Goal: Task Accomplishment & Management: Manage account settings

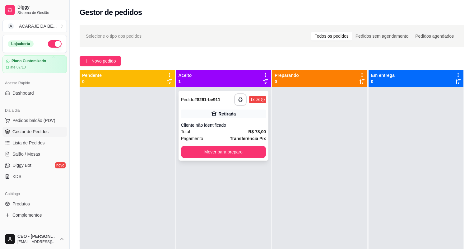
click at [239, 100] on rect "button" at bounding box center [240, 101] width 2 height 2
click at [232, 149] on button "Mover para preparo" at bounding box center [223, 152] width 85 height 12
click at [232, 149] on div "Mover para preparo" at bounding box center [223, 152] width 85 height 12
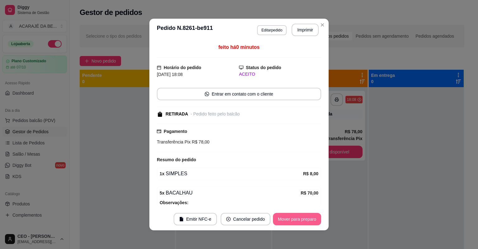
click at [318, 215] on button "Mover para preparo" at bounding box center [297, 219] width 48 height 12
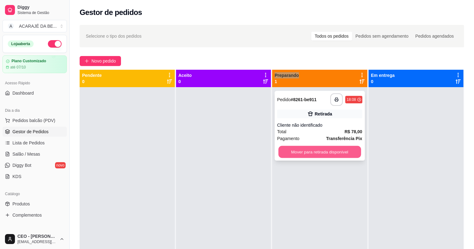
click at [337, 151] on button "Mover para retirada disponível" at bounding box center [319, 152] width 82 height 12
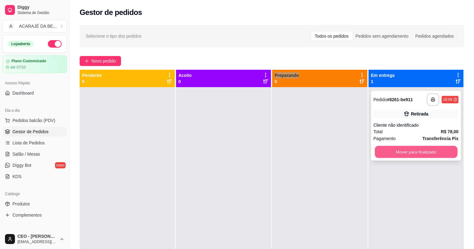
click at [387, 152] on button "Mover para finalizado" at bounding box center [416, 152] width 82 height 12
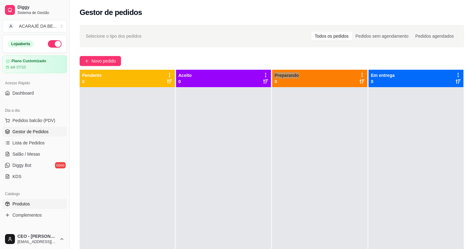
click at [16, 203] on span "Produtos" at bounding box center [20, 204] width 17 height 6
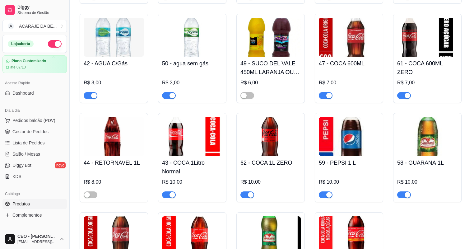
scroll to position [1070, 0]
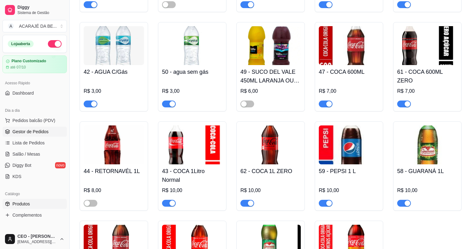
click at [22, 130] on span "Gestor de Pedidos" at bounding box center [30, 131] width 36 height 6
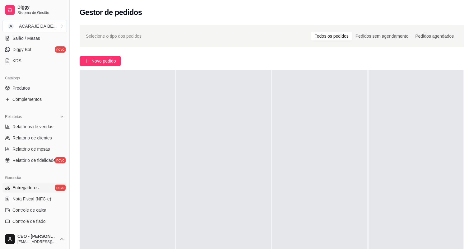
scroll to position [124, 0]
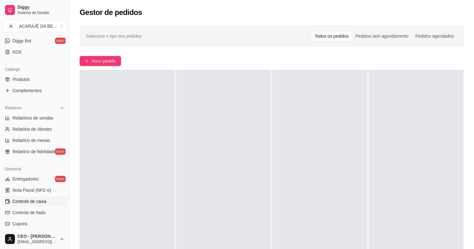
click at [27, 198] on link "Controle de caixa" at bounding box center [34, 201] width 64 height 10
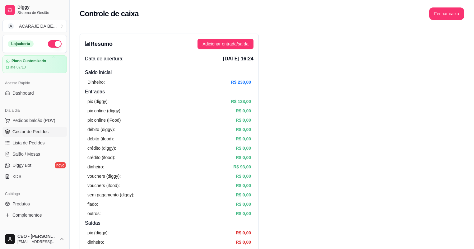
click at [28, 127] on link "Gestor de Pedidos" at bounding box center [34, 132] width 64 height 10
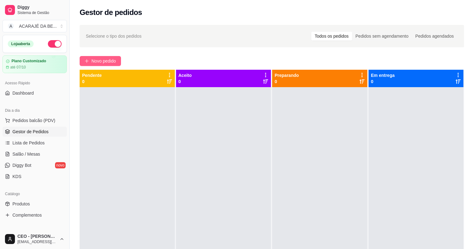
click at [101, 64] on span "Novo pedido" at bounding box center [103, 61] width 25 height 7
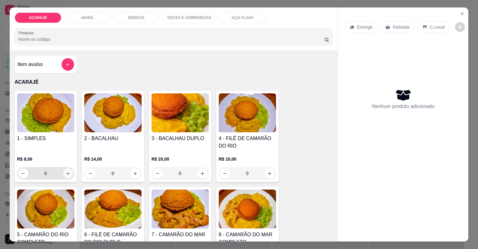
click at [69, 173] on button "increase-product-quantity" at bounding box center [68, 173] width 10 height 10
type input "1"
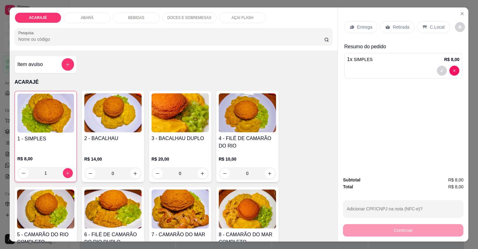
click at [397, 26] on p "Retirada" at bounding box center [401, 27] width 16 height 6
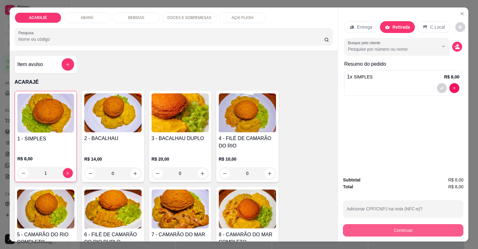
click at [370, 229] on button "Continuar" at bounding box center [403, 230] width 120 height 12
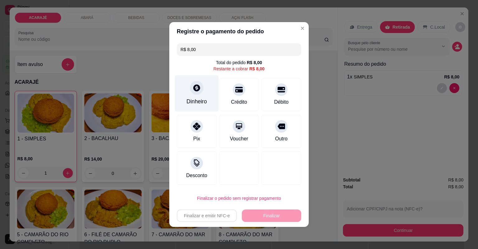
click at [199, 91] on icon at bounding box center [197, 88] width 8 height 8
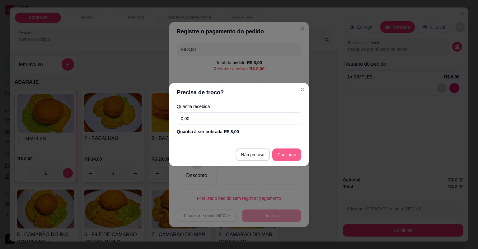
click at [284, 153] on div at bounding box center [281, 168] width 40 height 33
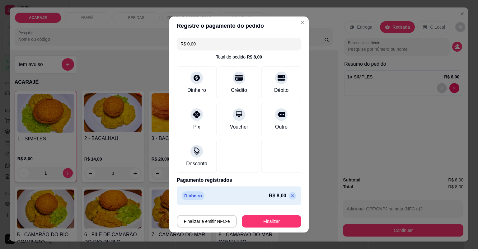
type input "R$ 0,00"
click at [275, 225] on button "Finalizar" at bounding box center [271, 221] width 59 height 12
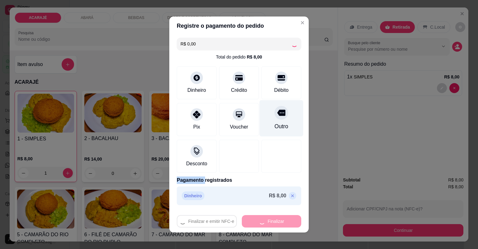
type input "0"
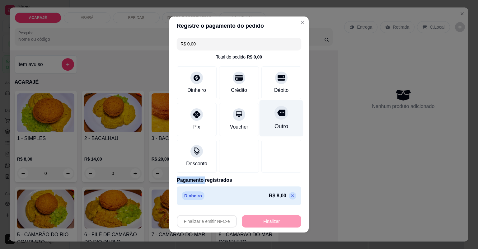
type input "-R$ 8,00"
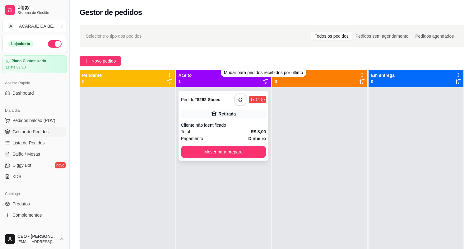
click at [243, 100] on button "button" at bounding box center [241, 100] width 12 height 12
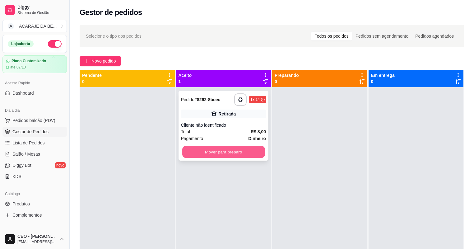
click at [235, 151] on button "Mover para preparo" at bounding box center [223, 152] width 82 height 12
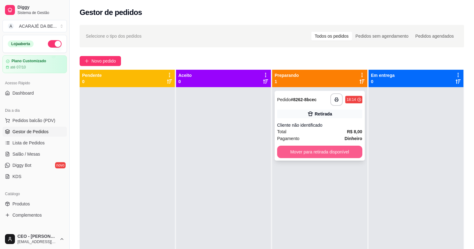
click at [310, 155] on button "Mover para retirada disponível" at bounding box center [319, 152] width 85 height 12
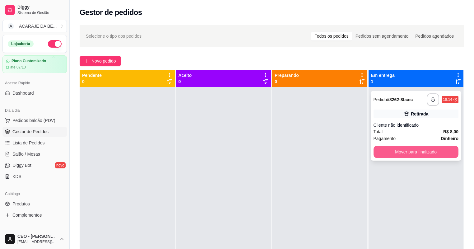
click at [378, 153] on button "Mover para finalizado" at bounding box center [416, 152] width 85 height 12
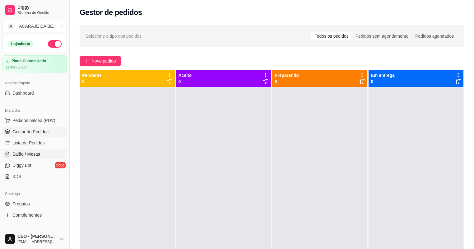
click at [25, 156] on span "Salão / Mesas" at bounding box center [26, 154] width 28 height 6
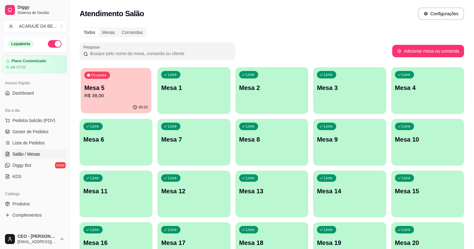
click at [113, 91] on p "Mesa 5" at bounding box center [115, 88] width 63 height 8
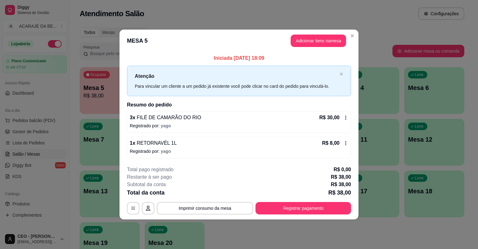
click at [346, 144] on icon at bounding box center [345, 143] width 1 height 4
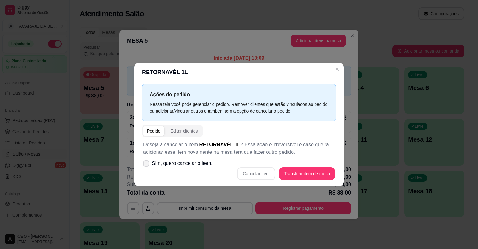
click at [153, 160] on span "Sim, quero cancelar o item." at bounding box center [182, 163] width 61 height 7
click at [147, 165] on input "Sim, quero cancelar o item." at bounding box center [145, 167] width 4 height 4
checkbox input "true"
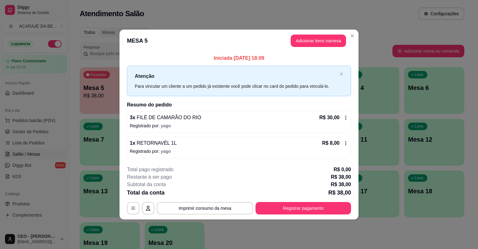
click at [346, 140] on div "R$ 8,00" at bounding box center [335, 142] width 26 height 7
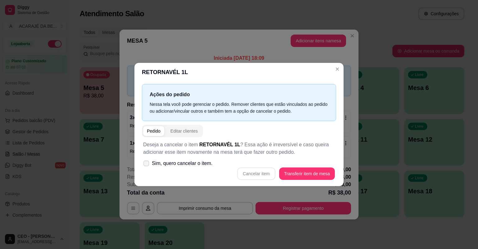
click at [177, 162] on span "Sim, quero cancelar o item." at bounding box center [182, 163] width 61 height 7
click at [147, 165] on input "Sim, quero cancelar o item." at bounding box center [145, 167] width 4 height 4
checkbox input "true"
click at [247, 172] on button "Cancelar item" at bounding box center [256, 174] width 37 height 12
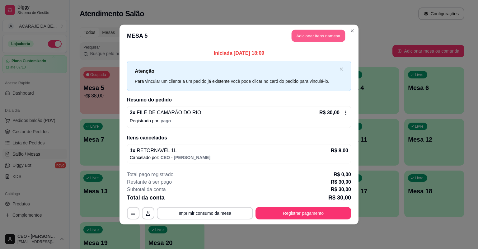
click at [321, 35] on button "Adicionar itens na mesa" at bounding box center [319, 36] width 54 height 12
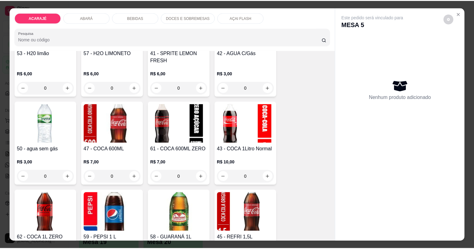
scroll to position [946, 0]
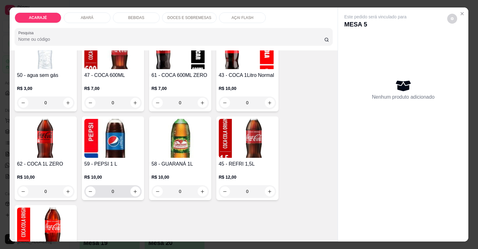
click at [137, 194] on button "increase-product-quantity" at bounding box center [135, 191] width 10 height 10
type input "1"
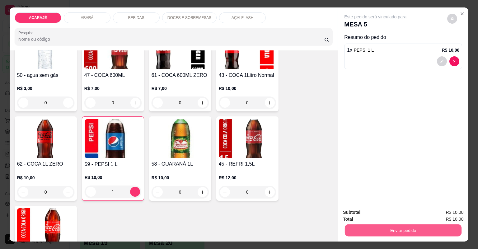
click at [379, 228] on button "Enviar pedido" at bounding box center [403, 230] width 117 height 12
click at [362, 216] on button "Não registrar e enviar pedido" at bounding box center [383, 215] width 65 height 12
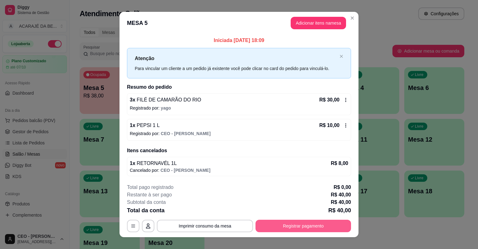
click at [322, 228] on button "Registrar pagamento" at bounding box center [303, 226] width 96 height 12
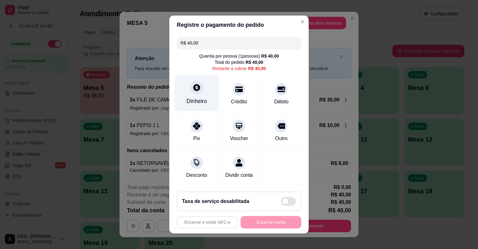
click at [195, 97] on div "Dinheiro" at bounding box center [197, 93] width 44 height 36
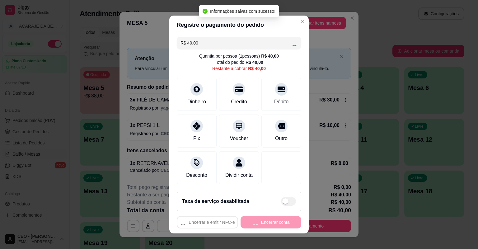
type input "R$ 0,00"
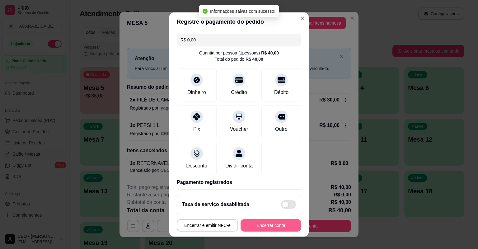
click at [256, 228] on button "Encerrar conta" at bounding box center [271, 225] width 61 height 12
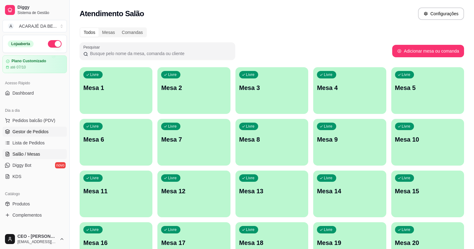
click at [25, 134] on link "Gestor de Pedidos" at bounding box center [34, 132] width 64 height 10
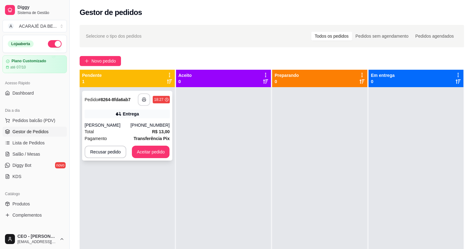
click at [139, 98] on button "button" at bounding box center [144, 99] width 12 height 12
click at [141, 154] on button "Aceitar pedido" at bounding box center [151, 152] width 38 height 12
click at [161, 152] on button "Aceitar pedido" at bounding box center [151, 152] width 38 height 12
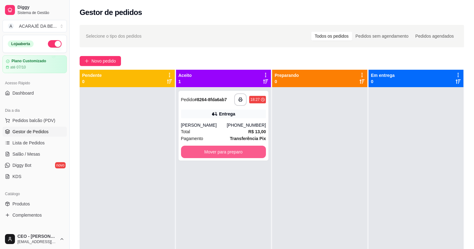
click at [236, 152] on button "Mover para preparo" at bounding box center [223, 152] width 85 height 12
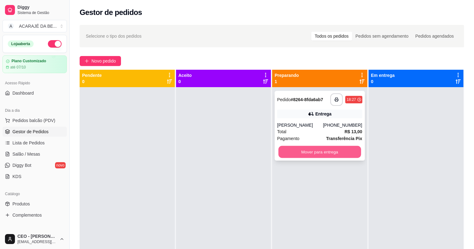
click at [315, 151] on button "Mover para entrega" at bounding box center [319, 152] width 82 height 12
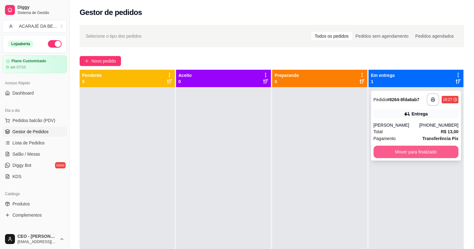
click at [398, 152] on button "Mover para finalizado" at bounding box center [416, 152] width 85 height 12
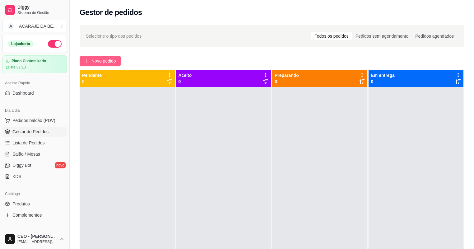
click at [112, 58] on span "Novo pedido" at bounding box center [103, 61] width 25 height 7
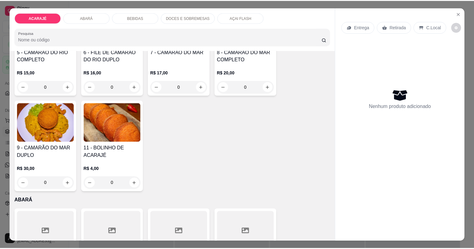
scroll to position [174, 0]
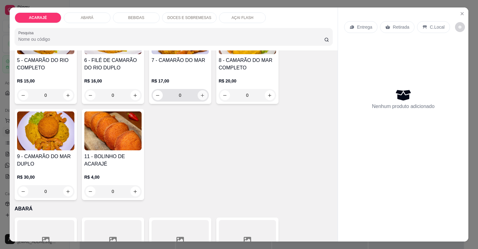
click at [199, 97] on button "increase-product-quantity" at bounding box center [203, 95] width 10 height 10
type input "1"
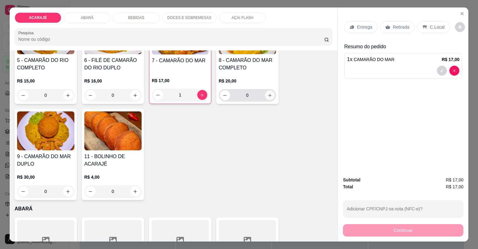
click at [271, 93] on button "increase-product-quantity" at bounding box center [270, 95] width 10 height 10
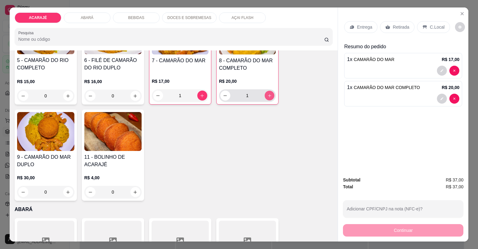
click at [271, 93] on button "increase-product-quantity" at bounding box center [269, 96] width 10 height 10
type input "2"
click at [399, 28] on p "Retirada" at bounding box center [401, 27] width 16 height 6
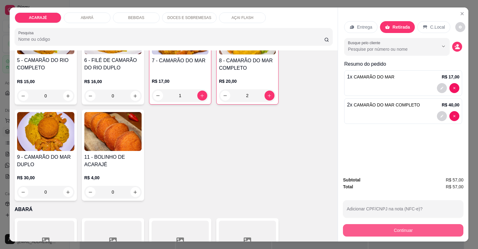
click at [361, 227] on button "Continuar" at bounding box center [403, 230] width 120 height 12
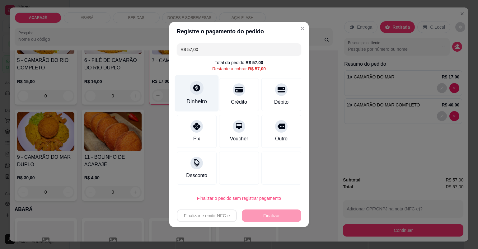
click at [203, 97] on div "Dinheiro" at bounding box center [197, 93] width 44 height 36
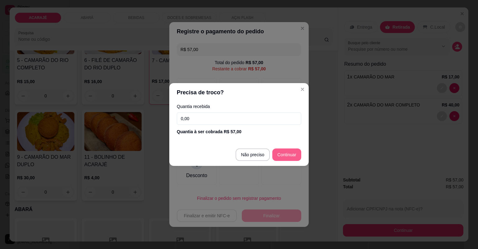
type input "R$ 0,00"
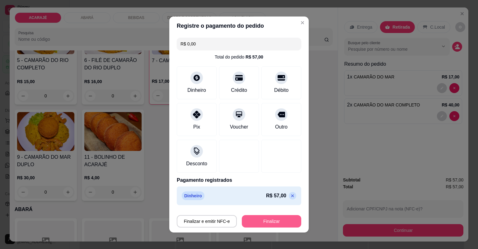
click at [271, 225] on button "Finalizar" at bounding box center [271, 221] width 59 height 12
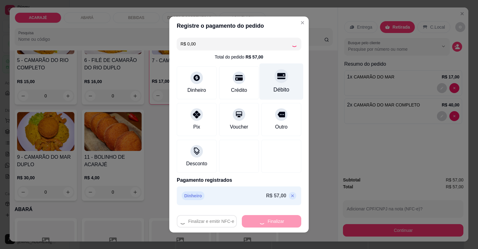
type input "0"
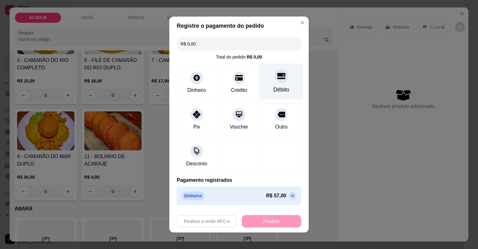
type input "-R$ 57,00"
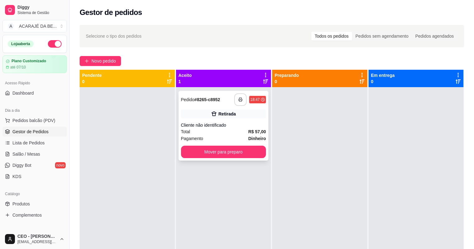
click at [238, 99] on icon "button" at bounding box center [240, 99] width 4 height 4
click at [202, 152] on button "Mover para preparo" at bounding box center [223, 152] width 82 height 12
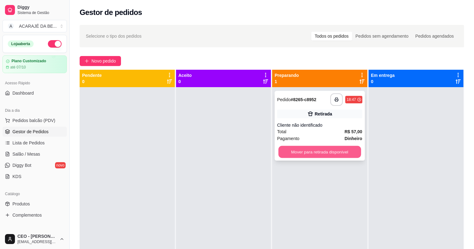
click at [298, 152] on button "Mover para retirada disponível" at bounding box center [319, 152] width 82 height 12
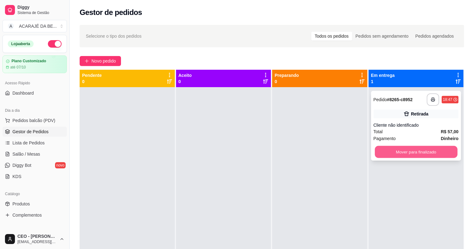
click at [401, 156] on button "Mover para finalizado" at bounding box center [416, 152] width 82 height 12
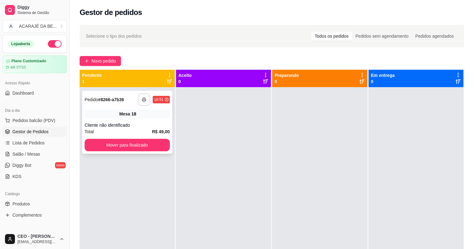
click at [148, 101] on button "button" at bounding box center [144, 99] width 12 height 12
click at [124, 146] on button "Mover para finalizado" at bounding box center [127, 145] width 85 height 12
click at [140, 98] on button "button" at bounding box center [144, 100] width 12 height 12
click at [129, 140] on button "Mover para finalizado" at bounding box center [127, 145] width 85 height 12
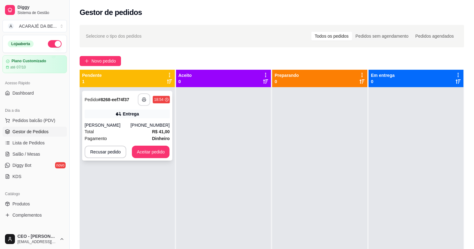
click at [150, 97] on div "**********" at bounding box center [154, 99] width 32 height 12
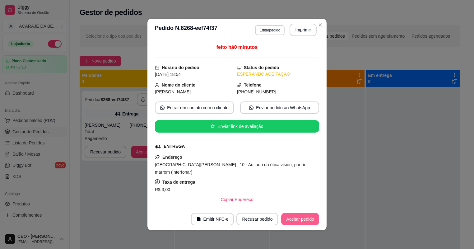
click at [284, 219] on button "Aceitar pedido" at bounding box center [300, 219] width 38 height 12
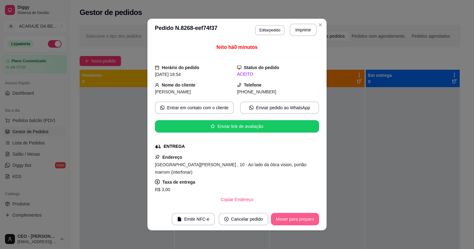
click at [293, 217] on button "Mover para preparo" at bounding box center [295, 219] width 48 height 12
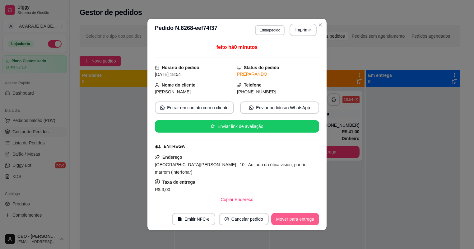
click at [294, 216] on button "Mover para entrega" at bounding box center [295, 219] width 48 height 12
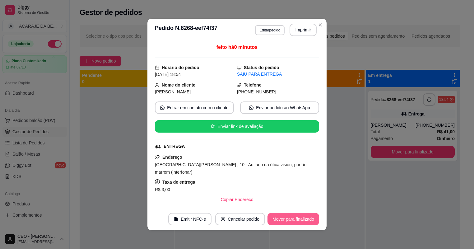
click at [286, 217] on button "Mover para finalizado" at bounding box center [294, 219] width 52 height 12
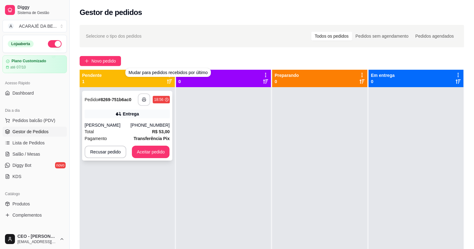
click at [146, 99] on icon "button" at bounding box center [144, 99] width 4 height 4
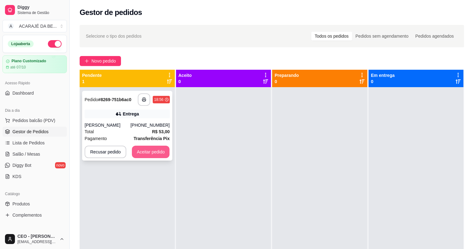
click at [153, 153] on button "Aceitar pedido" at bounding box center [151, 152] width 38 height 12
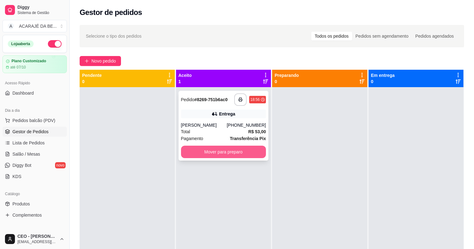
click at [254, 150] on button "Mover para preparo" at bounding box center [223, 152] width 85 height 12
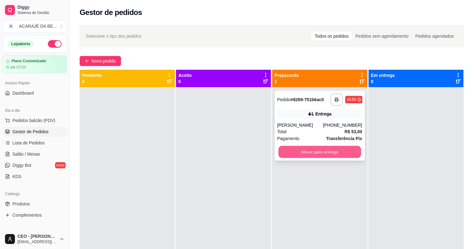
click at [351, 156] on button "Mover para entrega" at bounding box center [319, 152] width 82 height 12
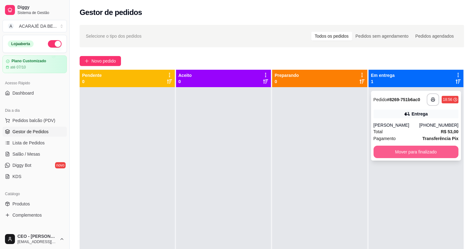
click at [428, 150] on button "Mover para finalizado" at bounding box center [416, 152] width 85 height 12
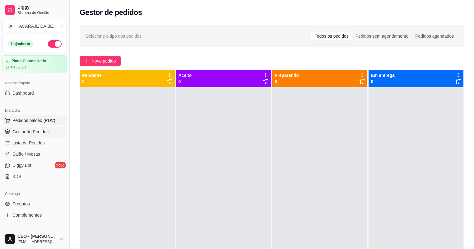
click at [37, 121] on span "Pedidos balcão (PDV)" at bounding box center [33, 120] width 43 height 6
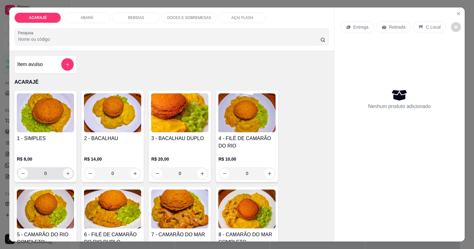
click at [66, 173] on icon "increase-product-quantity" at bounding box center [67, 173] width 3 height 3
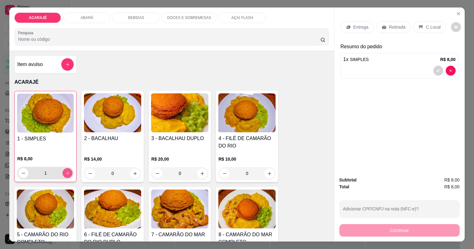
click at [66, 173] on icon "increase-product-quantity" at bounding box center [67, 173] width 5 height 5
type input "3"
click at [363, 28] on p "Entrega" at bounding box center [360, 27] width 15 height 6
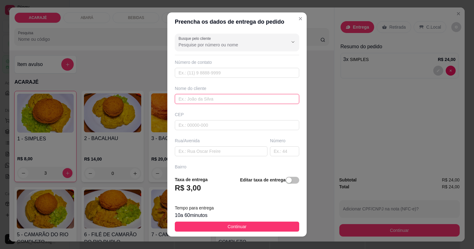
click at [202, 99] on input "text" at bounding box center [237, 99] width 124 height 10
type input "WELIGGTON"
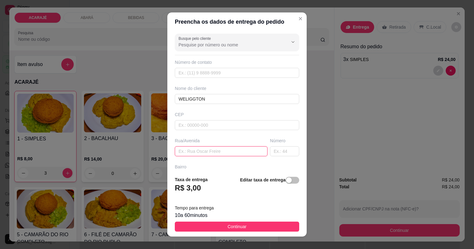
click at [201, 151] on input "text" at bounding box center [221, 151] width 93 height 10
type input "P"
type input "2 DE JULHO PROX A ESCOLA JOAO OLIMPIO"
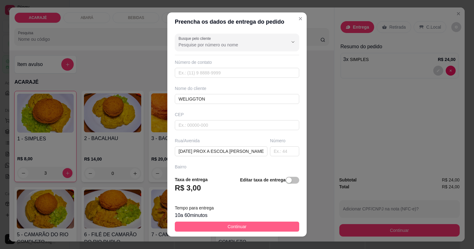
click at [283, 226] on button "Continuar" at bounding box center [237, 227] width 124 height 10
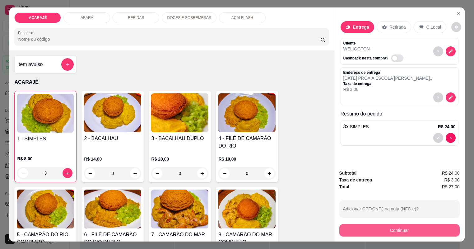
click at [406, 230] on button "Continuar" at bounding box center [399, 230] width 120 height 12
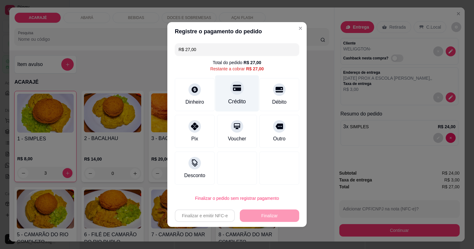
click at [234, 87] on icon at bounding box center [237, 88] width 8 height 8
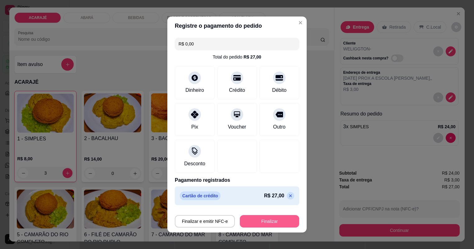
click at [272, 221] on button "Finalizar" at bounding box center [269, 221] width 59 height 12
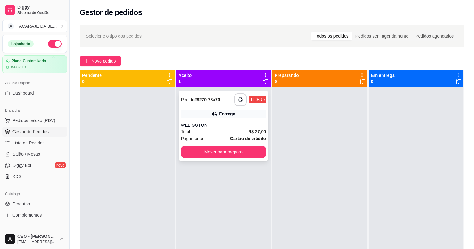
click at [226, 127] on div "WELIGGTON" at bounding box center [223, 125] width 85 height 6
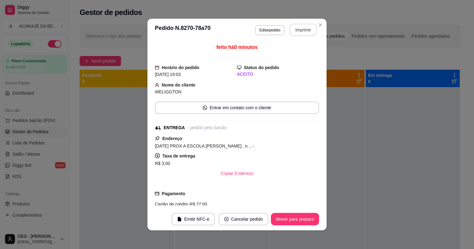
click at [307, 29] on button "Imprimir" at bounding box center [303, 30] width 27 height 12
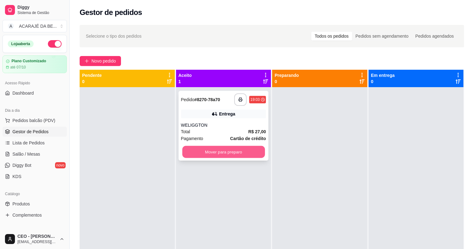
click at [231, 150] on button "Mover para preparo" at bounding box center [223, 152] width 82 height 12
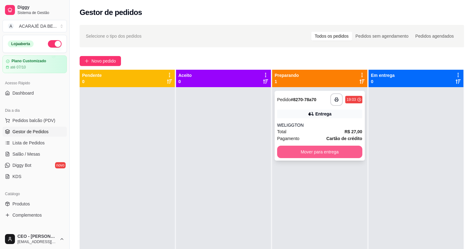
click at [297, 152] on button "Mover para entrega" at bounding box center [319, 152] width 85 height 12
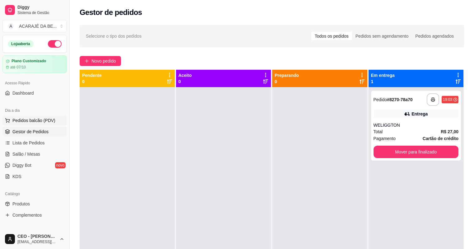
click at [41, 123] on span "Pedidos balcão (PDV)" at bounding box center [33, 120] width 43 height 6
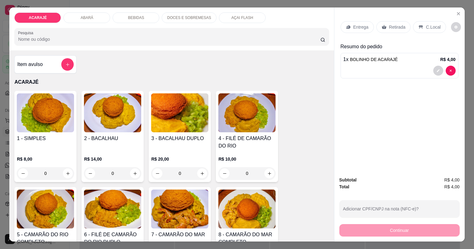
type input "2"
click at [370, 27] on div "Entrega" at bounding box center [357, 27] width 33 height 12
click at [396, 27] on p "Retirada" at bounding box center [397, 27] width 16 height 6
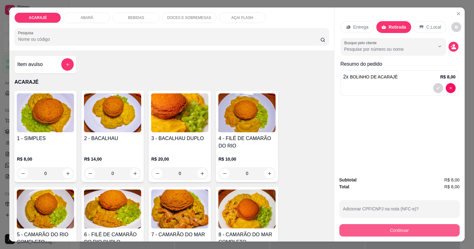
click at [419, 227] on button "Continuar" at bounding box center [399, 230] width 120 height 12
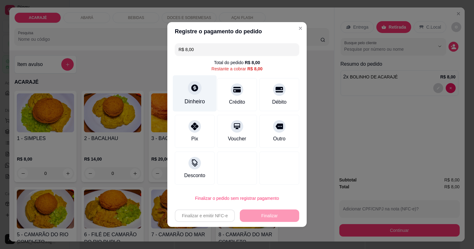
click at [196, 85] on icon at bounding box center [194, 87] width 7 height 7
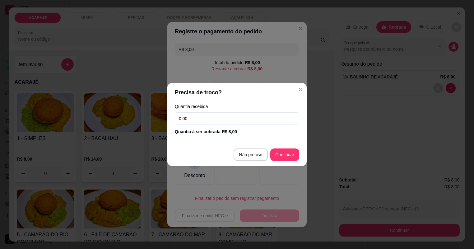
click at [211, 118] on input "0,00" at bounding box center [237, 118] width 124 height 12
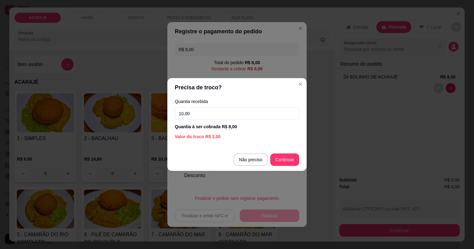
type input "100,00"
type input "R$ 0,00"
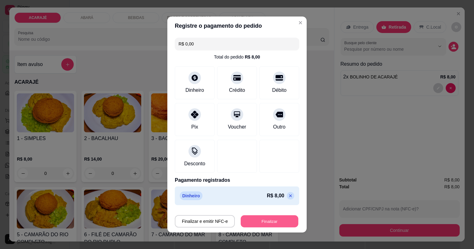
click at [275, 223] on button "Finalizar" at bounding box center [270, 221] width 58 height 12
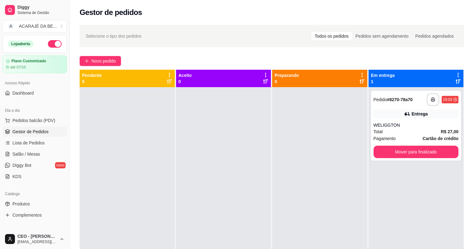
click at [323, 208] on div at bounding box center [319, 211] width 95 height 249
click at [29, 120] on span "Pedidos balcão (PDV)" at bounding box center [33, 120] width 43 height 6
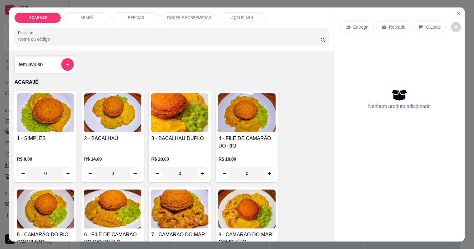
type input "1"
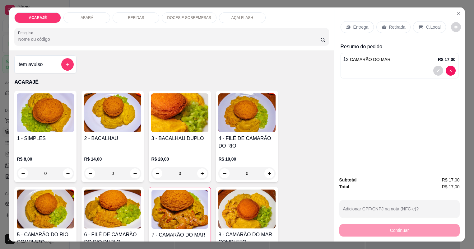
click at [363, 27] on p "Entrega" at bounding box center [360, 27] width 15 height 6
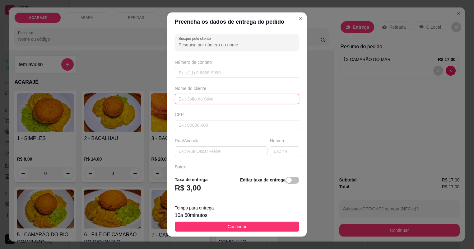
click at [196, 97] on input "text" at bounding box center [237, 99] width 124 height 10
type input "MANOEL PEDREIRO"
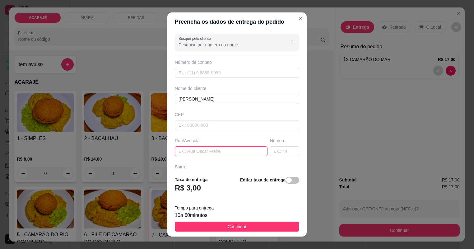
click at [194, 151] on input "text" at bounding box center [221, 151] width 93 height 10
type input "CAMAMUZINHO ABAIXO DO POSTO DE SAUDE"
click at [276, 151] on input "text" at bounding box center [284, 151] width 29 height 10
type input "19"
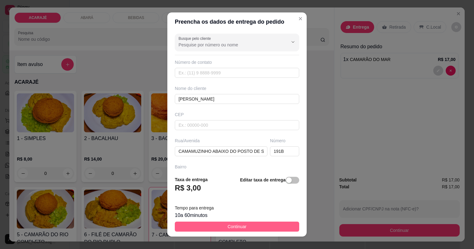
click at [278, 225] on button "Continuar" at bounding box center [237, 227] width 124 height 10
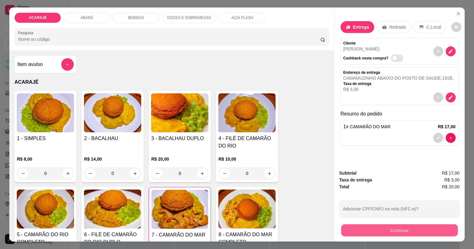
click at [350, 227] on button "Continuar" at bounding box center [399, 230] width 117 height 12
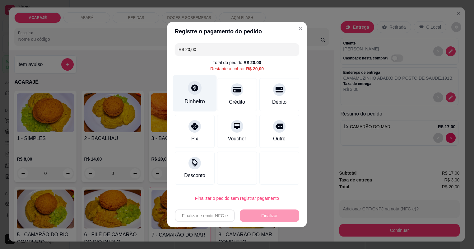
click at [194, 87] on icon at bounding box center [194, 87] width 7 height 7
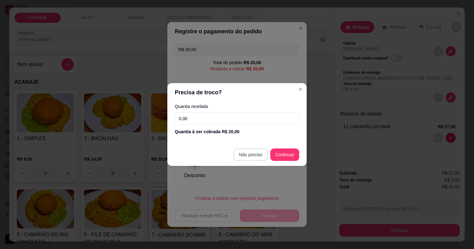
type input "R$ 0,00"
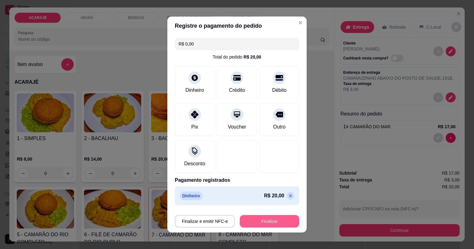
click at [273, 222] on button "Finalizar" at bounding box center [269, 221] width 59 height 12
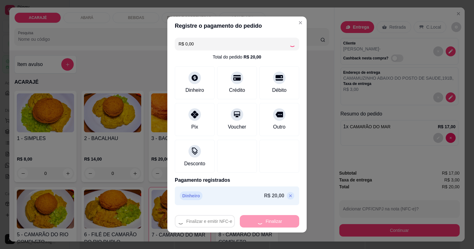
type input "0"
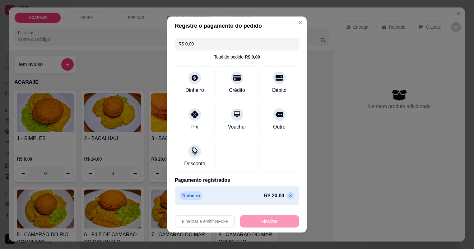
type input "-R$ 20,00"
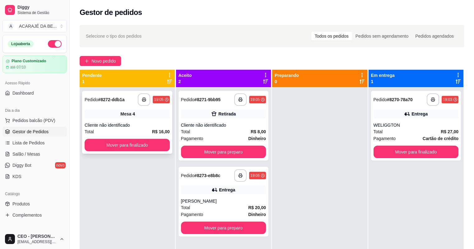
click at [138, 124] on div "Cliente não identificado" at bounding box center [127, 125] width 85 height 6
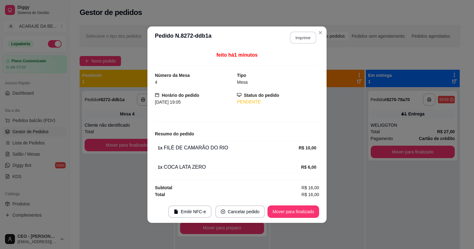
click at [312, 40] on button "Imprimir" at bounding box center [303, 37] width 26 height 12
click at [293, 208] on button "Mover para finalizado" at bounding box center [294, 211] width 52 height 12
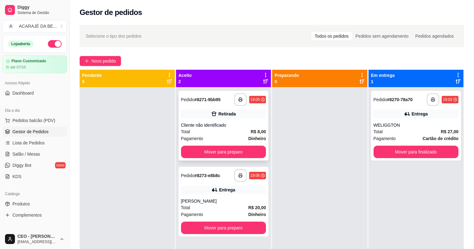
click at [231, 134] on div "Total R$ 8,00" at bounding box center [223, 131] width 85 height 7
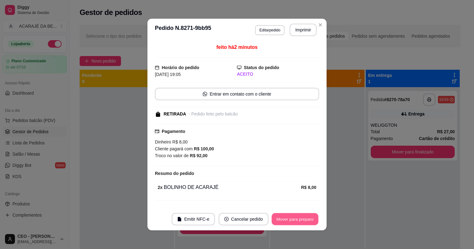
click at [306, 219] on button "Mover para preparo" at bounding box center [295, 219] width 47 height 12
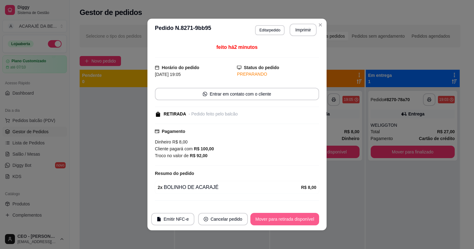
click at [310, 218] on button "Mover para retirada disponível" at bounding box center [284, 219] width 69 height 12
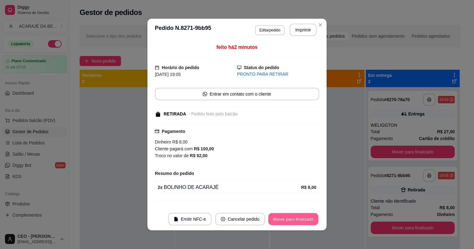
click at [310, 218] on button "Mover para finalizado" at bounding box center [294, 219] width 50 height 12
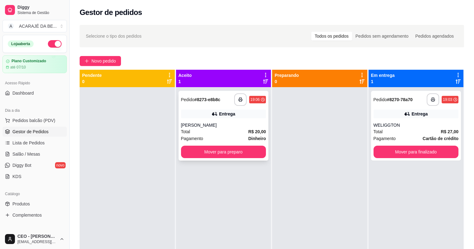
click at [227, 128] on div "MANOEL PEDREIRO" at bounding box center [223, 125] width 85 height 6
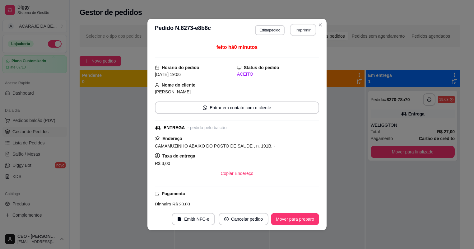
click at [306, 31] on button "Imprimir" at bounding box center [303, 30] width 26 height 12
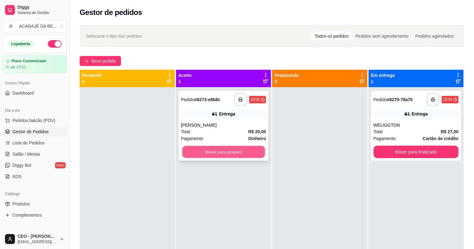
click at [228, 152] on button "Mover para preparo" at bounding box center [223, 152] width 82 height 12
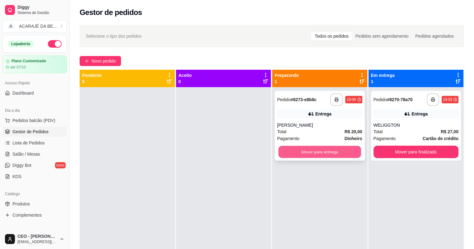
click at [283, 151] on button "Mover para entrega" at bounding box center [319, 152] width 82 height 12
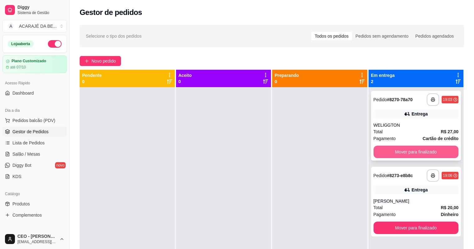
click at [387, 149] on button "Mover para finalizado" at bounding box center [416, 152] width 85 height 12
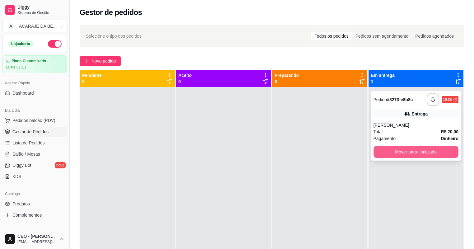
click at [390, 149] on button "Mover para finalizado" at bounding box center [416, 152] width 85 height 12
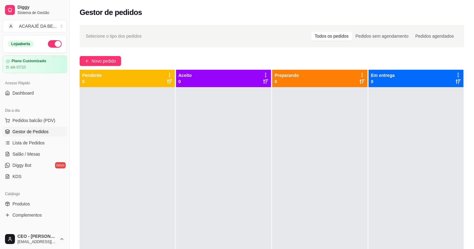
click at [336, 168] on div at bounding box center [319, 211] width 95 height 249
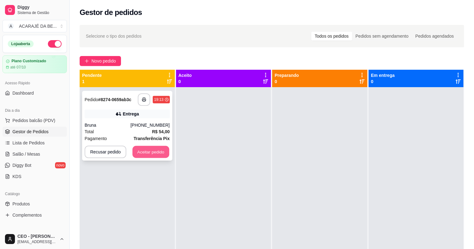
click at [147, 151] on button "Aceitar pedido" at bounding box center [151, 152] width 37 height 12
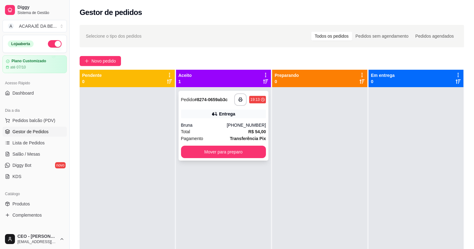
click at [221, 132] on div "Total R$ 54,00" at bounding box center [223, 131] width 85 height 7
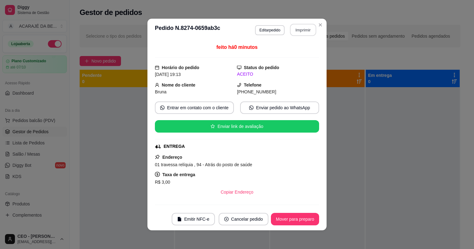
click at [306, 30] on button "Imprimir" at bounding box center [303, 30] width 26 height 12
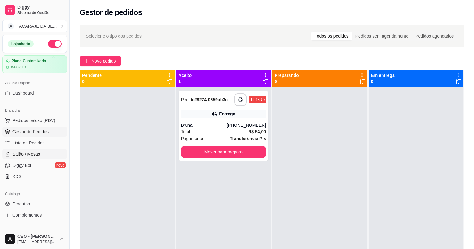
click at [29, 152] on span "Salão / Mesas" at bounding box center [26, 154] width 28 height 6
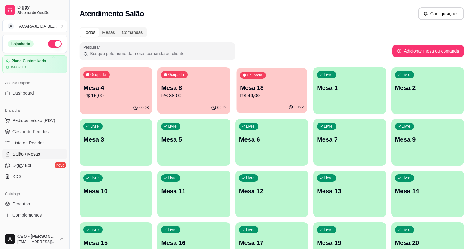
click at [238, 103] on div "00:22" at bounding box center [271, 107] width 71 height 12
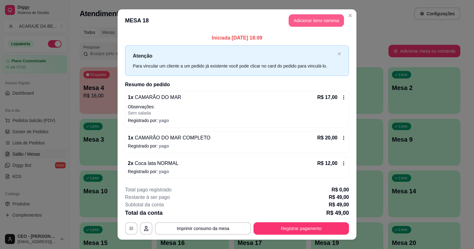
click at [316, 14] on button "Adicionar itens na mesa" at bounding box center [316, 20] width 55 height 12
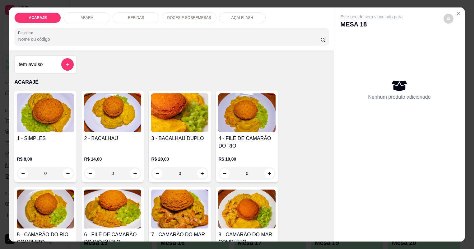
click at [189, 17] on p "DOCES E SOBREMESAS" at bounding box center [189, 17] width 44 height 5
click at [47, 66] on div "Item avulso" at bounding box center [45, 64] width 57 height 12
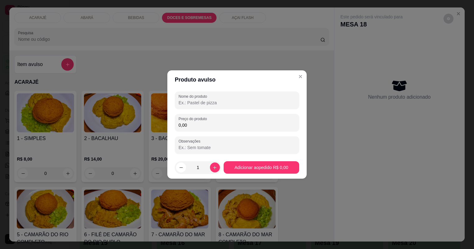
click at [198, 126] on input "0,00" at bounding box center [237, 125] width 117 height 6
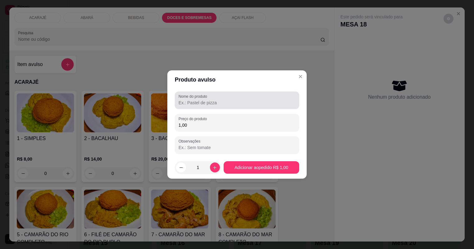
type input "1,00"
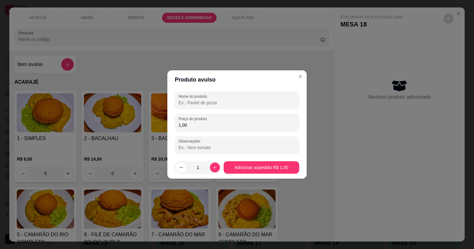
click at [215, 103] on input "Nome do produto" at bounding box center [237, 103] width 117 height 6
type input "PAÇOCA"
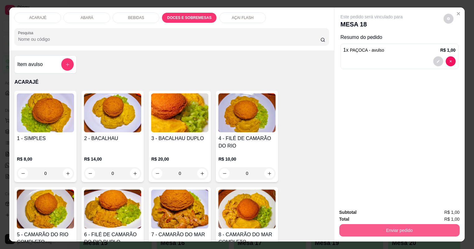
click at [386, 233] on button "Enviar pedido" at bounding box center [399, 230] width 120 height 12
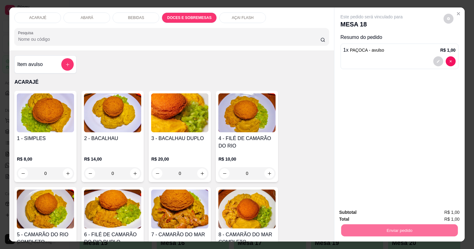
click at [388, 213] on button "Não registrar e enviar pedido" at bounding box center [383, 215] width 65 height 12
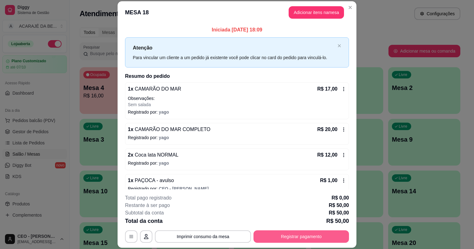
click at [311, 236] on button "Registrar pagamento" at bounding box center [302, 236] width 96 height 12
click at [306, 233] on button "Registrar pagamento" at bounding box center [302, 236] width 96 height 12
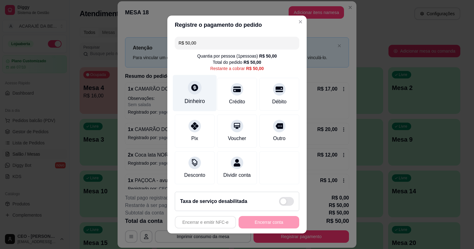
click at [194, 88] on icon at bounding box center [194, 87] width 7 height 7
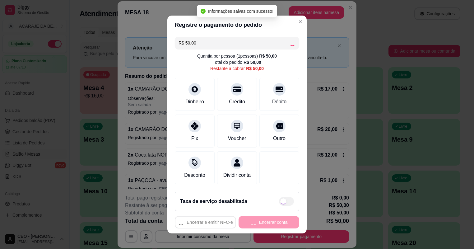
type input "R$ 0,00"
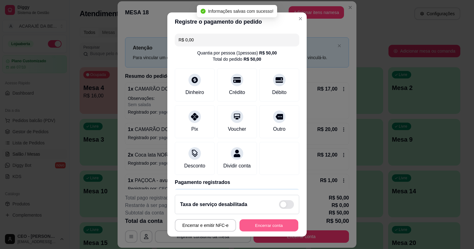
click at [269, 227] on button "Encerrar conta" at bounding box center [269, 225] width 59 height 12
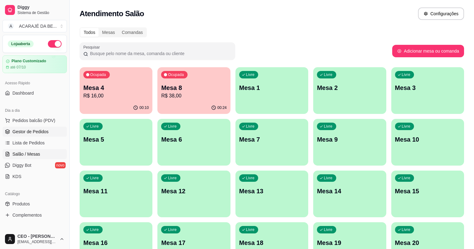
click at [39, 129] on span "Gestor de Pedidos" at bounding box center [30, 131] width 36 height 6
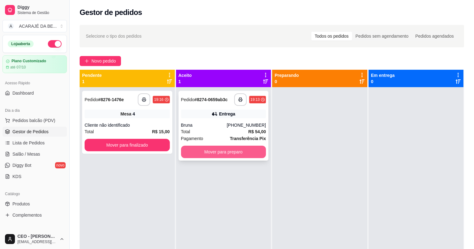
click at [210, 152] on button "Mover para preparo" at bounding box center [223, 152] width 85 height 12
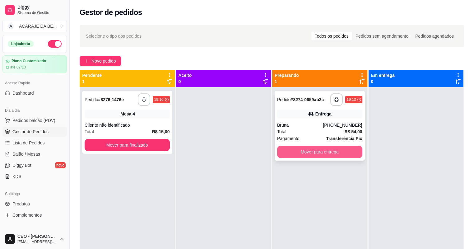
click at [300, 154] on button "Mover para entrega" at bounding box center [319, 152] width 85 height 12
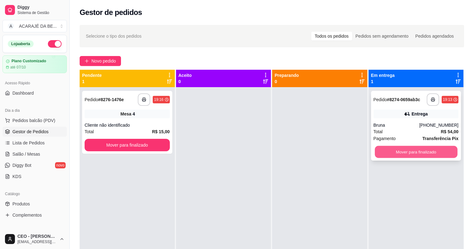
click at [423, 148] on button "Mover para finalizado" at bounding box center [416, 152] width 82 height 12
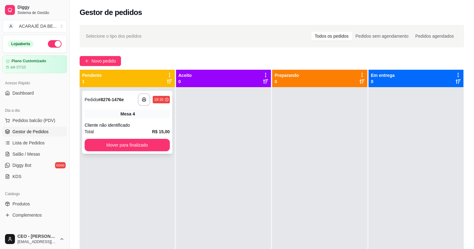
click at [145, 134] on div "Total R$ 15,00" at bounding box center [127, 131] width 85 height 7
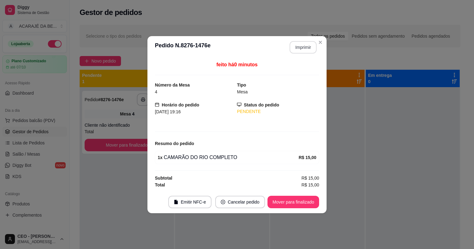
click at [307, 44] on button "Imprimir" at bounding box center [303, 47] width 27 height 12
click at [307, 204] on button "Mover para finalizado" at bounding box center [294, 202] width 50 height 12
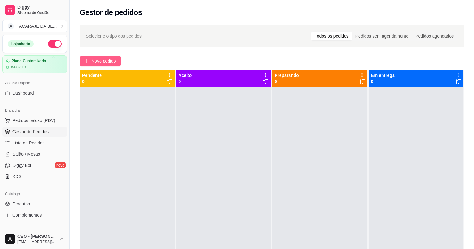
click at [107, 60] on span "Novo pedido" at bounding box center [103, 61] width 25 height 7
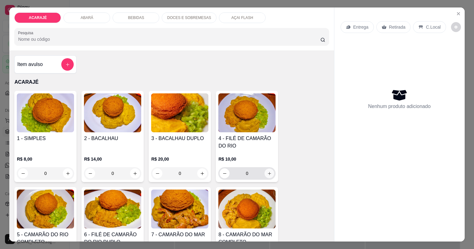
click at [268, 174] on icon "increase-product-quantity" at bounding box center [269, 173] width 5 height 5
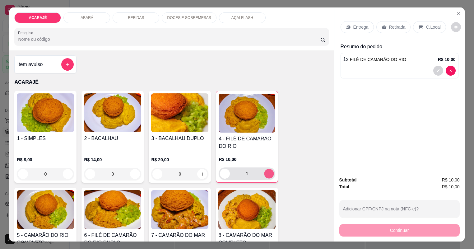
click at [268, 174] on icon "increase-product-quantity" at bounding box center [269, 173] width 5 height 5
type input "2"
click at [365, 30] on div "Entrega" at bounding box center [357, 27] width 33 height 12
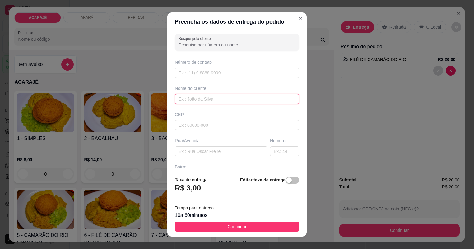
click at [197, 98] on input "text" at bounding box center [237, 99] width 124 height 10
type input "Q"
type input "Miguel"
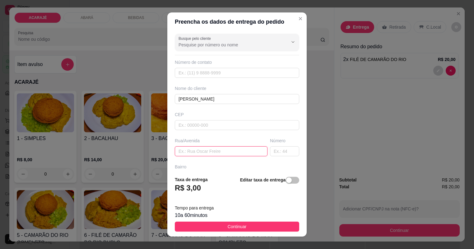
click at [229, 153] on input "text" at bounding box center [221, 151] width 93 height 10
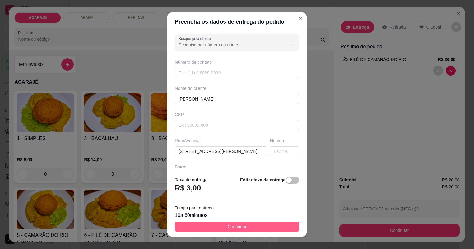
click at [250, 230] on button "Continuar" at bounding box center [237, 227] width 124 height 10
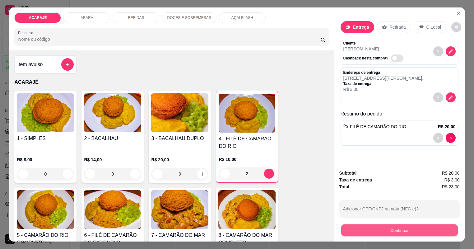
click at [369, 231] on button "Continuar" at bounding box center [399, 230] width 117 height 12
click at [364, 231] on button "Continuar" at bounding box center [399, 230] width 117 height 12
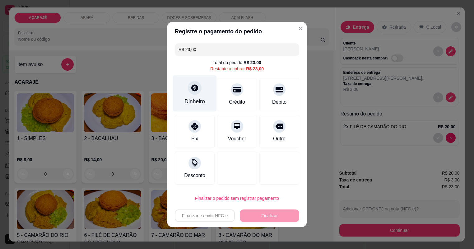
click at [193, 90] on icon at bounding box center [194, 87] width 7 height 7
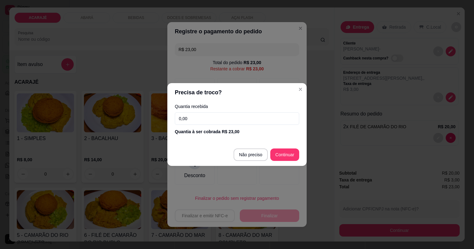
click at [208, 119] on input "0,00" at bounding box center [237, 118] width 124 height 12
type input "0,02"
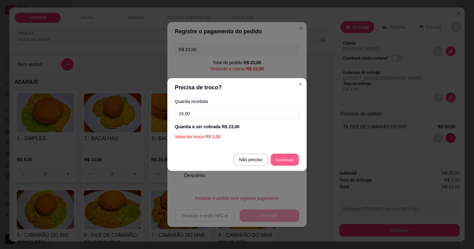
type input "R$ 0,00"
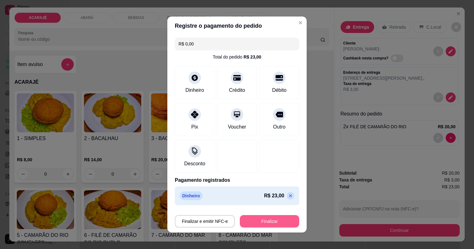
click at [278, 218] on button "Finalizar" at bounding box center [269, 221] width 59 height 12
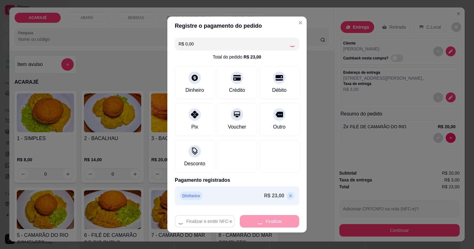
type input "0"
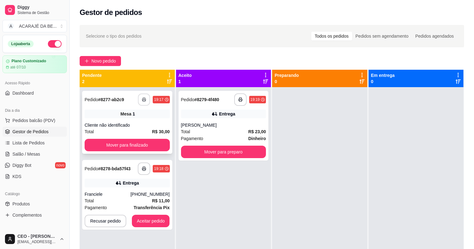
click at [147, 100] on button "button" at bounding box center [144, 100] width 12 height 12
click at [214, 150] on button "Mover para preparo" at bounding box center [223, 152] width 85 height 12
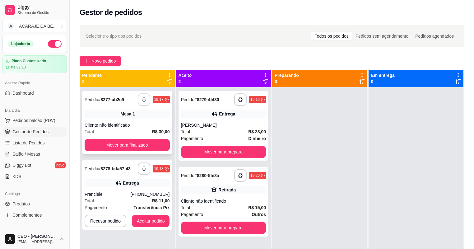
click at [214, 150] on button "Mover para preparo" at bounding box center [223, 152] width 85 height 12
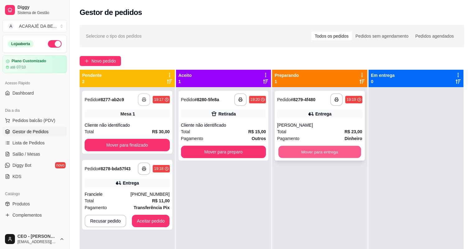
click at [294, 149] on button "Mover para entrega" at bounding box center [319, 152] width 82 height 12
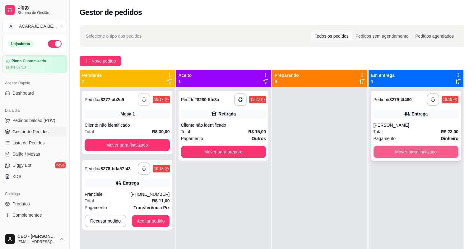
click at [391, 154] on button "Mover para finalizado" at bounding box center [416, 152] width 85 height 12
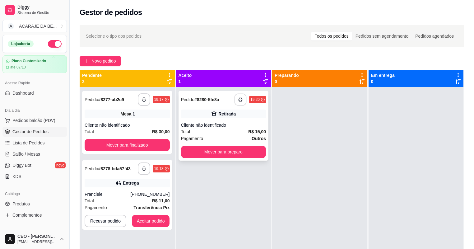
click at [236, 99] on button "button" at bounding box center [241, 100] width 12 height 12
click at [208, 154] on button "Mover para preparo" at bounding box center [223, 152] width 82 height 12
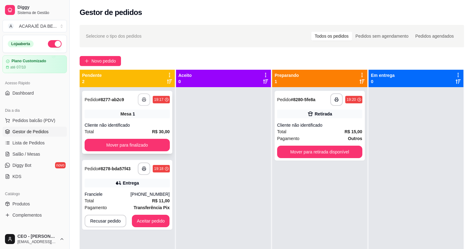
click at [142, 96] on button "button" at bounding box center [144, 99] width 12 height 12
click at [145, 167] on icon "button" at bounding box center [144, 168] width 4 height 4
click at [148, 222] on button "Aceitar pedido" at bounding box center [151, 221] width 37 height 12
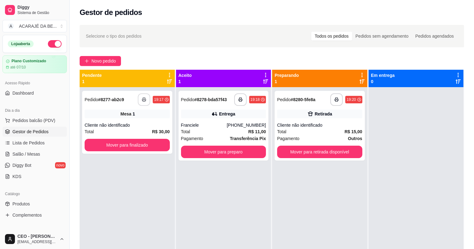
click at [176, 133] on div "**********" at bounding box center [223, 211] width 95 height 249
click at [166, 144] on button "Mover para finalizado" at bounding box center [127, 145] width 82 height 12
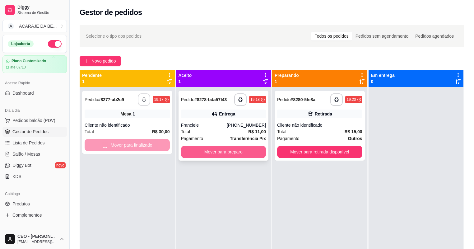
click at [226, 151] on button "Mover para preparo" at bounding box center [223, 152] width 85 height 12
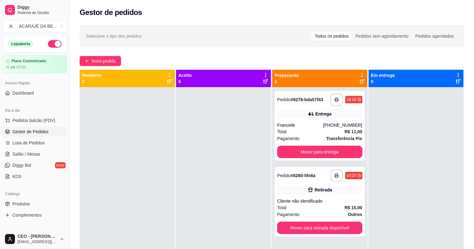
click at [356, 161] on div "**********" at bounding box center [319, 211] width 95 height 249
click at [352, 157] on button "Mover para entrega" at bounding box center [319, 152] width 82 height 12
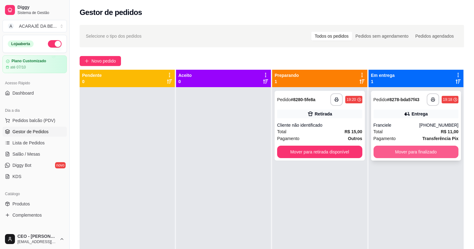
click at [381, 152] on button "Mover para finalizado" at bounding box center [416, 152] width 85 height 12
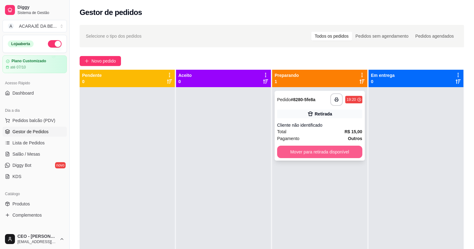
click at [354, 151] on button "Mover para retirada disponível" at bounding box center [319, 152] width 85 height 12
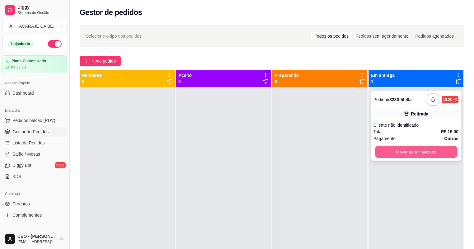
click at [387, 152] on button "Mover para finalizado" at bounding box center [416, 152] width 82 height 12
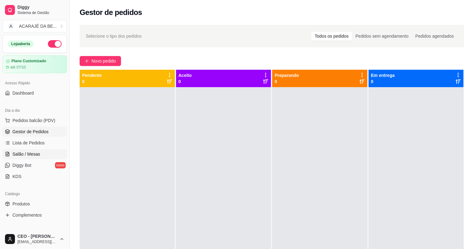
click at [29, 152] on span "Salão / Mesas" at bounding box center [26, 154] width 28 height 6
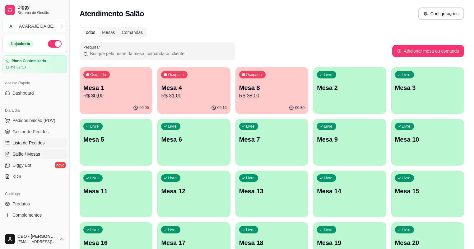
click at [22, 140] on span "Lista de Pedidos" at bounding box center [28, 143] width 32 height 6
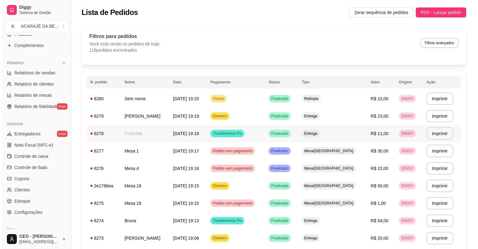
scroll to position [199, 0]
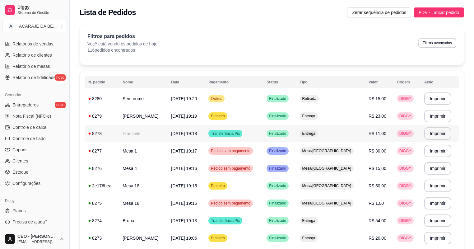
click at [296, 131] on td "Finalizado" at bounding box center [279, 133] width 33 height 17
click at [146, 111] on td "Miguel" at bounding box center [143, 115] width 49 height 17
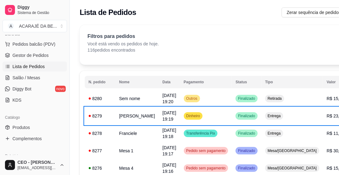
scroll to position [39, 0]
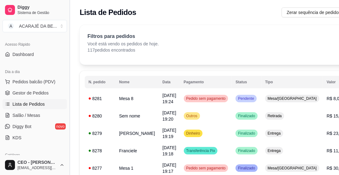
drag, startPoint x: 68, startPoint y: 77, endPoint x: 68, endPoint y: 65, distance: 11.5
click at [68, 65] on button "Toggle Sidebar" at bounding box center [69, 87] width 5 height 175
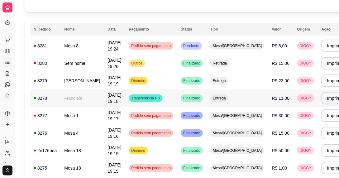
scroll to position [0, 0]
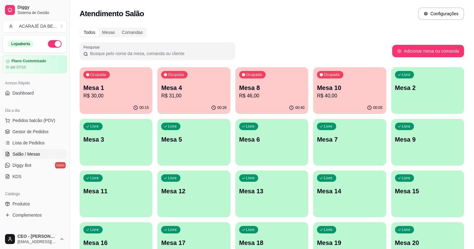
scroll to position [25, 0]
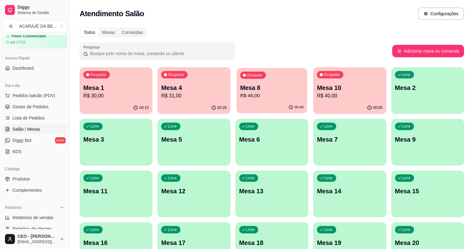
click at [236, 76] on div "Ocupada Mesa 8 R$ 46,00" at bounding box center [271, 85] width 71 height 34
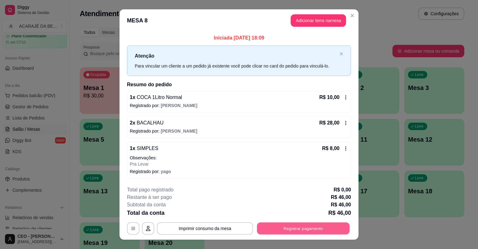
click at [285, 229] on button "Registrar pagamento" at bounding box center [303, 228] width 93 height 12
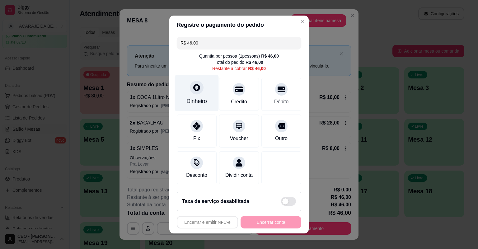
click at [193, 91] on icon at bounding box center [196, 87] width 7 height 7
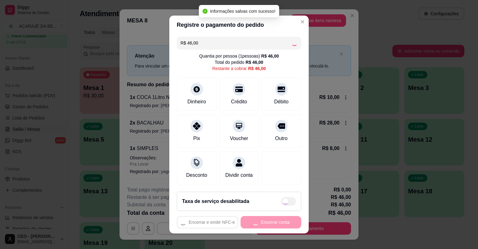
type input "R$ 0,00"
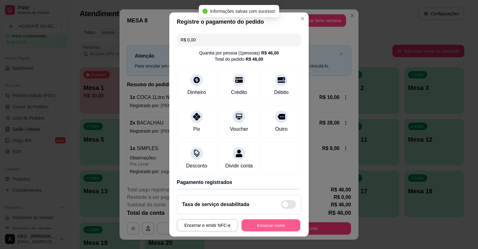
click at [258, 223] on button "Encerrar conta" at bounding box center [270, 225] width 59 height 12
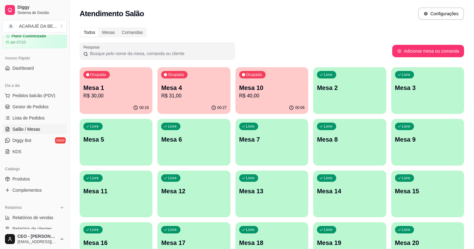
click at [162, 101] on div "Ocupada Mesa 4 R$ 31,00" at bounding box center [193, 84] width 73 height 35
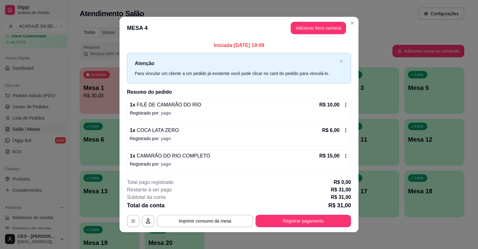
click at [345, 157] on icon at bounding box center [345, 156] width 1 height 4
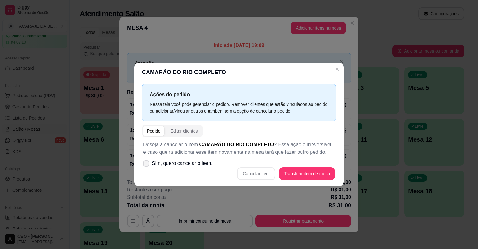
click at [169, 161] on span "Sim, quero cancelar o item." at bounding box center [182, 163] width 61 height 7
click at [147, 165] on input "Sim, quero cancelar o item." at bounding box center [145, 167] width 4 height 4
checkbox input "true"
click at [253, 187] on div "CAMARÃO DO RIO COMPLETO Ações do pedido Nessa tela você pode gerenciar o pedido…" at bounding box center [239, 124] width 478 height 249
click at [245, 175] on button "Cancelar item" at bounding box center [256, 173] width 38 height 12
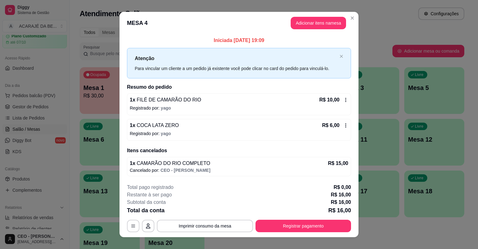
drag, startPoint x: 313, startPoint y: 217, endPoint x: 310, endPoint y: 222, distance: 5.7
click at [310, 222] on div "**********" at bounding box center [239, 208] width 224 height 49
click at [310, 222] on button "Registrar pagamento" at bounding box center [303, 226] width 96 height 12
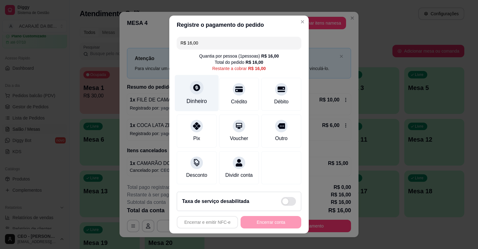
click at [188, 107] on div "Dinheiro" at bounding box center [197, 93] width 44 height 36
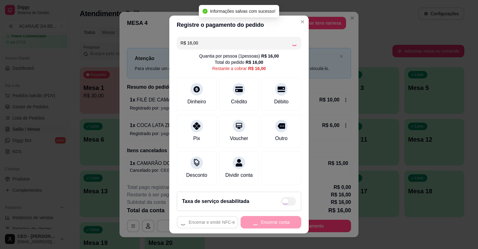
type input "R$ 0,00"
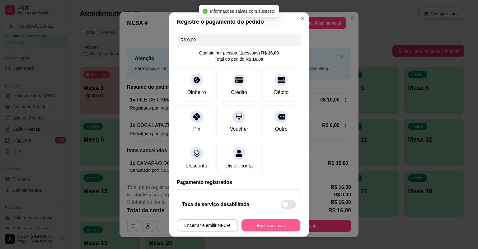
click at [265, 224] on button "Encerrar conta" at bounding box center [270, 225] width 59 height 12
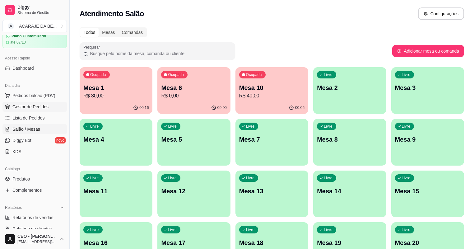
click at [40, 104] on span "Gestor de Pedidos" at bounding box center [30, 107] width 36 height 6
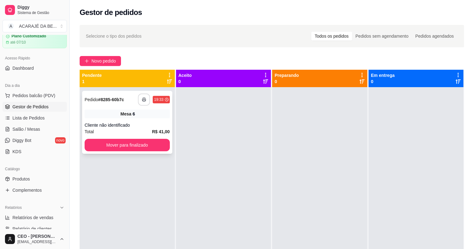
click at [143, 100] on icon "button" at bounding box center [144, 99] width 4 height 4
click at [120, 144] on button "Mover para finalizado" at bounding box center [127, 145] width 85 height 12
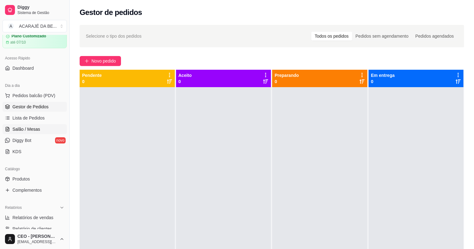
click at [23, 127] on span "Salão / Mesas" at bounding box center [26, 129] width 28 height 6
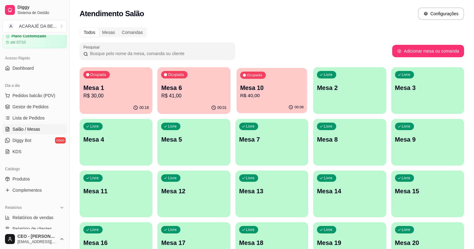
click at [240, 90] on p "Mesa 10" at bounding box center [271, 88] width 63 height 8
click at [39, 102] on link "Gestor de Pedidos" at bounding box center [34, 107] width 64 height 10
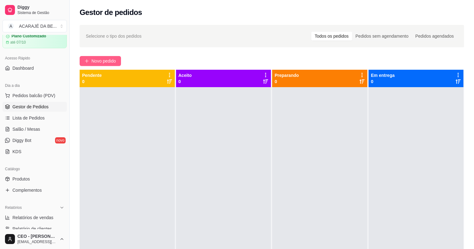
click at [111, 63] on span "Novo pedido" at bounding box center [103, 61] width 25 height 7
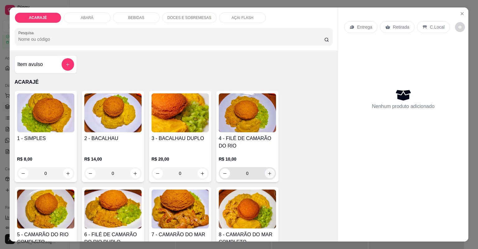
click at [269, 175] on button "increase-product-quantity" at bounding box center [270, 173] width 10 height 10
click at [268, 175] on button "increase-product-quantity" at bounding box center [270, 173] width 10 height 10
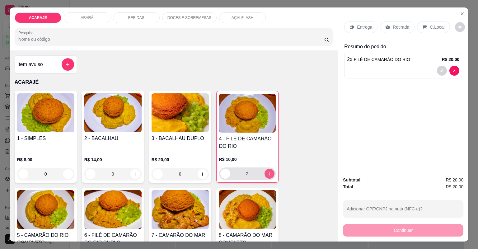
type input "2"
click at [386, 26] on icon at bounding box center [387, 27] width 5 height 4
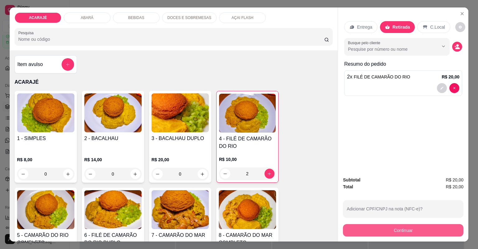
click at [378, 228] on button "Continuar" at bounding box center [403, 230] width 120 height 12
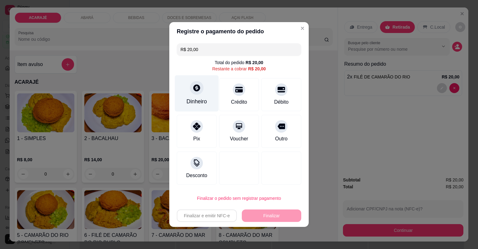
click at [191, 91] on div at bounding box center [197, 88] width 14 height 14
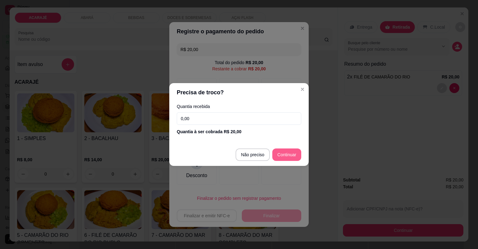
type input "R$ 0,00"
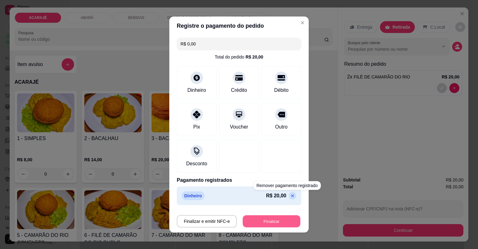
click at [268, 217] on button "Finalizar" at bounding box center [272, 221] width 58 height 12
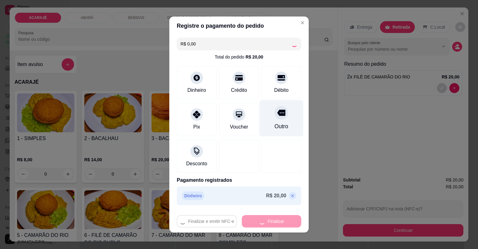
type input "0"
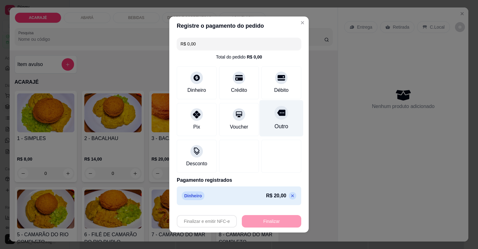
type input "-R$ 20,00"
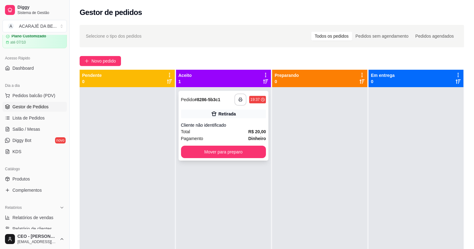
click at [243, 101] on button "button" at bounding box center [241, 100] width 12 height 12
click at [227, 153] on button "Mover para preparo" at bounding box center [223, 152] width 85 height 12
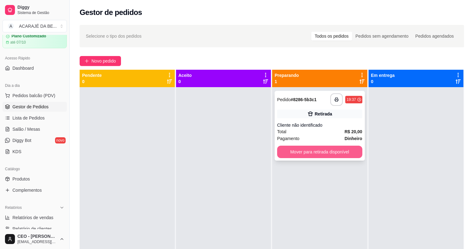
click at [336, 151] on button "Mover para retirada disponível" at bounding box center [319, 152] width 85 height 12
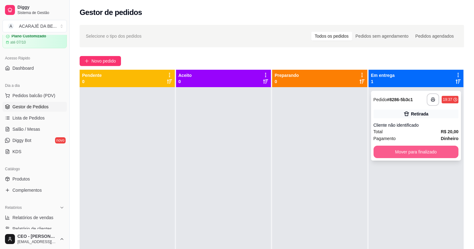
click at [415, 153] on button "Mover para finalizado" at bounding box center [416, 152] width 85 height 12
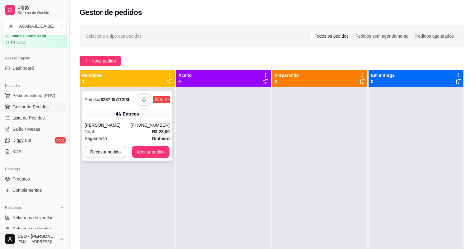
click at [144, 103] on button "button" at bounding box center [144, 99] width 12 height 12
click at [137, 154] on button "Aceitar pedido" at bounding box center [151, 152] width 37 height 12
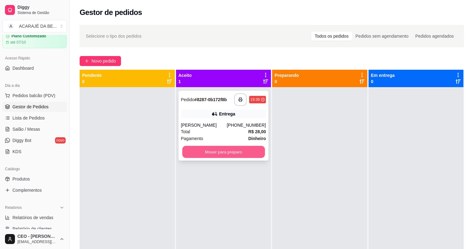
click at [191, 149] on button "Mover para preparo" at bounding box center [223, 152] width 82 height 12
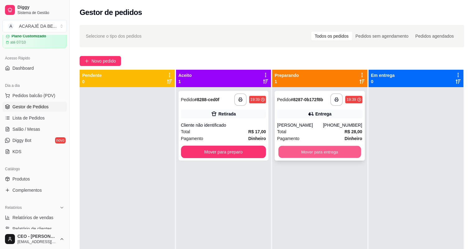
click at [297, 153] on button "Mover para entrega" at bounding box center [319, 152] width 82 height 12
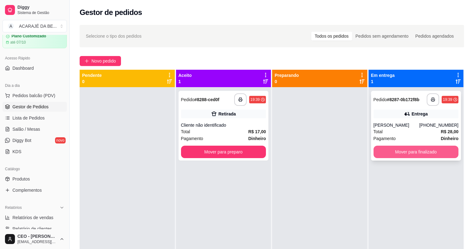
click at [386, 154] on button "Mover para finalizado" at bounding box center [416, 152] width 85 height 12
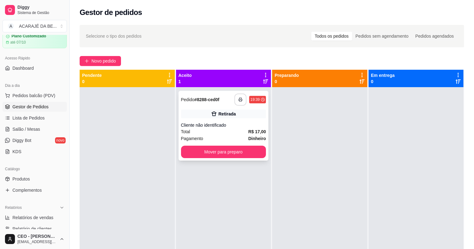
click at [241, 99] on button "button" at bounding box center [241, 100] width 12 height 12
click at [235, 152] on button "Mover para preparo" at bounding box center [223, 152] width 85 height 12
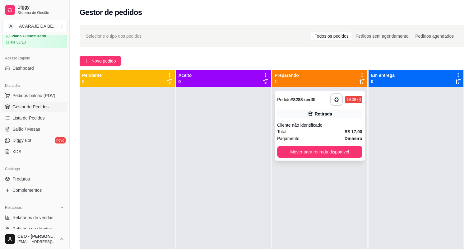
click at [353, 158] on div "**********" at bounding box center [320, 126] width 90 height 70
click at [354, 155] on button "Mover para retirada disponível" at bounding box center [319, 152] width 82 height 12
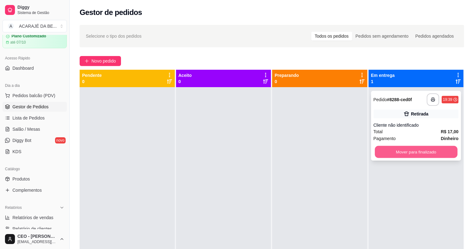
click at [389, 148] on button "Mover para finalizado" at bounding box center [416, 152] width 82 height 12
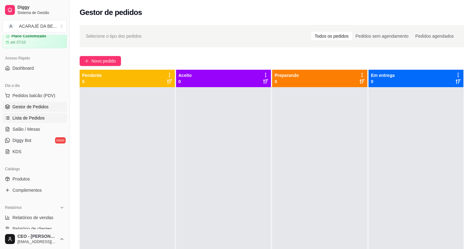
drag, startPoint x: 17, startPoint y: 127, endPoint x: 15, endPoint y: 119, distance: 7.4
click at [17, 127] on span "Salão / Mesas" at bounding box center [26, 129] width 28 height 6
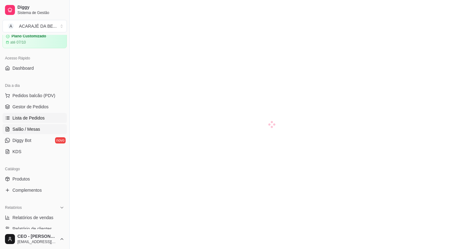
click at [14, 116] on span "Lista de Pedidos" at bounding box center [28, 118] width 32 height 6
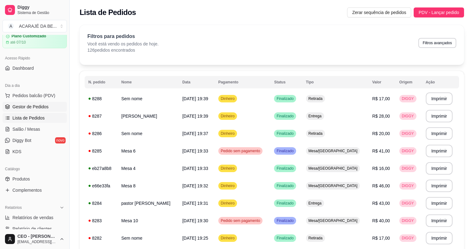
click at [40, 108] on span "Gestor de Pedidos" at bounding box center [30, 107] width 36 height 6
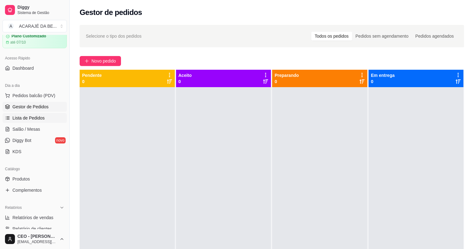
click at [29, 117] on span "Lista de Pedidos" at bounding box center [28, 118] width 32 height 6
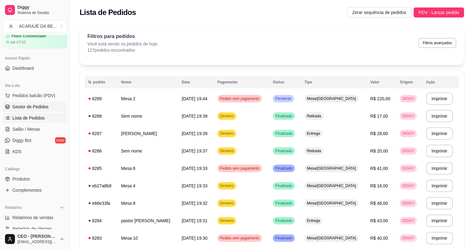
click at [36, 110] on link "Gestor de Pedidos" at bounding box center [34, 107] width 64 height 10
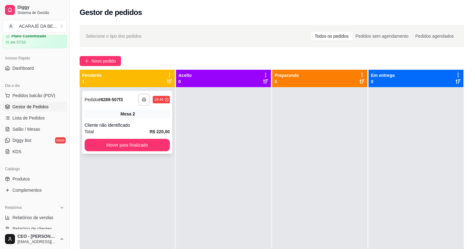
click at [142, 99] on icon "button" at bounding box center [144, 99] width 4 height 4
click at [127, 141] on button "Mover para finalizado" at bounding box center [127, 145] width 85 height 12
click at [141, 101] on button "button" at bounding box center [144, 100] width 12 height 12
click at [115, 142] on button "Mover para finalizado" at bounding box center [127, 145] width 85 height 12
click at [165, 144] on button "Mover para finalizado" at bounding box center [127, 145] width 82 height 12
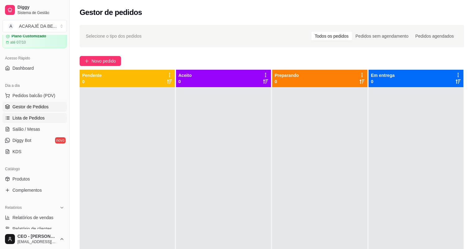
click at [22, 115] on span "Lista de Pedidos" at bounding box center [28, 118] width 32 height 6
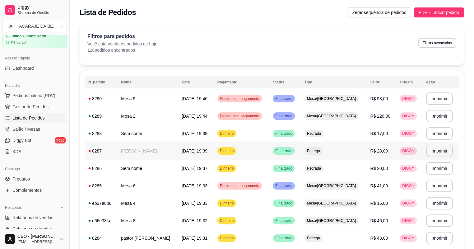
click at [352, 136] on td "Retirada" at bounding box center [334, 133] width 66 height 17
click at [24, 106] on span "Gestor de Pedidos" at bounding box center [30, 107] width 36 height 6
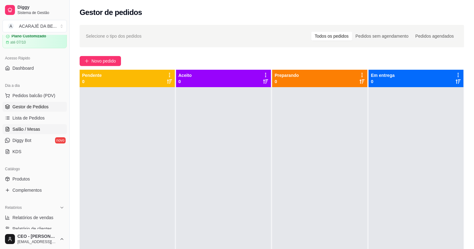
click at [16, 132] on span "Salão / Mesas" at bounding box center [26, 129] width 28 height 6
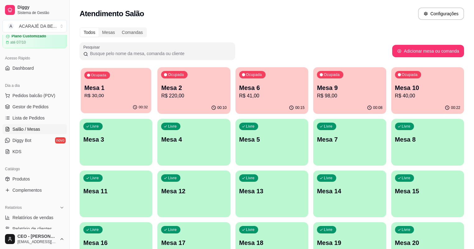
click at [103, 104] on div "00:32" at bounding box center [116, 107] width 71 height 12
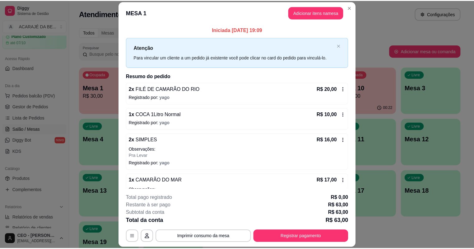
scroll to position [23, 0]
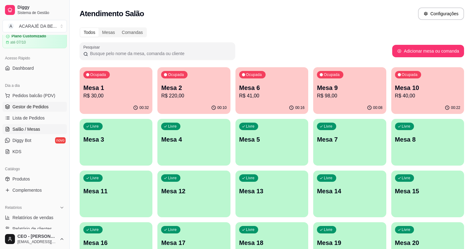
click at [22, 110] on link "Gestor de Pedidos" at bounding box center [34, 107] width 64 height 10
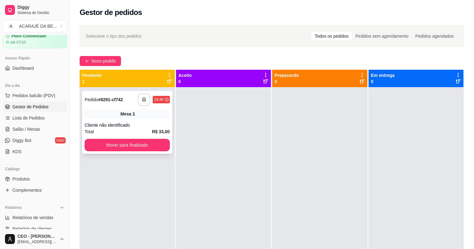
click at [144, 101] on rect "button" at bounding box center [144, 101] width 2 height 2
click at [122, 149] on button "Mover para finalizado" at bounding box center [127, 145] width 85 height 12
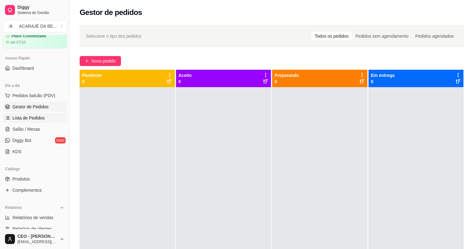
click at [14, 115] on span "Lista de Pedidos" at bounding box center [28, 118] width 32 height 6
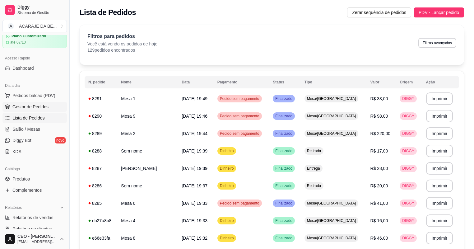
click at [46, 104] on span "Gestor de Pedidos" at bounding box center [30, 107] width 36 height 6
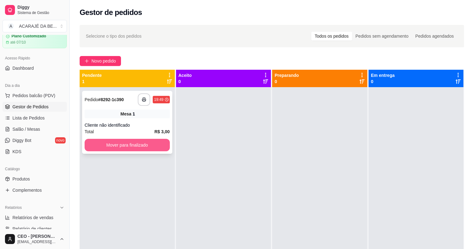
click at [157, 147] on button "Mover para finalizado" at bounding box center [127, 145] width 85 height 12
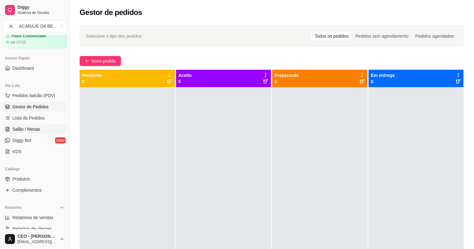
click at [35, 130] on span "Salão / Mesas" at bounding box center [26, 129] width 28 height 6
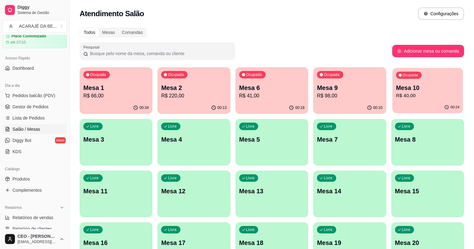
click at [396, 89] on p "Mesa 10" at bounding box center [427, 88] width 63 height 8
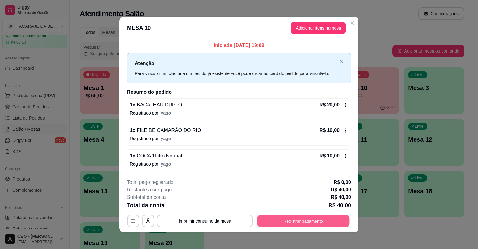
click at [274, 221] on button "Registrar pagamento" at bounding box center [303, 221] width 93 height 12
click at [301, 227] on button "Registrar pagamento" at bounding box center [303, 221] width 96 height 12
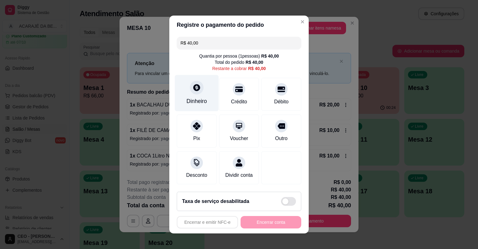
click at [196, 96] on div "Dinheiro" at bounding box center [197, 93] width 44 height 36
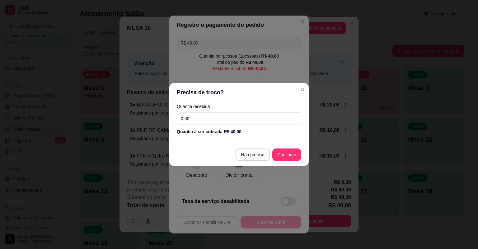
drag, startPoint x: 196, startPoint y: 96, endPoint x: 203, endPoint y: 121, distance: 25.7
click at [203, 121] on input "0,00" at bounding box center [239, 118] width 124 height 12
type input "20,00"
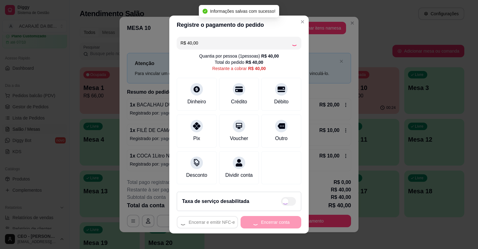
type input "R$ 0,00"
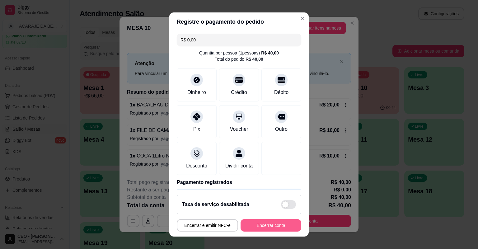
click at [272, 225] on button "Encerrar conta" at bounding box center [271, 225] width 61 height 12
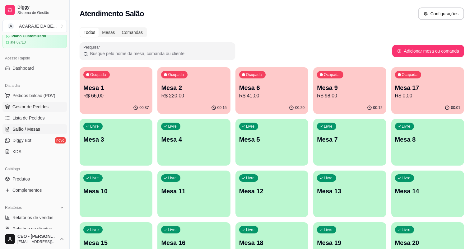
click at [44, 107] on span "Gestor de Pedidos" at bounding box center [30, 107] width 36 height 6
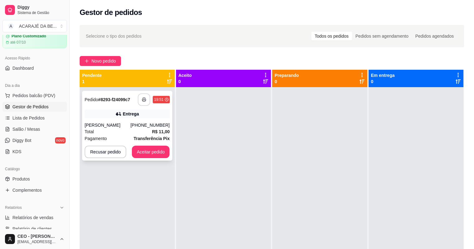
click at [143, 101] on rect "button" at bounding box center [144, 101] width 2 height 2
click at [142, 153] on button "Aceitar pedido" at bounding box center [151, 152] width 38 height 12
click at [166, 154] on button "Aceitar pedido" at bounding box center [151, 152] width 37 height 12
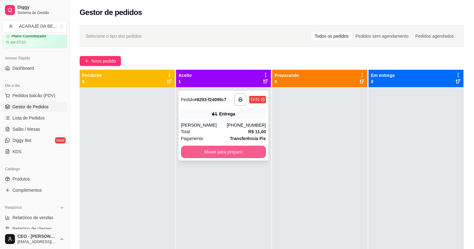
click at [203, 151] on button "Mover para preparo" at bounding box center [223, 152] width 85 height 12
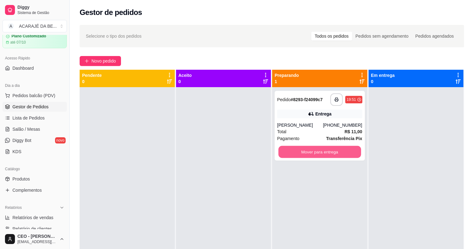
click at [279, 151] on button "Mover para entrega" at bounding box center [319, 152] width 82 height 12
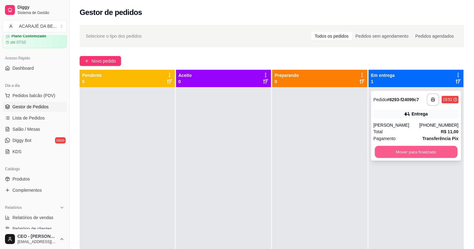
click at [387, 148] on button "Mover para finalizado" at bounding box center [416, 152] width 82 height 12
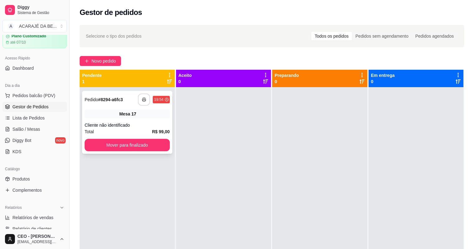
click at [143, 99] on icon "button" at bounding box center [144, 99] width 4 height 4
click at [139, 143] on button "Mover para finalizado" at bounding box center [127, 145] width 82 height 12
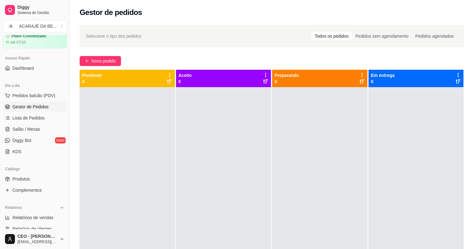
click at [139, 143] on div at bounding box center [127, 211] width 95 height 249
click at [102, 58] on span "Novo pedido" at bounding box center [103, 61] width 25 height 7
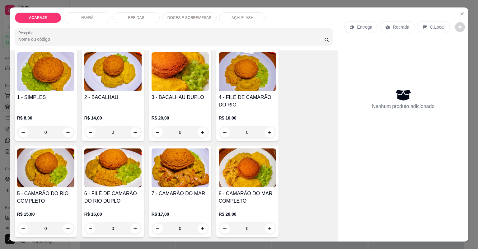
scroll to position [75, 0]
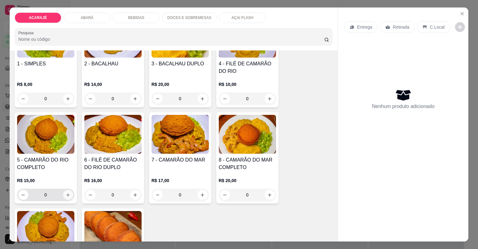
click at [67, 194] on icon "increase-product-quantity" at bounding box center [68, 195] width 5 height 5
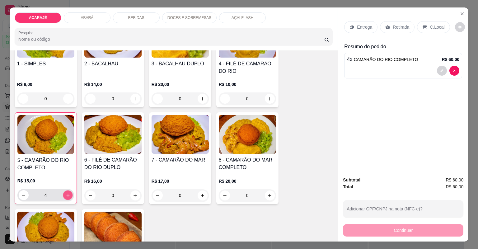
click at [66, 194] on icon "increase-product-quantity" at bounding box center [67, 195] width 5 height 5
type input "5"
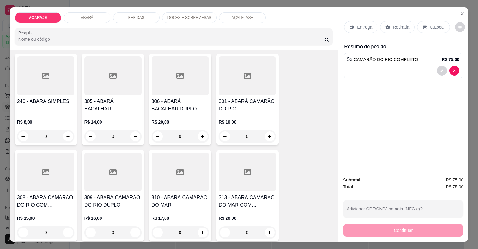
scroll to position [373, 0]
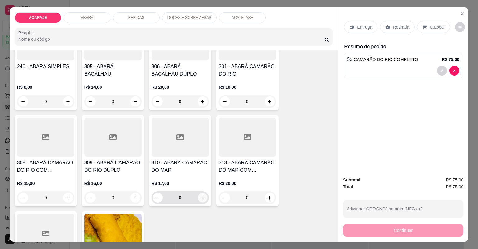
click at [200, 198] on icon "increase-product-quantity" at bounding box center [202, 197] width 5 height 5
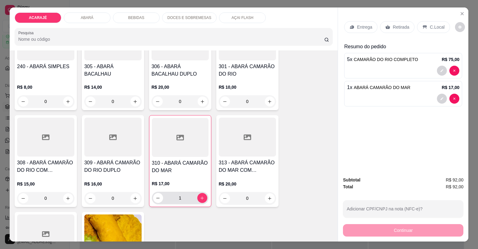
click at [152, 199] on div "1" at bounding box center [180, 198] width 57 height 12
click at [156, 198] on icon "decrease-product-quantity" at bounding box center [158, 198] width 5 height 5
type input "0"
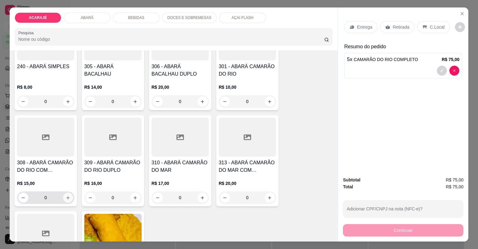
click at [66, 198] on icon "increase-product-quantity" at bounding box center [68, 197] width 5 height 5
type input "1"
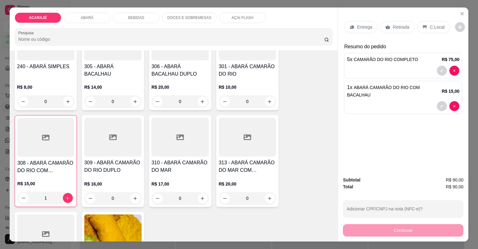
click at [385, 27] on icon at bounding box center [387, 27] width 5 height 5
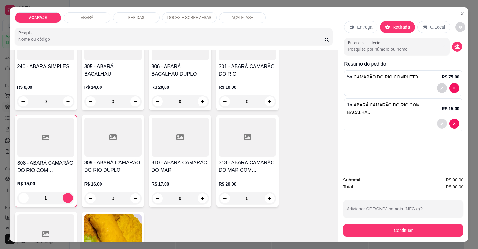
click at [440, 122] on icon "decrease-product-quantity" at bounding box center [442, 124] width 4 height 4
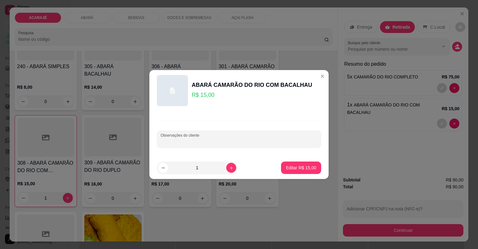
click at [266, 143] on input "Observações do cliente" at bounding box center [239, 141] width 157 height 6
type input "andersom"
click at [316, 167] on button "Editar R$ 15,00" at bounding box center [301, 167] width 40 height 12
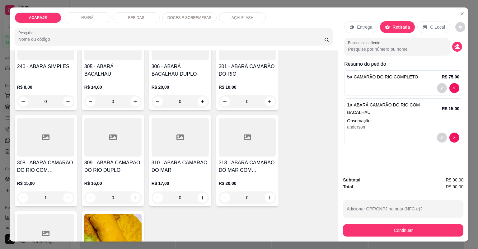
type input "0"
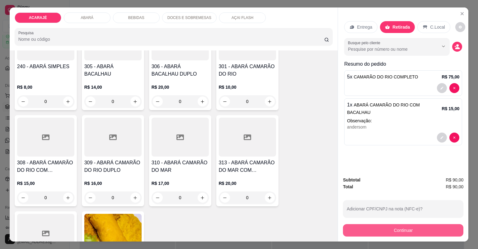
click at [356, 227] on button "Continuar" at bounding box center [403, 230] width 120 height 12
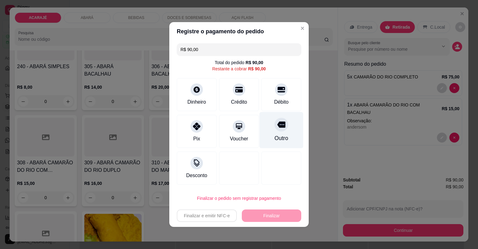
click at [273, 131] on div "Outro" at bounding box center [281, 130] width 44 height 36
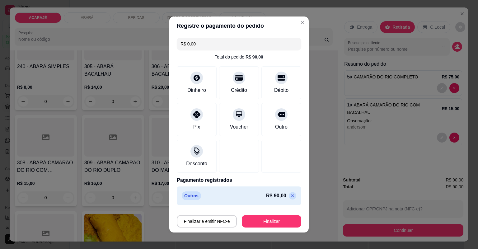
click at [290, 195] on icon at bounding box center [292, 195] width 5 height 5
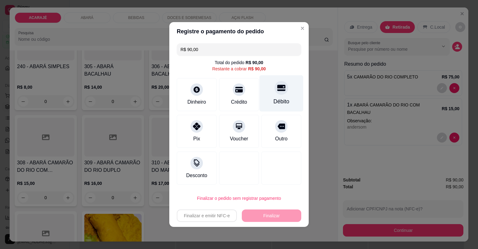
click at [283, 95] on div "Débito" at bounding box center [281, 93] width 44 height 36
type input "R$ 0,00"
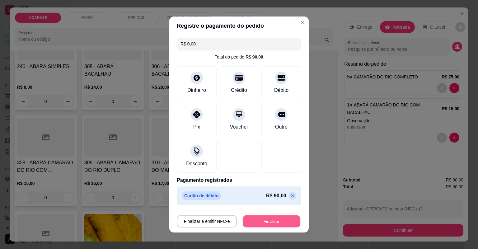
click at [270, 222] on button "Finalizar" at bounding box center [272, 221] width 58 height 12
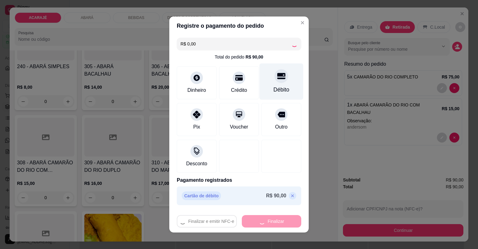
type input "0"
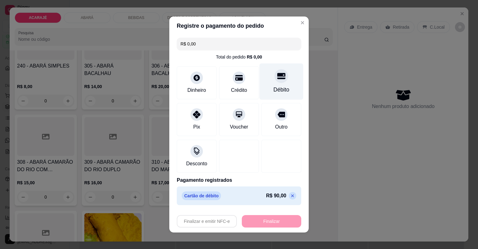
type input "-R$ 90,00"
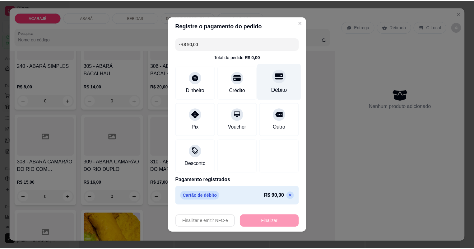
scroll to position [373, 0]
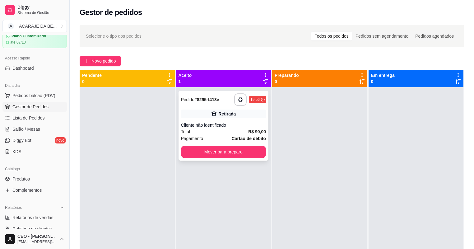
click at [232, 134] on div "Total R$ 90,00" at bounding box center [223, 131] width 85 height 7
click at [239, 100] on icon "button" at bounding box center [241, 100] width 4 height 2
click at [228, 153] on button "Mover para preparo" at bounding box center [223, 152] width 85 height 12
click at [234, 152] on button "Mover para preparo" at bounding box center [223, 152] width 82 height 12
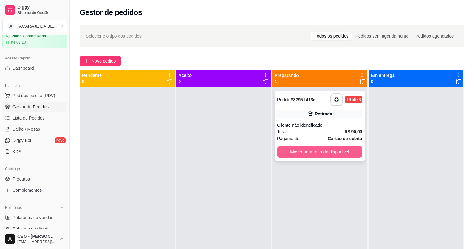
click at [299, 156] on button "Mover para retirada disponível" at bounding box center [319, 152] width 85 height 12
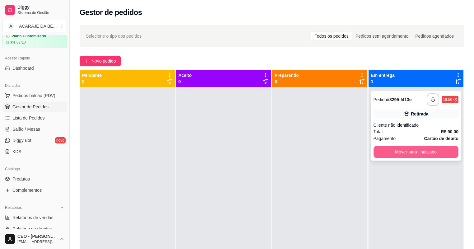
click at [403, 151] on button "Mover para finalizado" at bounding box center [416, 152] width 85 height 12
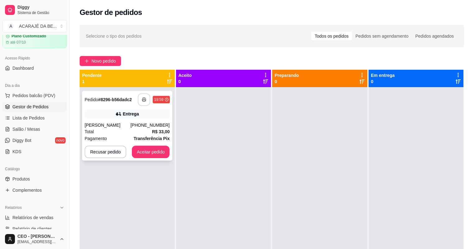
click at [145, 99] on icon "button" at bounding box center [144, 99] width 4 height 4
click at [159, 151] on button "Aceitar pedido" at bounding box center [151, 152] width 38 height 12
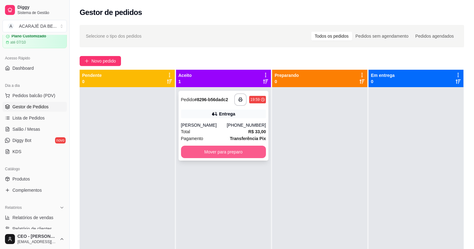
click at [237, 154] on button "Mover para preparo" at bounding box center [223, 152] width 85 height 12
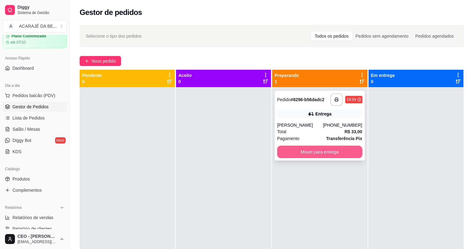
click at [343, 152] on button "Mover para entrega" at bounding box center [319, 152] width 85 height 12
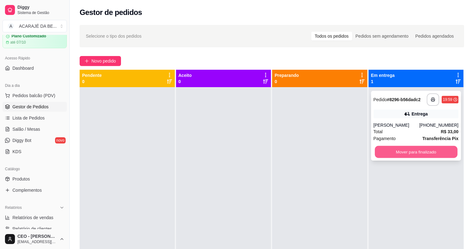
click at [388, 151] on button "Mover para finalizado" at bounding box center [416, 152] width 82 height 12
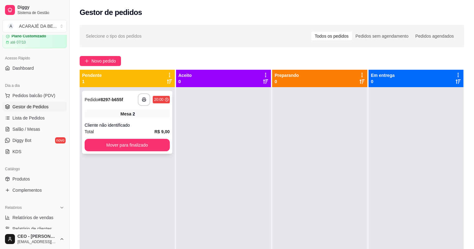
click at [140, 118] on div "Mesa 2" at bounding box center [127, 114] width 85 height 9
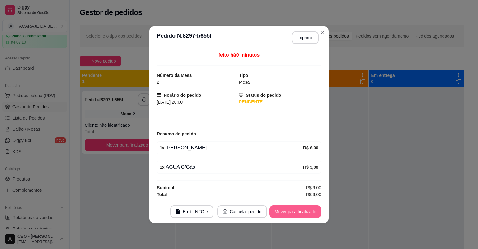
click at [281, 211] on button "Mover para finalizado" at bounding box center [295, 211] width 52 height 12
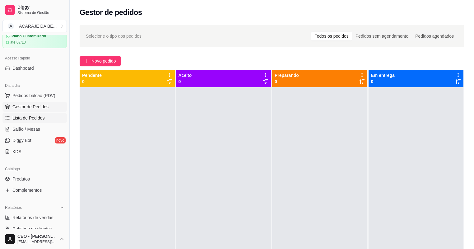
click at [35, 119] on span "Lista de Pedidos" at bounding box center [28, 118] width 32 height 6
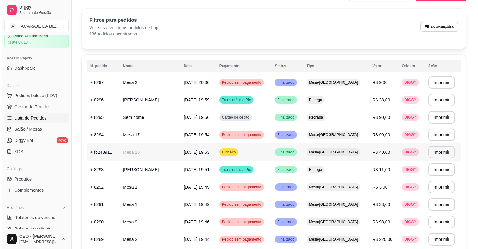
scroll to position [25, 0]
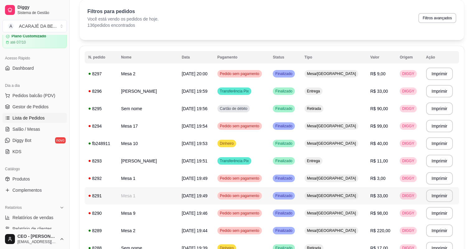
click at [354, 194] on td "Mesa/[GEOGRAPHIC_DATA]" at bounding box center [334, 195] width 66 height 17
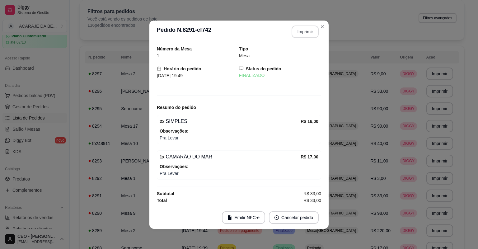
click at [305, 29] on button "Imprimir" at bounding box center [305, 32] width 27 height 12
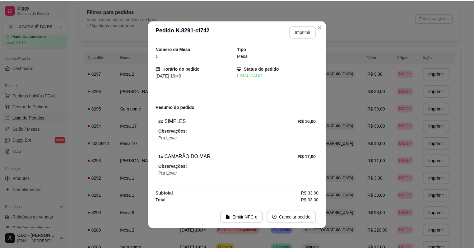
scroll to position [0, 0]
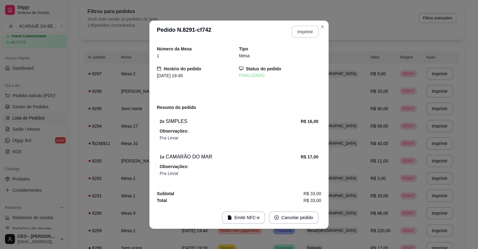
click at [321, 28] on icon "Close" at bounding box center [322, 26] width 5 height 5
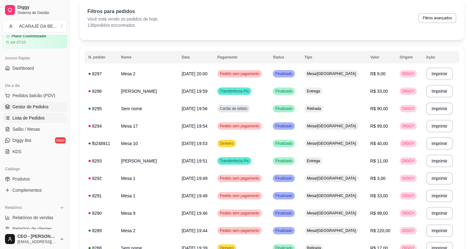
click at [26, 105] on span "Gestor de Pedidos" at bounding box center [30, 107] width 36 height 6
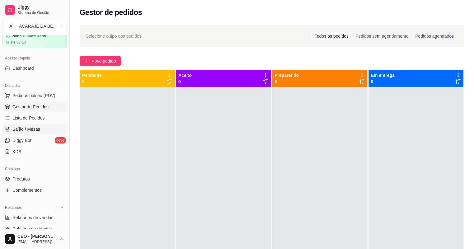
click at [32, 127] on span "Salão / Mesas" at bounding box center [26, 129] width 28 height 6
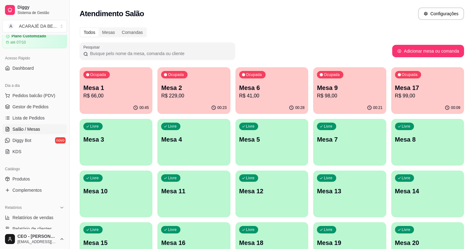
click at [246, 106] on div "00:28" at bounding box center [272, 108] width 73 height 12
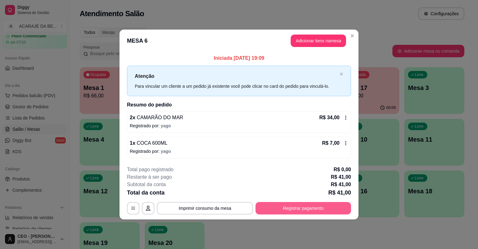
click at [296, 204] on button "Registrar pagamento" at bounding box center [303, 208] width 96 height 12
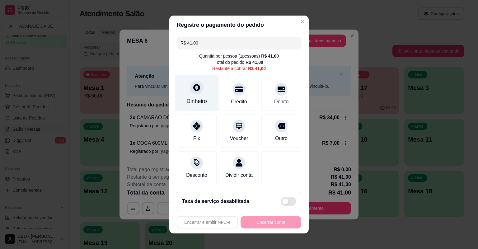
click at [189, 105] on div "Dinheiro" at bounding box center [196, 101] width 21 height 8
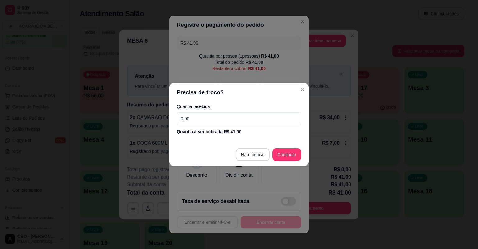
click at [215, 119] on input "0,00" at bounding box center [239, 118] width 124 height 12
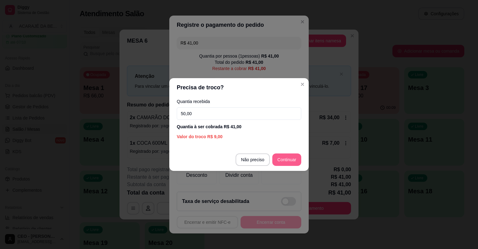
type input "50,00"
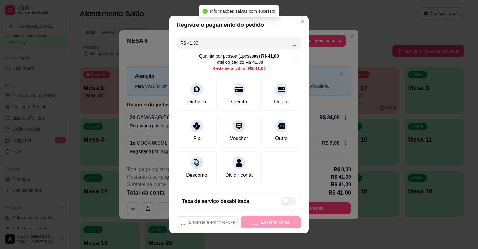
type input "R$ 0,00"
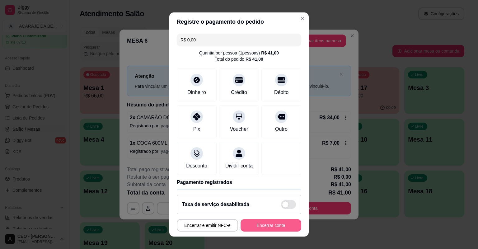
click at [275, 229] on button "Encerrar conta" at bounding box center [271, 225] width 61 height 12
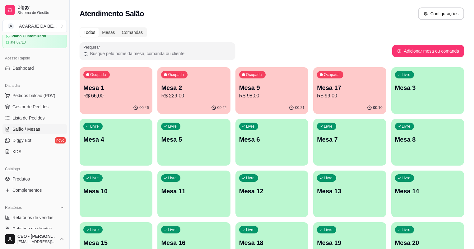
drag, startPoint x: 40, startPoint y: 105, endPoint x: 37, endPoint y: 101, distance: 5.3
click at [37, 101] on ul "Pedidos balcão (PDV) Gestor de Pedidos Lista de Pedidos Salão / Mesas Diggy Bot…" at bounding box center [34, 124] width 64 height 66
click at [30, 105] on span "Gestor de Pedidos" at bounding box center [30, 107] width 36 height 6
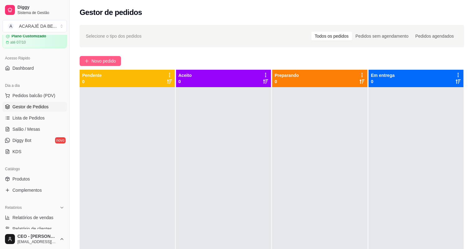
click at [95, 58] on span "Novo pedido" at bounding box center [103, 61] width 25 height 7
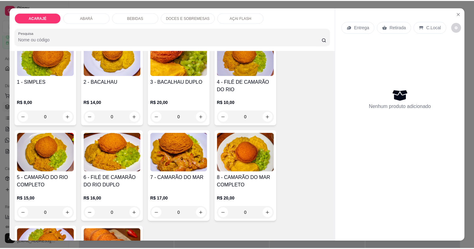
scroll to position [124, 0]
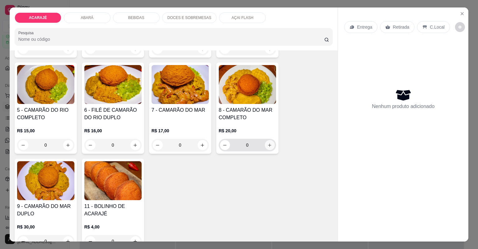
click at [267, 144] on icon "increase-product-quantity" at bounding box center [269, 145] width 5 height 5
type input "1"
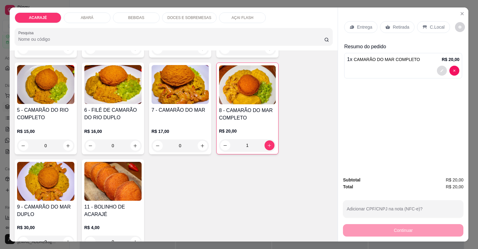
click at [440, 71] on icon "decrease-product-quantity" at bounding box center [442, 71] width 4 height 4
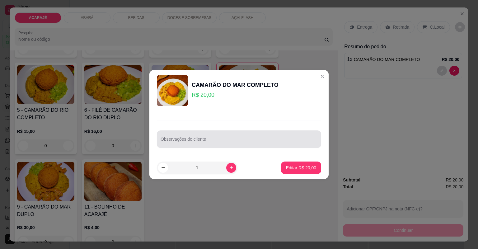
click at [229, 136] on div at bounding box center [239, 139] width 157 height 12
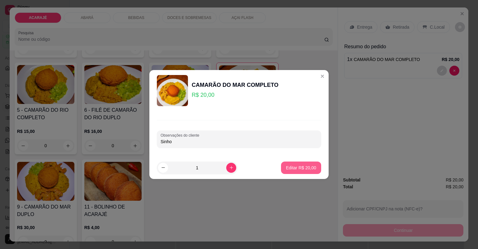
type input "Sinho"
click at [291, 166] on p "Editar R$ 20,00" at bounding box center [301, 168] width 30 height 6
type input "0"
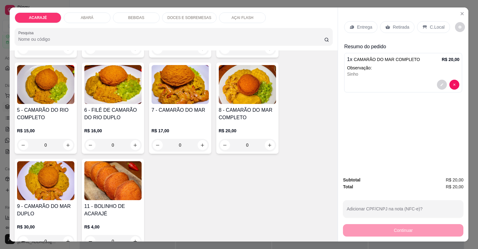
click at [393, 28] on p "Retirada" at bounding box center [401, 27] width 16 height 6
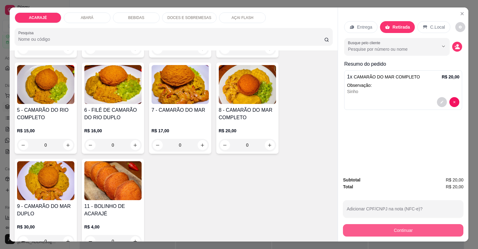
click at [353, 227] on button "Continuar" at bounding box center [403, 230] width 120 height 12
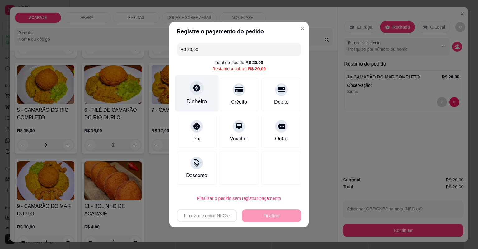
click at [198, 100] on div "Dinheiro" at bounding box center [196, 101] width 21 height 8
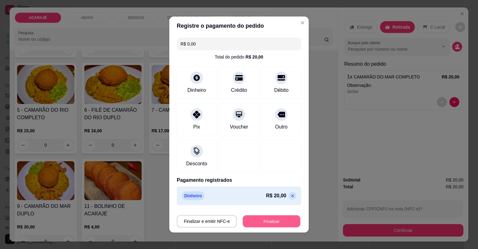
click at [259, 219] on button "Finalizar" at bounding box center [272, 221] width 58 height 12
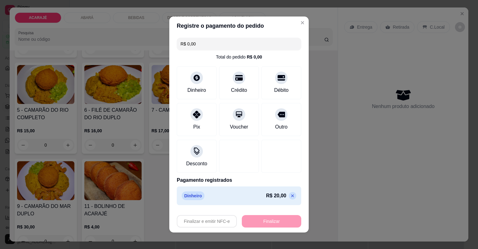
type input "-R$ 20,00"
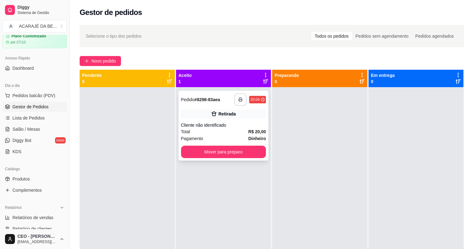
click at [239, 102] on button "button" at bounding box center [240, 99] width 12 height 12
click at [233, 153] on button "Mover para preparo" at bounding box center [223, 152] width 82 height 12
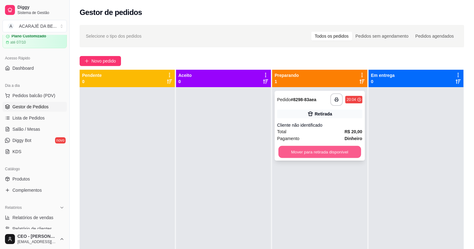
click at [292, 154] on button "Mover para retirada disponível" at bounding box center [319, 152] width 82 height 12
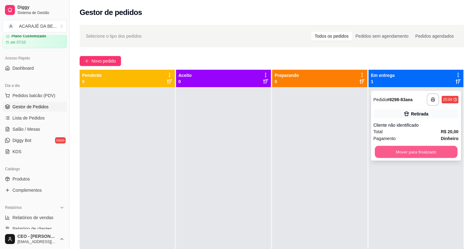
click at [411, 150] on button "Mover para finalizado" at bounding box center [416, 152] width 82 height 12
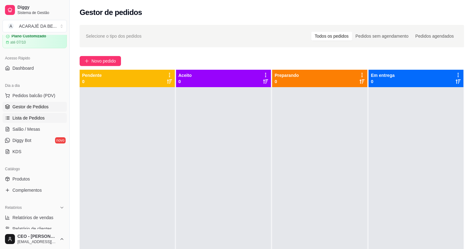
click at [36, 120] on span "Lista de Pedidos" at bounding box center [28, 118] width 32 height 6
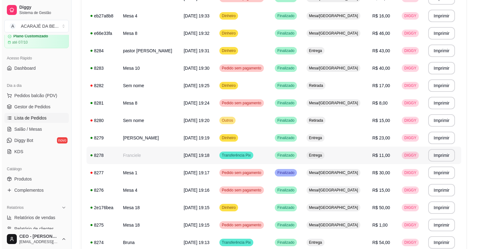
scroll to position [398, 0]
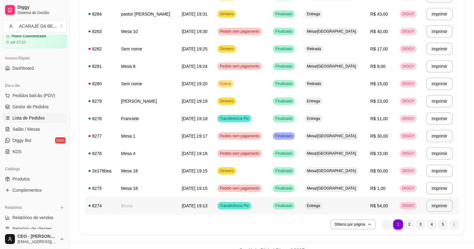
click at [182, 203] on span "[DATE] 19:13" at bounding box center [195, 205] width 26 height 5
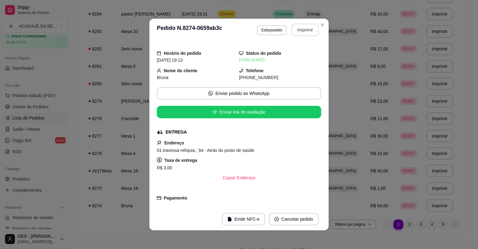
click at [293, 27] on button "Imprimir" at bounding box center [305, 30] width 27 height 12
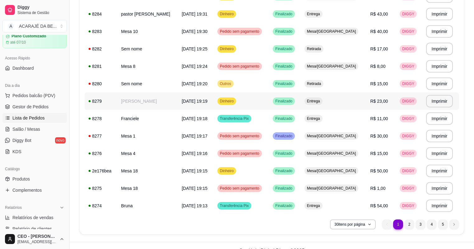
click at [143, 105] on td "Miguel" at bounding box center [147, 100] width 61 height 17
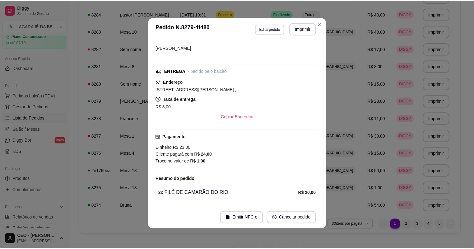
scroll to position [47, 0]
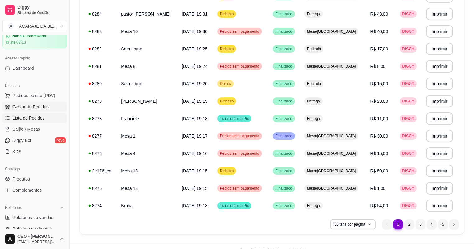
click at [32, 110] on link "Gestor de Pedidos" at bounding box center [34, 107] width 64 height 10
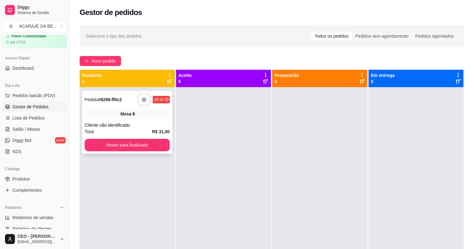
click at [142, 100] on icon "button" at bounding box center [144, 99] width 4 height 4
click at [142, 147] on button "Mover para finalizado" at bounding box center [127, 145] width 85 height 12
click at [142, 147] on button "Mover para finalizado" at bounding box center [127, 145] width 82 height 12
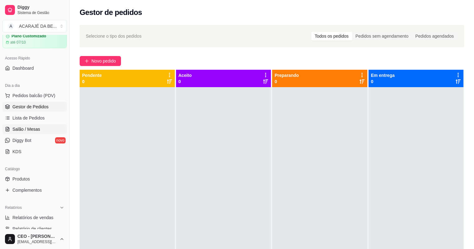
click at [20, 133] on link "Salão / Mesas" at bounding box center [34, 129] width 64 height 10
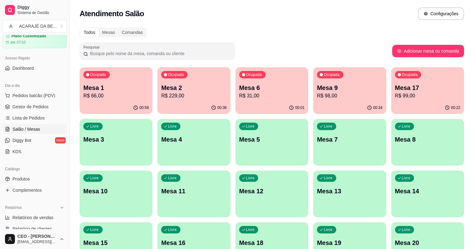
click at [103, 92] on div "Mesa 1 R$ 66,00" at bounding box center [115, 91] width 65 height 16
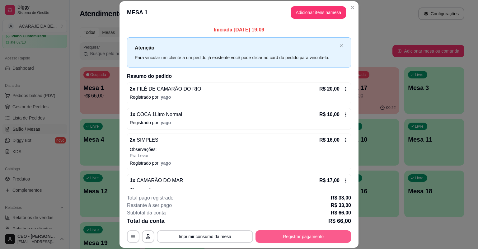
click at [291, 236] on button "Registrar pagamento" at bounding box center [303, 236] width 96 height 12
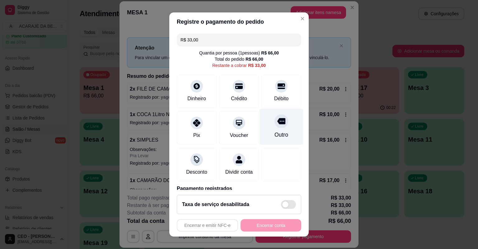
click at [274, 125] on div at bounding box center [281, 121] width 14 height 14
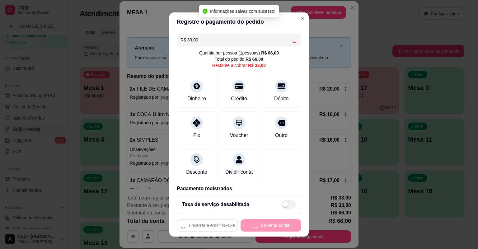
type input "R$ 0,00"
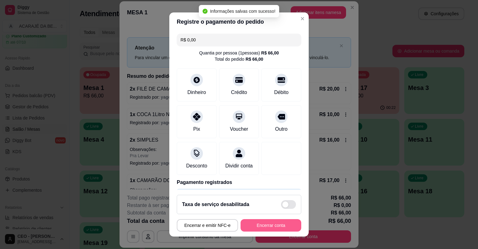
click at [266, 231] on button "Encerrar conta" at bounding box center [271, 225] width 61 height 12
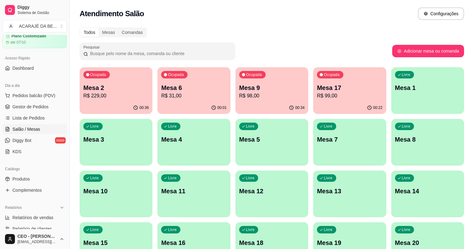
click at [111, 76] on div "Ocupada Mesa 2 R$ 229,00" at bounding box center [116, 84] width 73 height 35
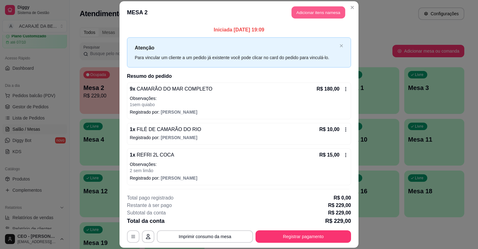
click at [312, 11] on button "Adicionar itens na mesa" at bounding box center [319, 13] width 54 height 12
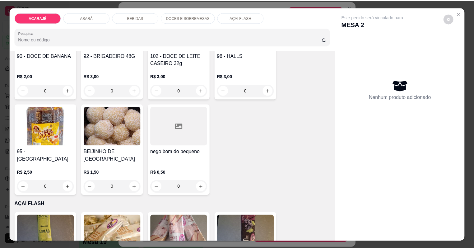
scroll to position [1245, 0]
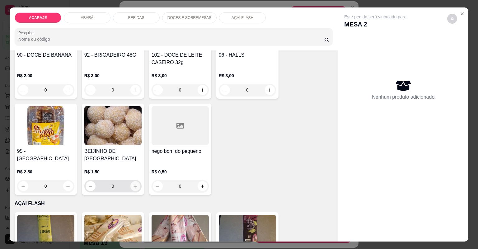
click at [133, 184] on icon "increase-product-quantity" at bounding box center [135, 186] width 5 height 5
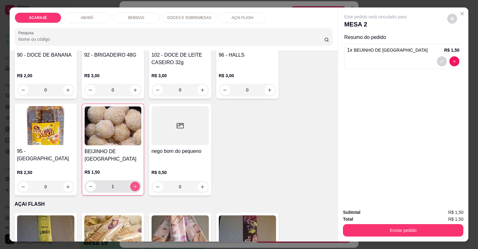
click at [133, 184] on icon "increase-product-quantity" at bounding box center [135, 186] width 5 height 5
type input "2"
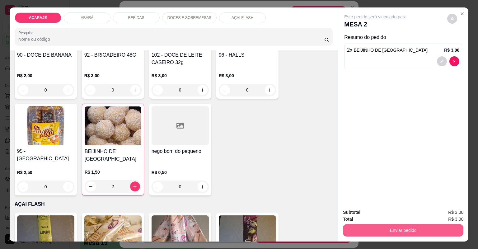
click at [357, 231] on button "Enviar pedido" at bounding box center [403, 230] width 120 height 12
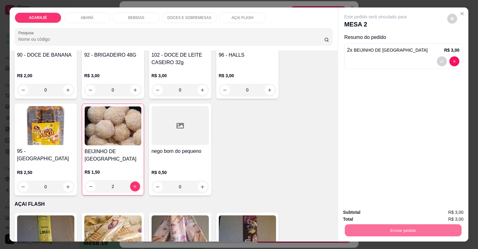
click at [453, 153] on div "Este pedido será vinculado para MESA 2 Resumo do pedido 2 x BEIJINHO DE goiabad…" at bounding box center [403, 105] width 130 height 196
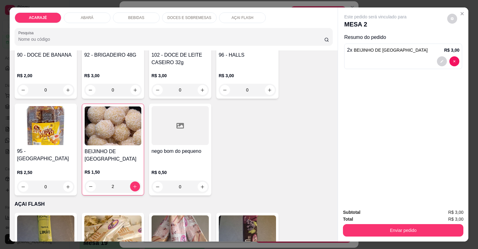
click at [429, 54] on div "2 x BEIJINHO DE goiabada R$ 3,00" at bounding box center [403, 49] width 112 height 7
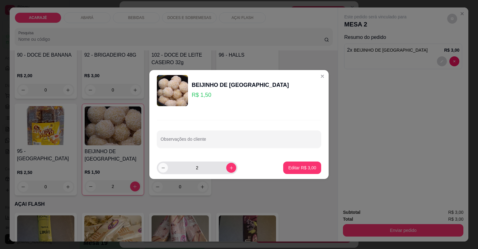
click at [165, 164] on button "decrease-product-quantity" at bounding box center [163, 168] width 10 height 10
type input "1"
click at [307, 168] on p "Editar R$ 1,50" at bounding box center [302, 168] width 27 height 6
type input "1"
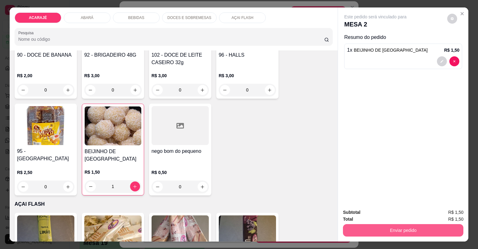
click at [367, 225] on button "Enviar pedido" at bounding box center [403, 230] width 120 height 12
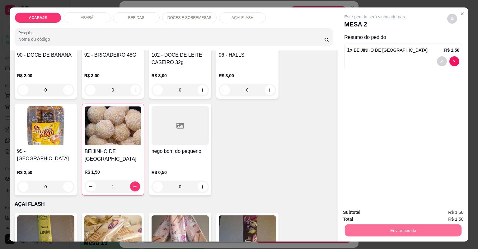
click at [370, 216] on button "Não registrar e enviar pedido" at bounding box center [383, 215] width 63 height 12
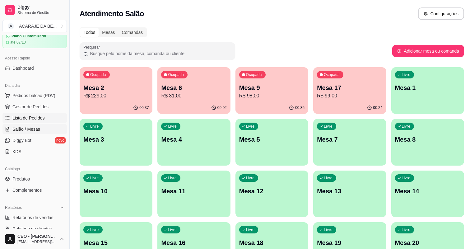
click at [20, 114] on link "Lista de Pedidos" at bounding box center [34, 118] width 64 height 10
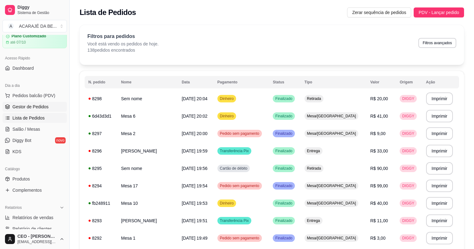
click at [15, 105] on span "Gestor de Pedidos" at bounding box center [30, 107] width 36 height 6
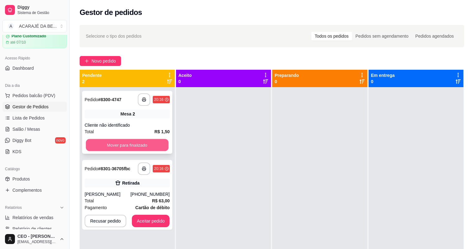
click at [147, 144] on button "Mover para finalizado" at bounding box center [127, 145] width 82 height 12
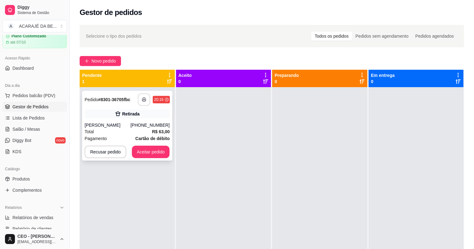
click at [144, 101] on icon "button" at bounding box center [144, 99] width 4 height 4
click at [156, 150] on button "Aceitar pedido" at bounding box center [151, 152] width 37 height 12
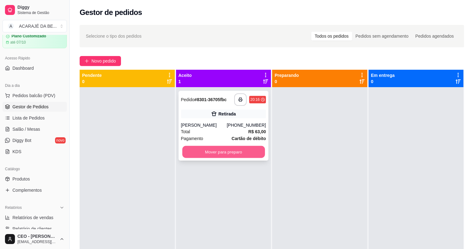
click at [204, 150] on button "Mover para preparo" at bounding box center [223, 152] width 82 height 12
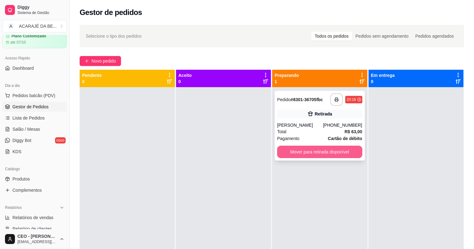
click at [301, 152] on button "Mover para retirada disponível" at bounding box center [319, 152] width 85 height 12
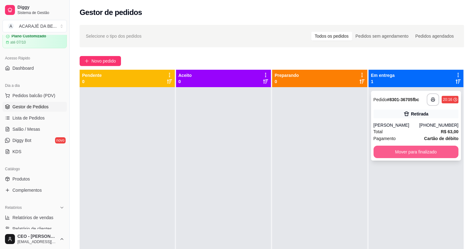
click at [376, 147] on button "Mover para finalizado" at bounding box center [416, 152] width 85 height 12
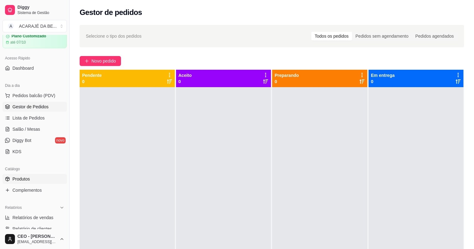
click at [15, 176] on span "Produtos" at bounding box center [20, 179] width 17 height 6
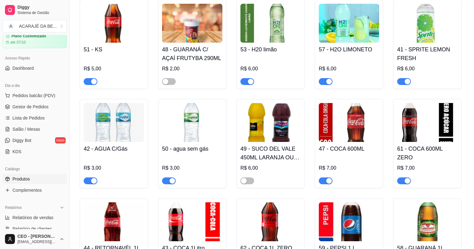
scroll to position [996, 0]
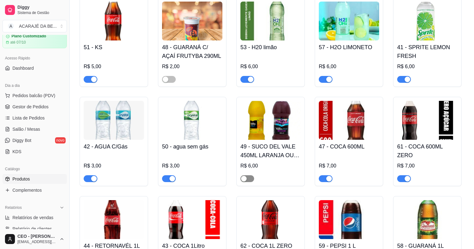
click at [248, 182] on button "button" at bounding box center [248, 178] width 14 height 7
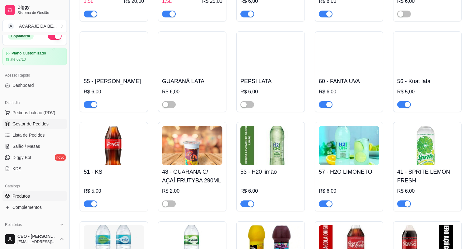
scroll to position [0, 0]
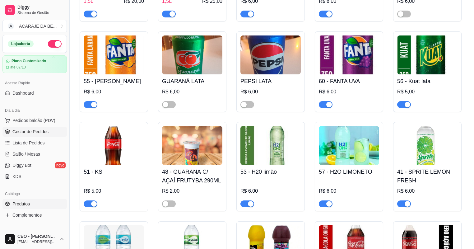
click at [34, 130] on span "Gestor de Pedidos" at bounding box center [30, 131] width 36 height 6
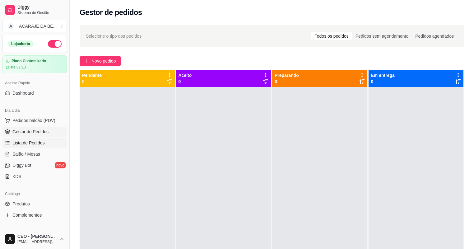
click at [30, 141] on span "Lista de Pedidos" at bounding box center [28, 143] width 32 height 6
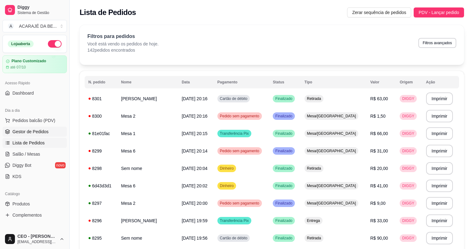
click at [29, 132] on span "Gestor de Pedidos" at bounding box center [30, 131] width 36 height 6
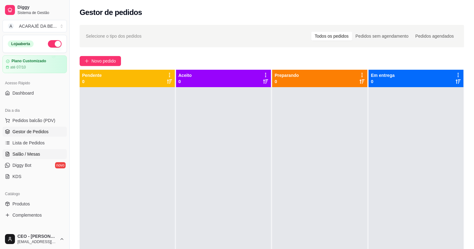
click at [14, 155] on span "Salão / Mesas" at bounding box center [26, 154] width 28 height 6
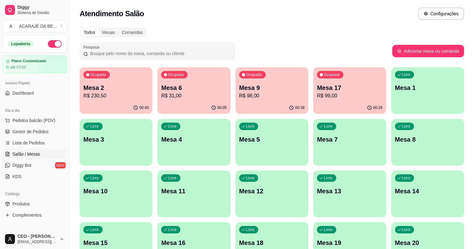
click at [249, 101] on div "Ocupada Mesa 9 R$ 98,00" at bounding box center [272, 84] width 73 height 35
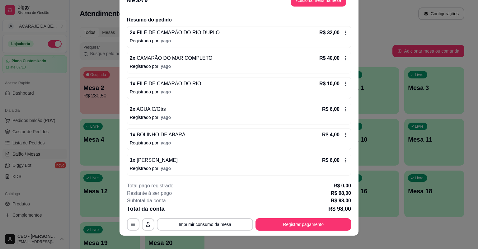
scroll to position [19, 0]
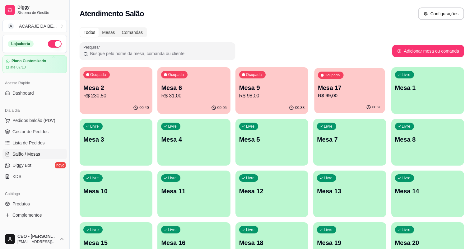
click at [318, 93] on p "R$ 99,00" at bounding box center [349, 95] width 63 height 7
click at [171, 100] on div "Ocupada Mesa 6 R$ 31,00" at bounding box center [193, 84] width 73 height 35
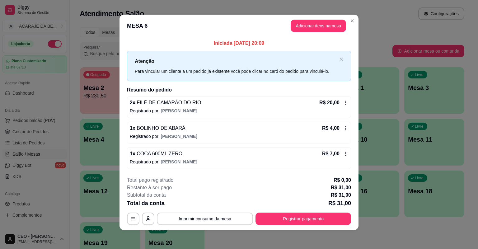
scroll to position [2, 0]
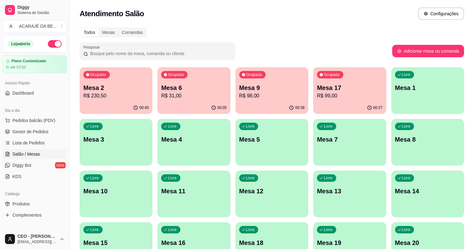
click at [252, 102] on div "00:38" at bounding box center [272, 108] width 73 height 12
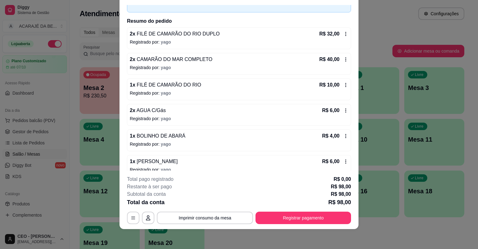
scroll to position [44, 0]
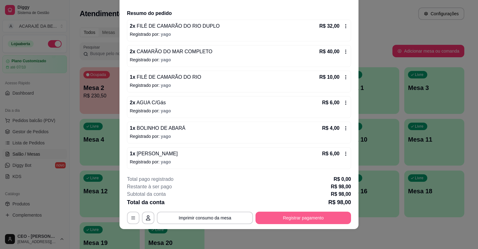
click at [270, 218] on button "Registrar pagamento" at bounding box center [303, 218] width 96 height 12
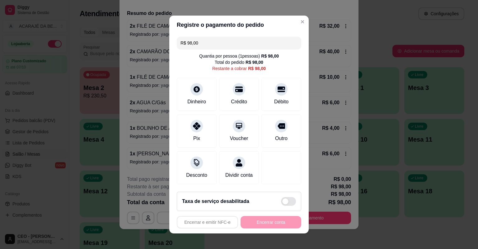
click at [226, 44] on input "R$ 98,00" at bounding box center [238, 43] width 117 height 12
drag, startPoint x: 228, startPoint y: 51, endPoint x: 199, endPoint y: 47, distance: 29.5
click at [199, 47] on div "R$ 98,00 Quantia por pessoa ( 1 pessoas) R$ 98,00 Total do pedido R$ 98,00 Rest…" at bounding box center [238, 110] width 139 height 152
click at [208, 42] on input "R$ 98,00" at bounding box center [238, 43] width 117 height 12
drag, startPoint x: 181, startPoint y: 42, endPoint x: 185, endPoint y: 43, distance: 3.4
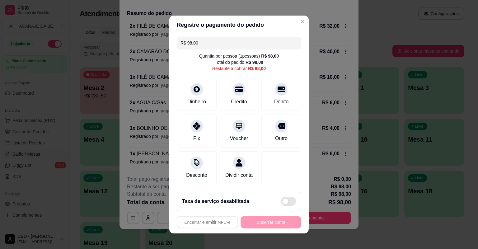
click at [185, 43] on input "R$ 98,00" at bounding box center [238, 43] width 117 height 12
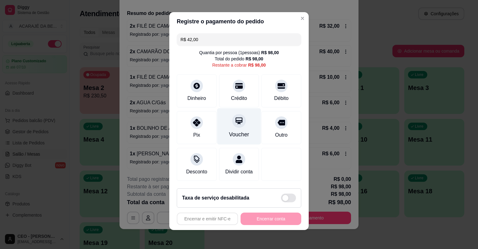
scroll to position [4, 0]
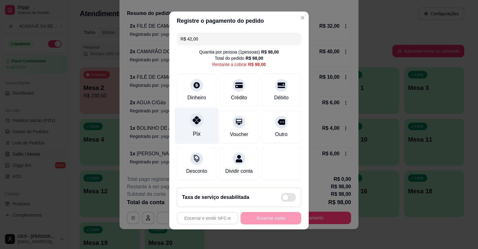
click at [199, 124] on div at bounding box center [197, 120] width 14 height 14
type input "R$ 56,00"
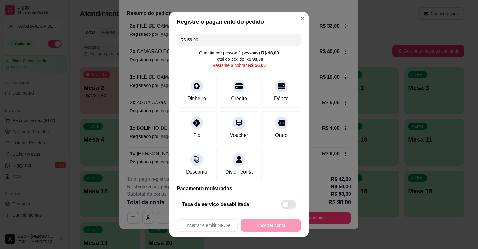
scroll to position [7, 0]
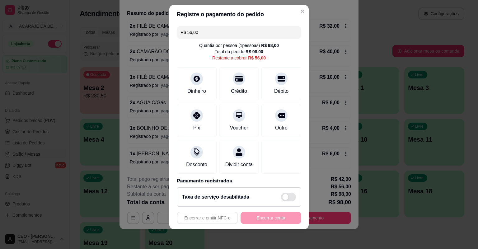
click at [237, 33] on input "R$ 56,00" at bounding box center [238, 32] width 117 height 12
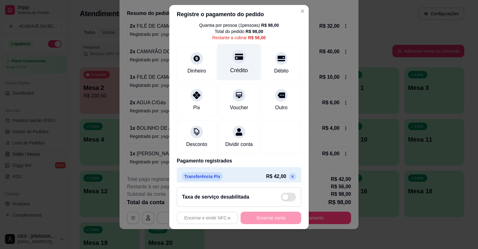
scroll to position [0, 0]
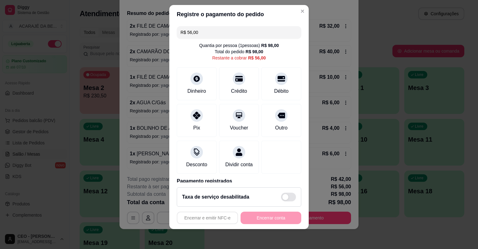
click at [208, 34] on input "R$ 56,00" at bounding box center [238, 32] width 117 height 12
click at [199, 75] on div "Dinheiro" at bounding box center [197, 82] width 44 height 36
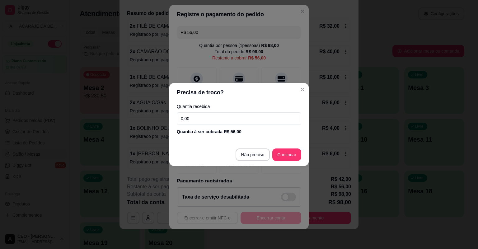
click at [200, 116] on input "0,00" at bounding box center [239, 118] width 124 height 12
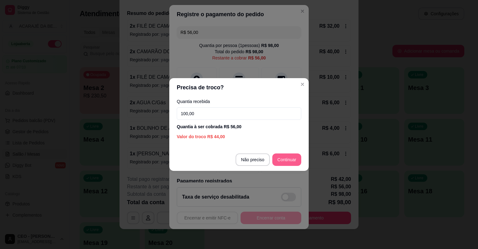
type input "100,00"
click at [277, 152] on footer "Não preciso Continuar" at bounding box center [238, 159] width 139 height 22
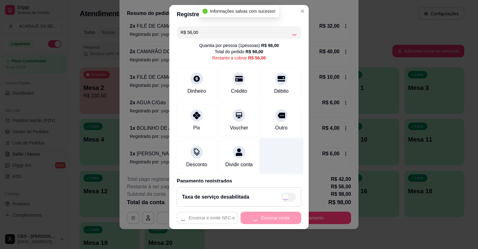
type input "R$ 0,00"
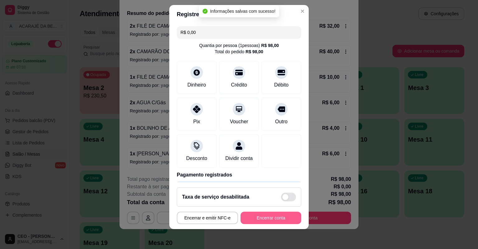
click at [254, 221] on button "Encerrar conta" at bounding box center [271, 218] width 61 height 12
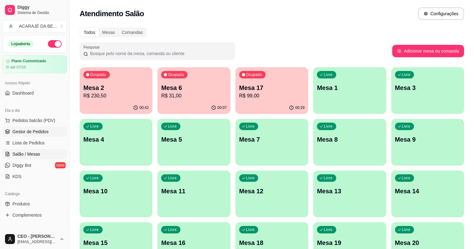
click at [25, 134] on link "Gestor de Pedidos" at bounding box center [34, 132] width 64 height 10
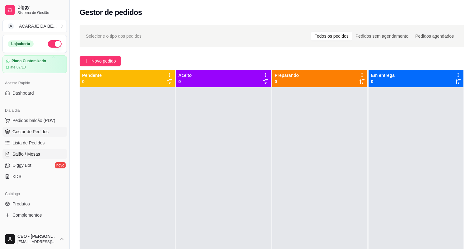
click at [22, 149] on link "Salão / Mesas" at bounding box center [34, 154] width 64 height 10
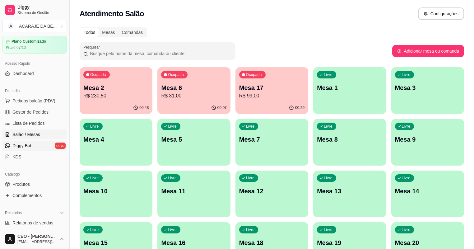
scroll to position [25, 0]
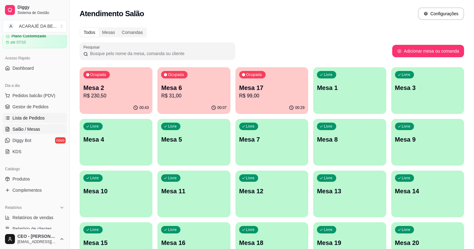
click at [26, 118] on span "Lista de Pedidos" at bounding box center [28, 118] width 32 height 6
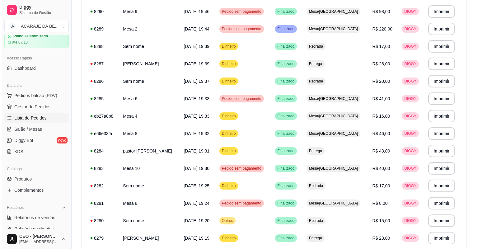
scroll to position [409, 0]
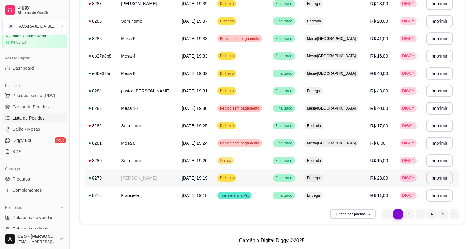
click at [158, 176] on td "Miguel" at bounding box center [147, 177] width 61 height 17
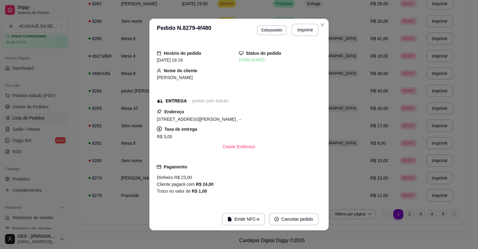
scroll to position [47, 0]
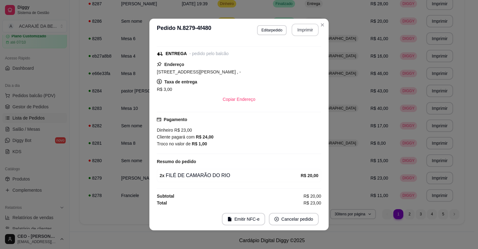
click at [301, 32] on button "Imprimir" at bounding box center [305, 30] width 27 height 12
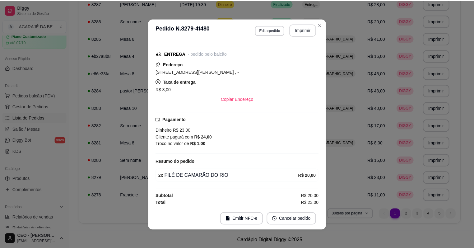
scroll to position [0, 0]
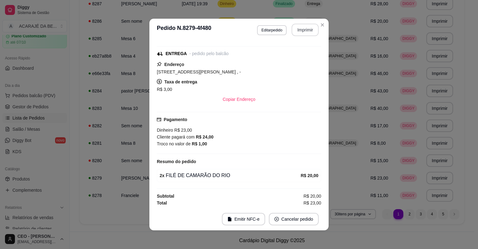
click at [317, 26] on section "**********" at bounding box center [238, 125] width 179 height 212
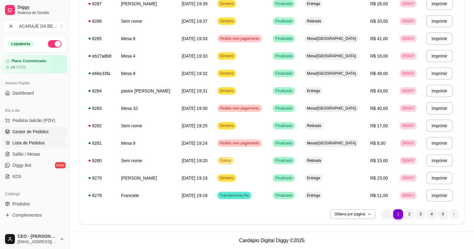
click at [32, 130] on span "Gestor de Pedidos" at bounding box center [30, 131] width 36 height 6
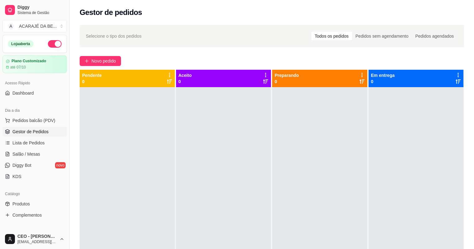
click at [103, 66] on div "Selecione o tipo dos pedidos Todos os pedidos Pedidos sem agendamento Pedidos a…" at bounding box center [272, 173] width 404 height 305
click at [104, 51] on div "Selecione o tipo dos pedidos Todos os pedidos Pedidos sem agendamento Pedidos a…" at bounding box center [272, 173] width 404 height 305
click at [105, 61] on span "Novo pedido" at bounding box center [103, 61] width 25 height 7
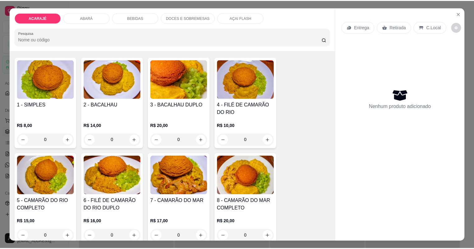
scroll to position [50, 0]
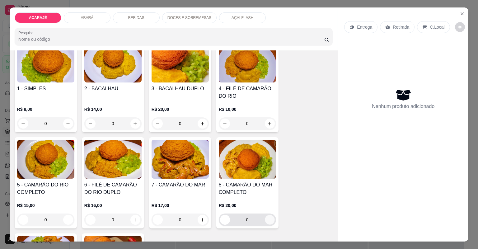
click at [267, 221] on icon "increase-product-quantity" at bounding box center [269, 219] width 5 height 5
type input "1"
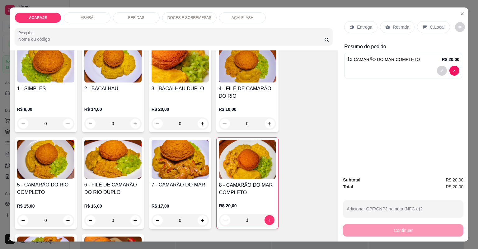
drag, startPoint x: 391, startPoint y: 25, endPoint x: 399, endPoint y: 30, distance: 9.9
click at [393, 25] on p "Retirada" at bounding box center [401, 27] width 16 height 6
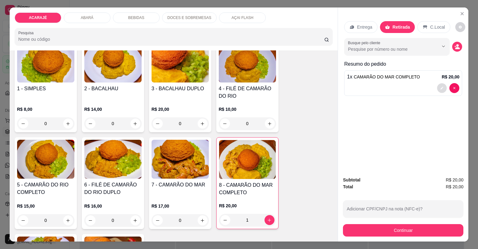
click at [443, 88] on button "decrease-product-quantity" at bounding box center [442, 88] width 10 height 10
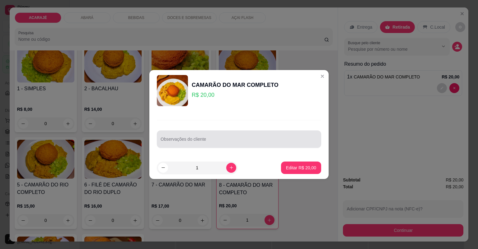
click at [290, 135] on div at bounding box center [239, 139] width 157 height 12
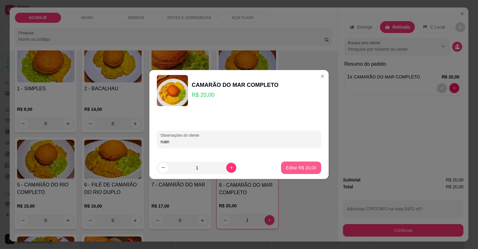
type input "ruan"
click at [290, 168] on p "Editar R$ 20,00" at bounding box center [300, 168] width 29 height 6
type input "0"
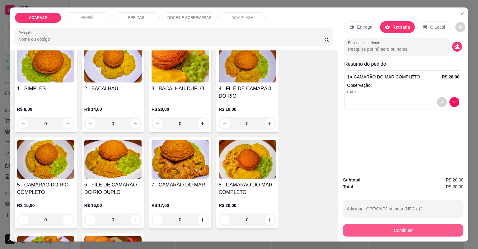
click at [347, 228] on button "Continuar" at bounding box center [403, 230] width 120 height 12
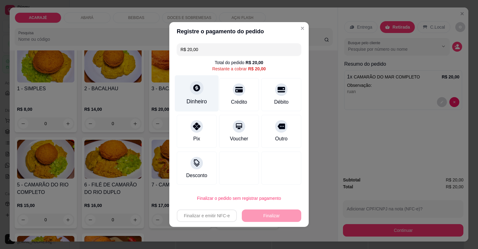
click at [195, 95] on div at bounding box center [197, 88] width 14 height 14
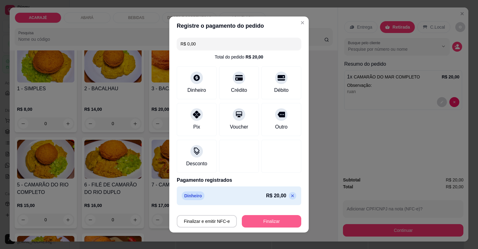
click at [265, 219] on button "Finalizar" at bounding box center [271, 221] width 59 height 12
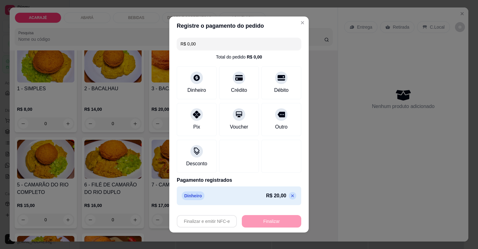
type input "-R$ 20,00"
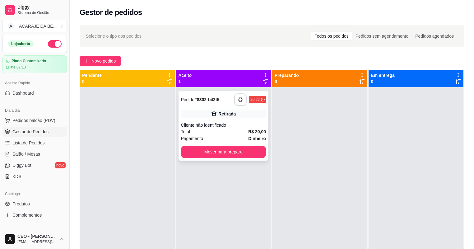
click at [236, 101] on button "button" at bounding box center [240, 99] width 12 height 12
click at [235, 156] on button "Mover para preparo" at bounding box center [223, 152] width 85 height 12
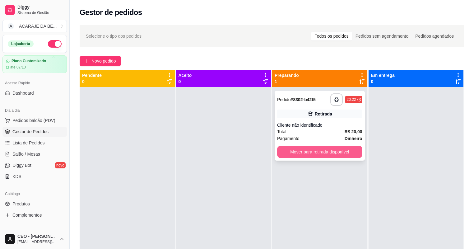
click at [278, 152] on button "Mover para retirada disponível" at bounding box center [319, 152] width 85 height 12
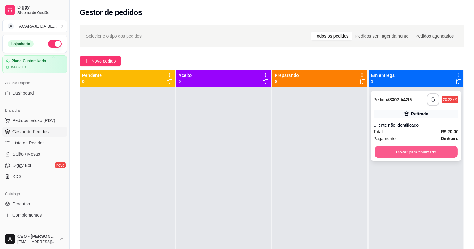
click at [375, 150] on button "Mover para finalizado" at bounding box center [416, 152] width 82 height 12
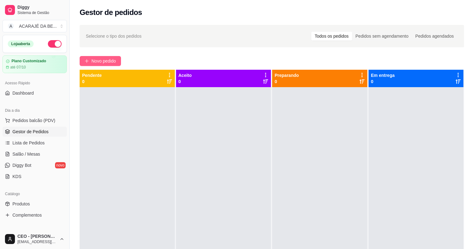
click at [107, 57] on button "Novo pedido" at bounding box center [100, 61] width 41 height 10
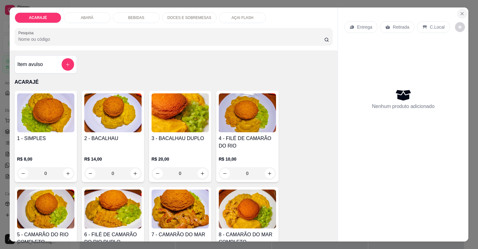
click at [460, 14] on icon "Close" at bounding box center [462, 13] width 5 height 5
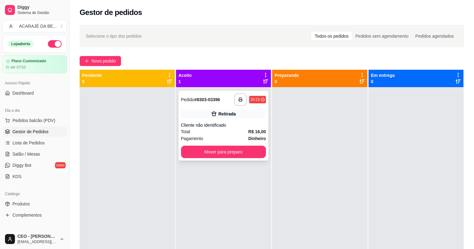
click at [251, 126] on div "Cliente não identificado" at bounding box center [223, 125] width 85 height 6
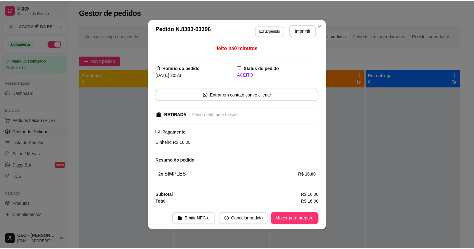
scroll to position [0, 0]
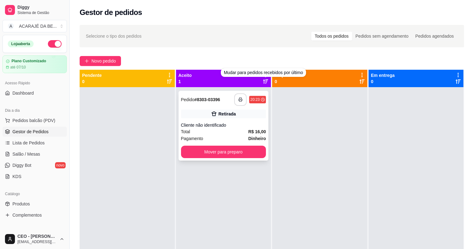
click at [241, 99] on icon "button" at bounding box center [241, 100] width 4 height 2
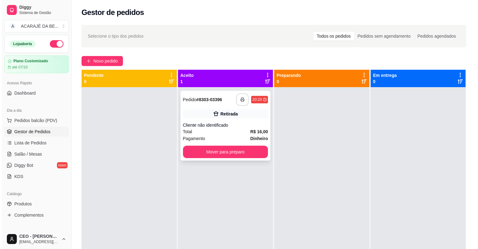
scroll to position [0, 0]
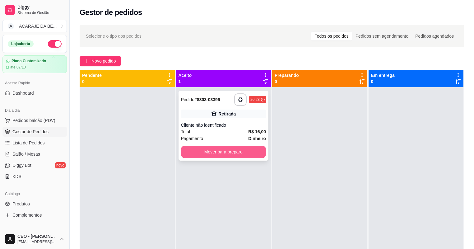
click at [216, 154] on button "Mover para preparo" at bounding box center [223, 152] width 85 height 12
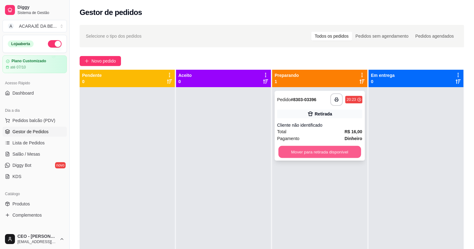
click at [288, 155] on button "Mover para retirada disponível" at bounding box center [319, 152] width 82 height 12
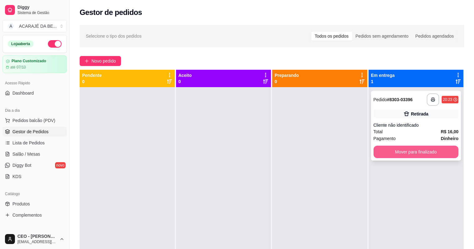
click at [385, 151] on button "Mover para finalizado" at bounding box center [416, 152] width 85 height 12
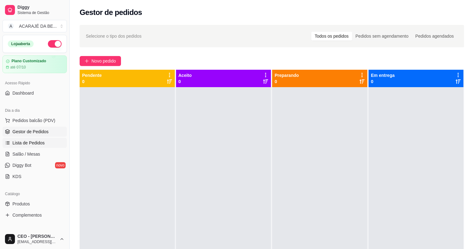
click at [31, 145] on span "Lista de Pedidos" at bounding box center [28, 143] width 32 height 6
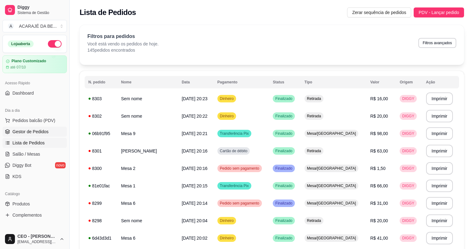
click at [34, 131] on span "Gestor de Pedidos" at bounding box center [30, 131] width 36 height 6
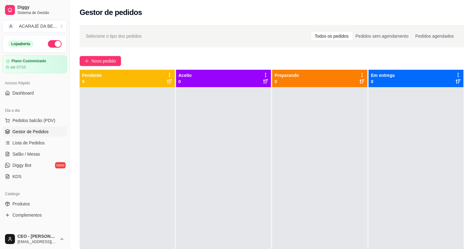
click at [99, 55] on div "Selecione o tipo dos pedidos Todos os pedidos Pedidos sem agendamento Pedidos a…" at bounding box center [272, 173] width 404 height 305
click at [99, 60] on span "Novo pedido" at bounding box center [103, 61] width 25 height 7
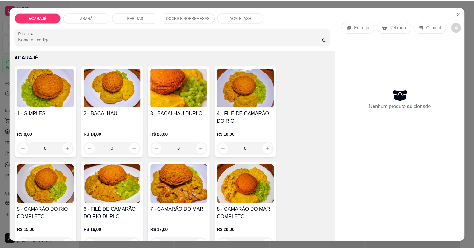
scroll to position [149, 0]
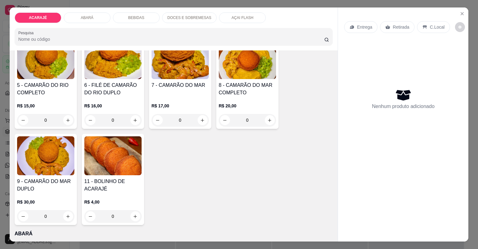
click at [117, 215] on input "0" at bounding box center [113, 216] width 35 height 12
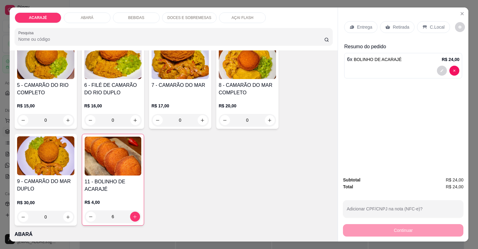
type input "6"
click at [393, 28] on p "Retirada" at bounding box center [401, 27] width 16 height 6
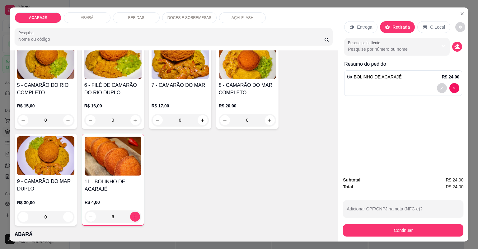
click at [360, 26] on p "Entrega" at bounding box center [364, 27] width 15 height 6
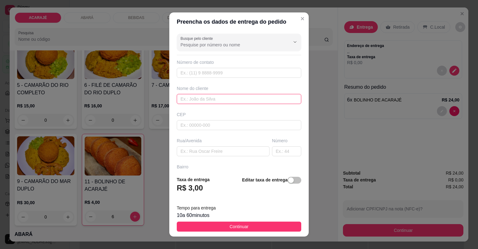
click at [230, 99] on input "text" at bounding box center [239, 99] width 124 height 10
type input "zezeu"
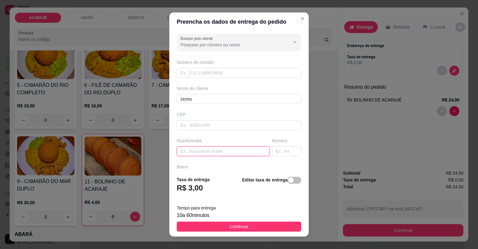
click at [201, 154] on input "text" at bounding box center [223, 151] width 93 height 10
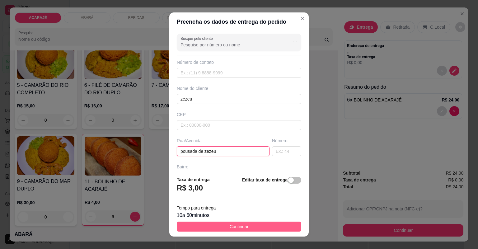
type input "pousada de zezeu"
click at [245, 225] on button "Continuar" at bounding box center [239, 227] width 124 height 10
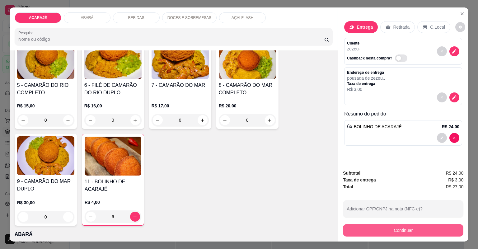
click at [353, 228] on button "Continuar" at bounding box center [403, 230] width 120 height 12
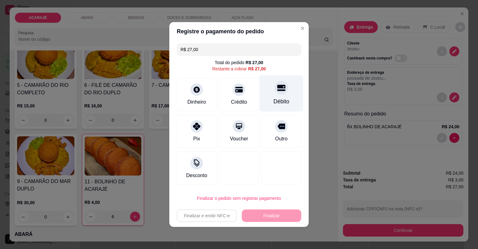
click at [270, 96] on div "Débito" at bounding box center [281, 93] width 44 height 36
type input "R$ 0,00"
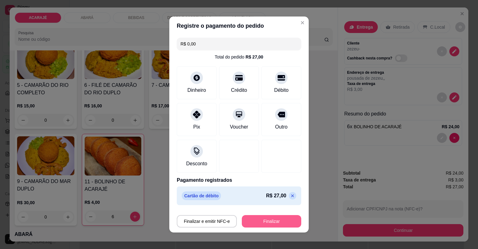
click at [264, 218] on button "Finalizar" at bounding box center [271, 221] width 59 height 12
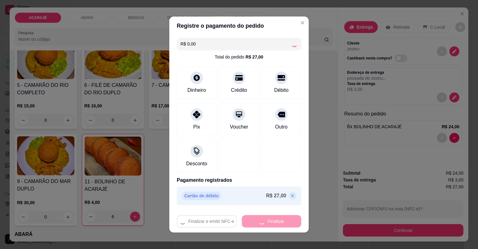
type input "0"
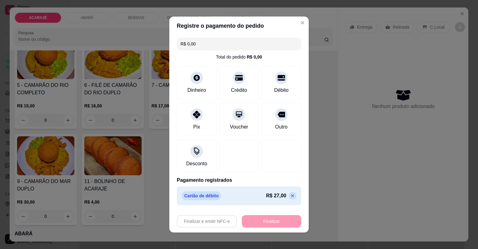
type input "-R$ 27,00"
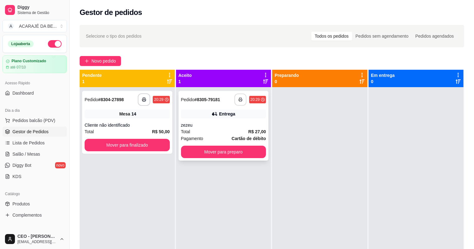
click at [240, 100] on rect "button" at bounding box center [241, 101] width 2 height 2
click at [146, 101] on icon "button" at bounding box center [144, 99] width 4 height 4
click at [213, 155] on button "Mover para preparo" at bounding box center [223, 152] width 82 height 12
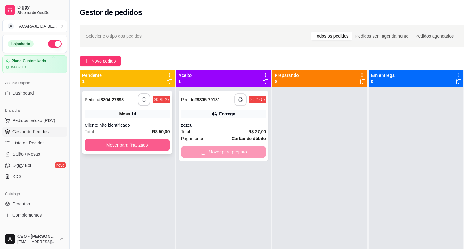
click at [149, 149] on button "Mover para finalizado" at bounding box center [127, 145] width 85 height 12
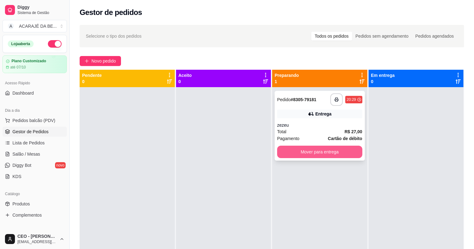
click at [286, 152] on button "Mover para entrega" at bounding box center [319, 152] width 85 height 12
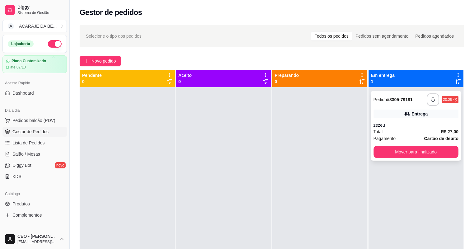
click at [384, 158] on div "**********" at bounding box center [416, 126] width 90 height 70
click at [384, 154] on button "Mover para finalizado" at bounding box center [416, 152] width 85 height 12
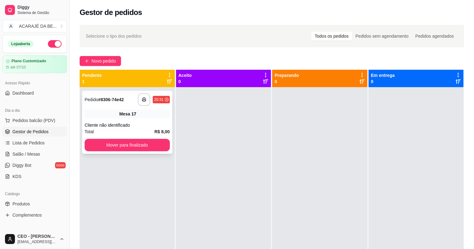
click at [143, 129] on div "Total R$ 8,00" at bounding box center [127, 131] width 85 height 7
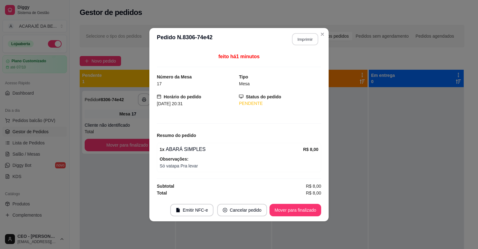
click at [298, 45] on button "Imprimir" at bounding box center [305, 39] width 26 height 12
click at [295, 209] on button "Mover para finalizado" at bounding box center [295, 210] width 52 height 12
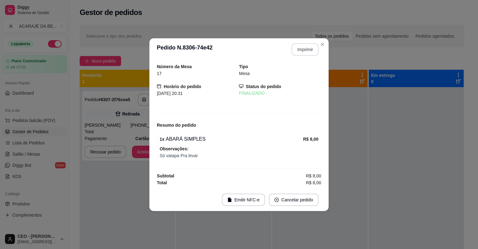
click at [295, 209] on footer "Emitir NFC-e Cancelar pedido" at bounding box center [238, 200] width 179 height 22
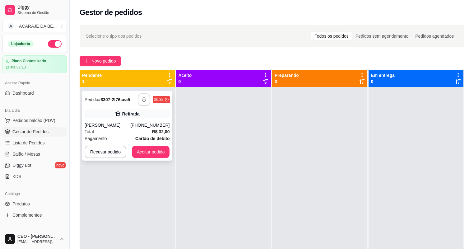
click at [142, 102] on button "button" at bounding box center [144, 99] width 12 height 12
click at [140, 154] on button "Aceitar pedido" at bounding box center [151, 152] width 38 height 12
click at [140, 154] on button "Aceitar pedido" at bounding box center [151, 152] width 37 height 12
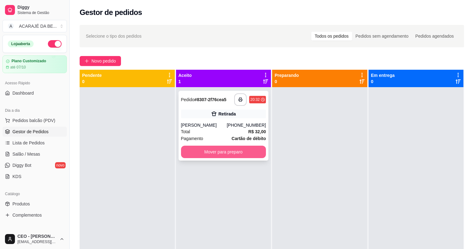
click at [214, 153] on button "Mover para preparo" at bounding box center [223, 152] width 85 height 12
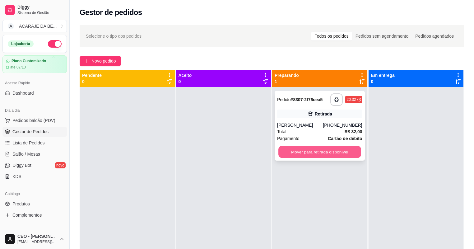
click at [304, 152] on button "Mover para retirada disponível" at bounding box center [319, 152] width 82 height 12
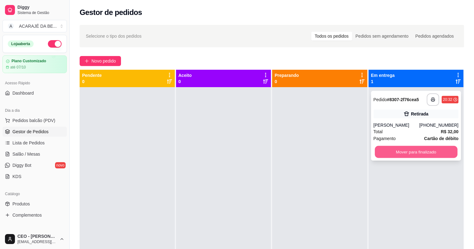
click at [388, 151] on button "Mover para finalizado" at bounding box center [416, 152] width 82 height 12
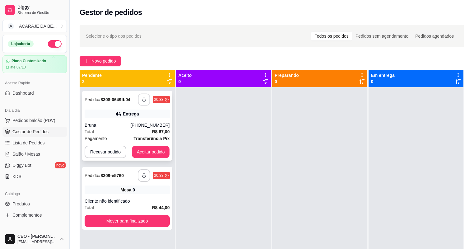
click at [146, 100] on button "button" at bounding box center [144, 100] width 12 height 12
click at [147, 176] on button "button" at bounding box center [144, 175] width 12 height 12
click at [143, 221] on button "Mover para finalizado" at bounding box center [127, 221] width 82 height 12
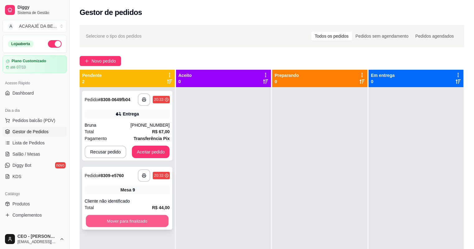
click at [100, 225] on button "Mover para finalizado" at bounding box center [127, 221] width 82 height 12
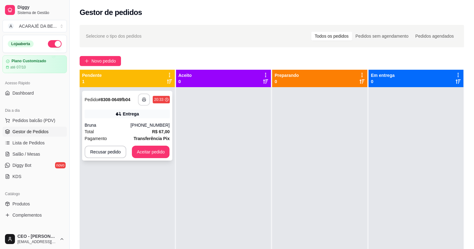
click at [146, 105] on button "button" at bounding box center [144, 100] width 12 height 12
click at [150, 155] on button "Aceitar pedido" at bounding box center [151, 152] width 37 height 12
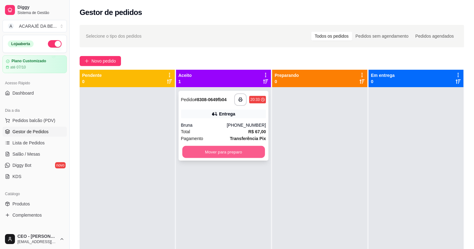
click at [207, 151] on button "Mover para preparo" at bounding box center [223, 152] width 82 height 12
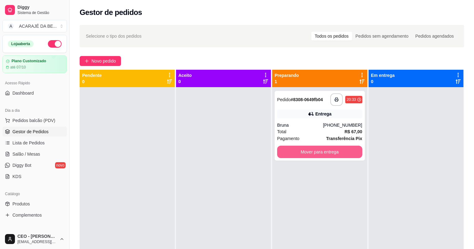
click at [285, 150] on button "Mover para entrega" at bounding box center [319, 152] width 85 height 12
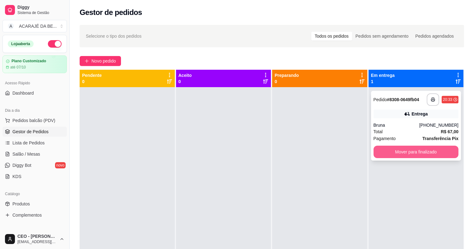
click at [384, 152] on button "Mover para finalizado" at bounding box center [416, 152] width 85 height 12
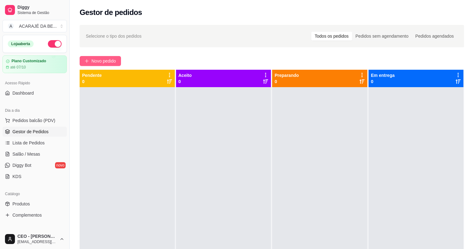
click at [98, 56] on button "Novo pedido" at bounding box center [100, 61] width 41 height 10
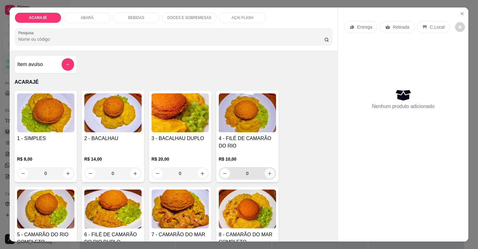
click at [270, 172] on icon "increase-product-quantity" at bounding box center [269, 173] width 5 height 5
type input "1"
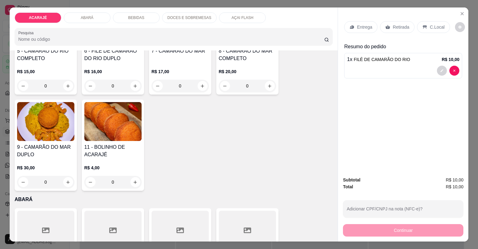
scroll to position [274, 0]
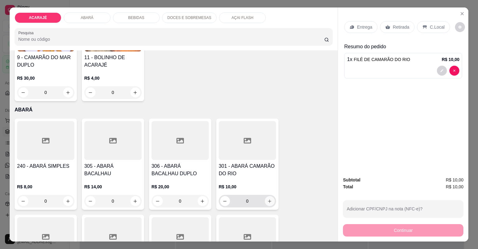
click at [269, 199] on icon "increase-product-quantity" at bounding box center [269, 201] width 5 height 5
type input "1"
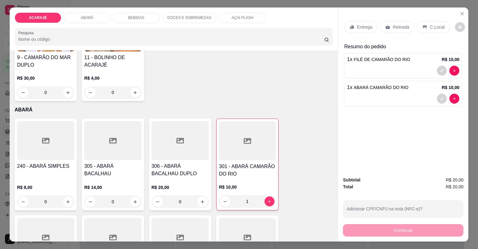
click at [383, 31] on div "Retirada" at bounding box center [397, 27] width 35 height 12
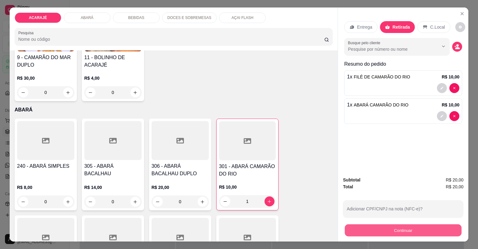
click at [361, 231] on button "Continuar" at bounding box center [403, 230] width 117 height 12
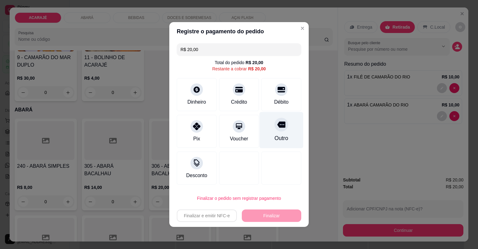
click at [279, 133] on div "Outro" at bounding box center [281, 130] width 44 height 36
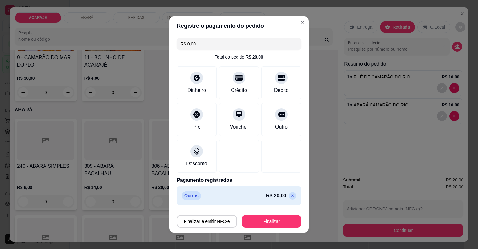
click at [289, 192] on p at bounding box center [292, 195] width 7 height 7
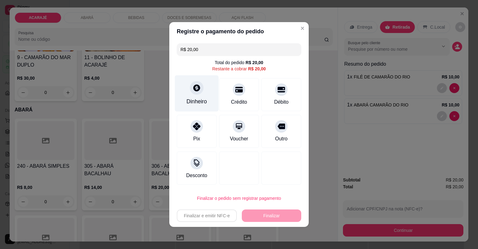
click at [208, 95] on div "Dinheiro" at bounding box center [197, 93] width 44 height 36
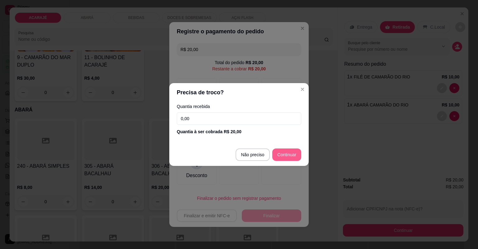
type input "R$ 0,00"
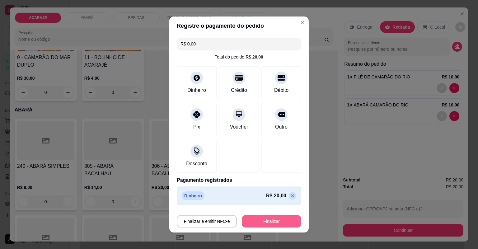
click at [276, 216] on button "Finalizar" at bounding box center [271, 221] width 59 height 12
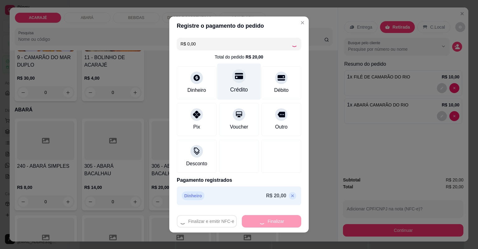
type input "0"
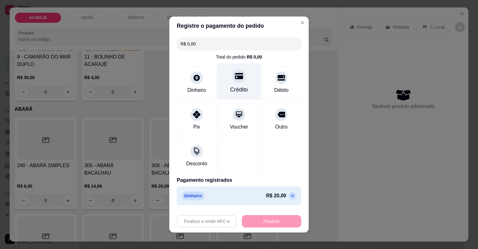
type input "-R$ 20,00"
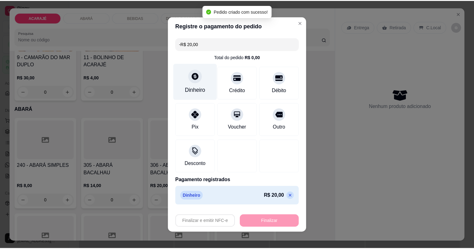
scroll to position [273, 0]
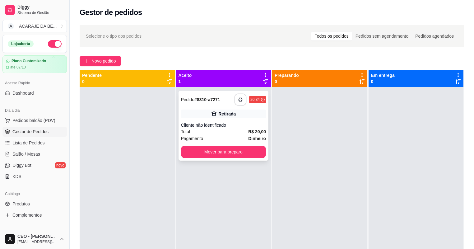
click at [239, 96] on button "button" at bounding box center [241, 100] width 12 height 12
click at [228, 151] on button "Mover para preparo" at bounding box center [223, 152] width 82 height 12
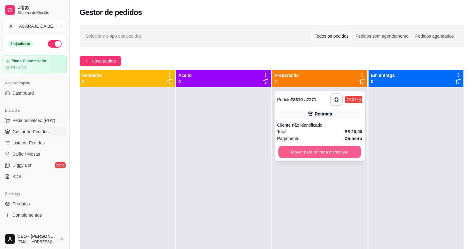
click at [286, 157] on button "Mover para retirada disponível" at bounding box center [319, 152] width 82 height 12
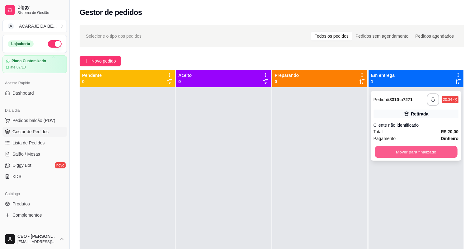
click at [381, 152] on button "Mover para finalizado" at bounding box center [416, 152] width 82 height 12
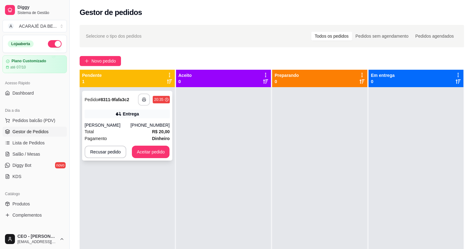
click at [138, 97] on button "button" at bounding box center [144, 100] width 12 height 12
click at [156, 151] on button "Aceitar pedido" at bounding box center [151, 152] width 37 height 12
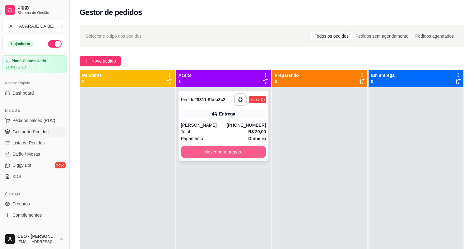
click at [255, 154] on button "Mover para preparo" at bounding box center [223, 152] width 85 height 12
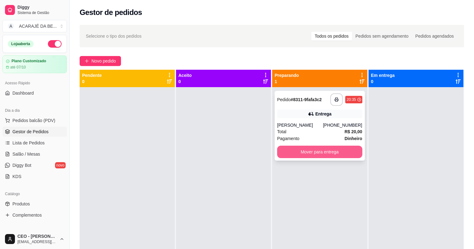
click at [347, 154] on button "Mover para entrega" at bounding box center [319, 152] width 85 height 12
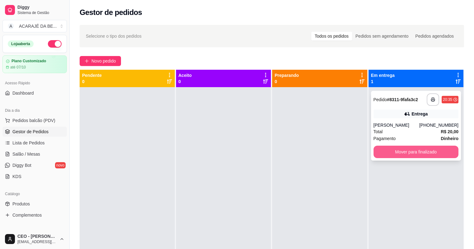
click at [395, 150] on button "Mover para finalizado" at bounding box center [416, 152] width 85 height 12
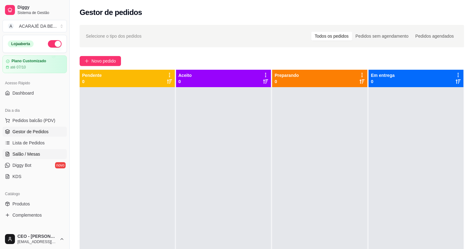
click at [28, 155] on span "Salão / Mesas" at bounding box center [26, 154] width 28 height 6
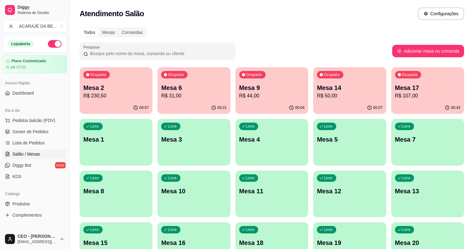
click at [129, 99] on p "R$ 230,50" at bounding box center [115, 95] width 65 height 7
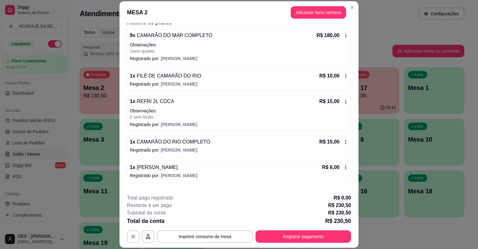
scroll to position [100, 0]
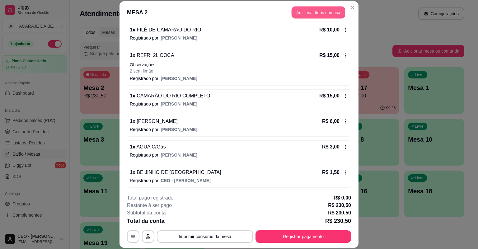
click at [309, 14] on button "Adicionar itens na mesa" at bounding box center [319, 13] width 54 height 12
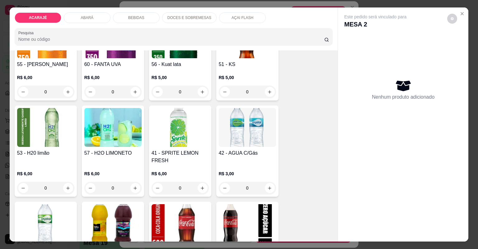
scroll to position [846, 0]
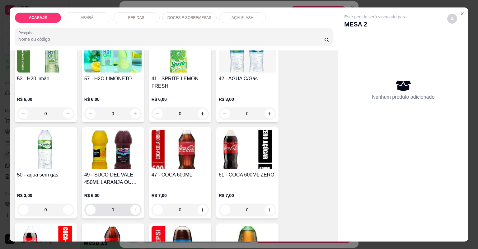
click at [133, 210] on icon "increase-product-quantity" at bounding box center [135, 210] width 5 height 5
type input "1"
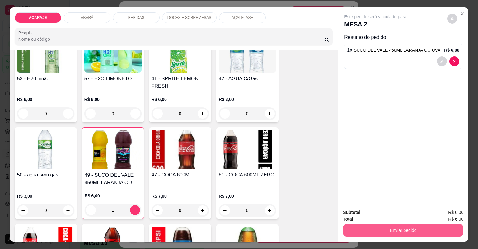
click at [362, 234] on button "Enviar pedido" at bounding box center [403, 230] width 120 height 12
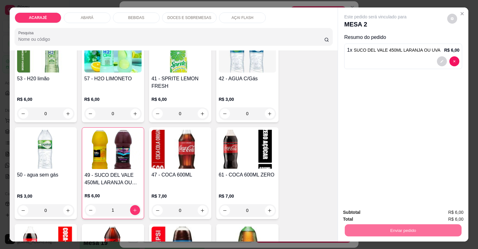
click at [358, 213] on button "Não registrar e enviar pedido" at bounding box center [383, 215] width 63 height 12
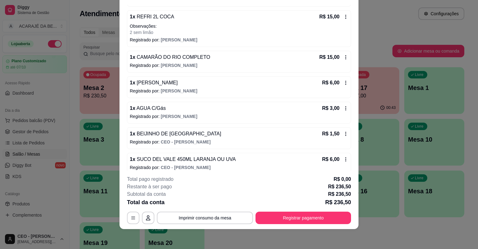
scroll to position [125, 0]
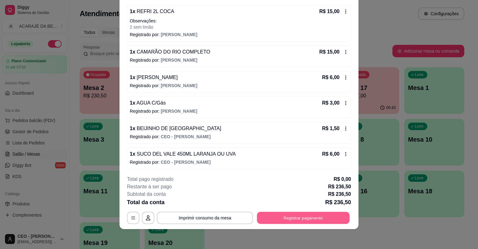
click at [257, 213] on button "Registrar pagamento" at bounding box center [303, 218] width 93 height 12
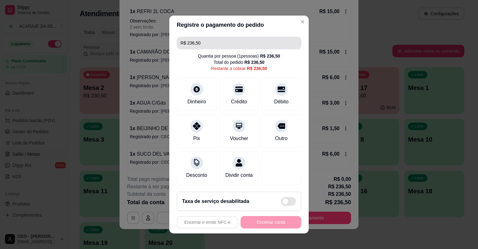
click at [232, 49] on input "R$ 236,50" at bounding box center [238, 43] width 117 height 12
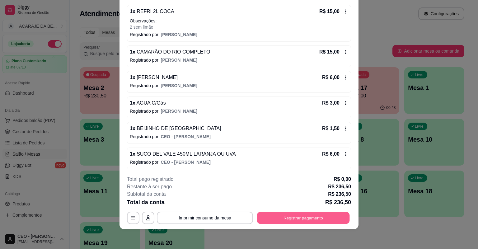
click at [285, 219] on button "Registrar pagamento" at bounding box center [303, 218] width 93 height 12
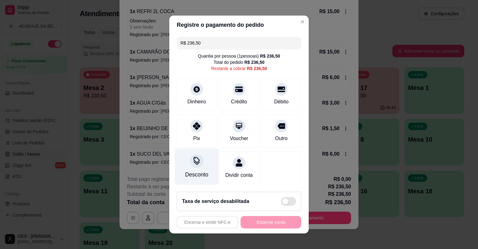
click at [198, 175] on div "Desconto" at bounding box center [196, 174] width 23 height 8
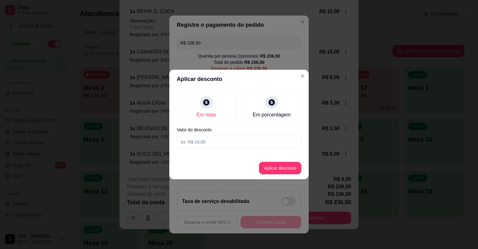
click at [205, 143] on input at bounding box center [239, 142] width 124 height 12
type input "40,00"
click at [292, 169] on button "Aplicar desconto" at bounding box center [280, 168] width 42 height 12
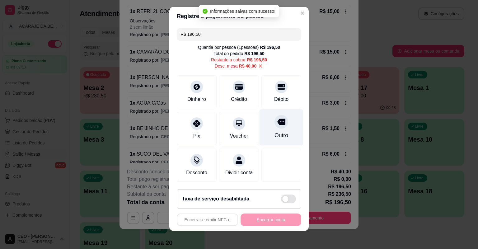
scroll to position [7, 0]
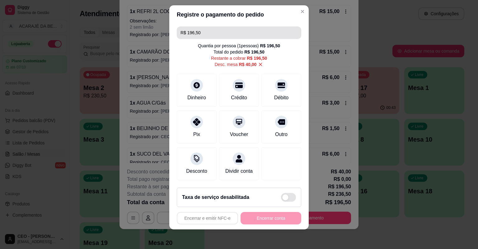
click at [241, 35] on input "R$ 196,50" at bounding box center [238, 32] width 117 height 12
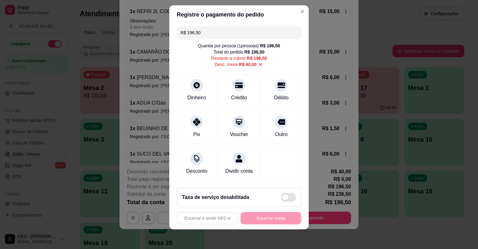
drag, startPoint x: 235, startPoint y: 30, endPoint x: 185, endPoint y: 34, distance: 50.3
click at [185, 34] on input "R$ 196,50" at bounding box center [238, 32] width 117 height 12
click at [186, 97] on div "Dinheiro" at bounding box center [196, 97] width 21 height 8
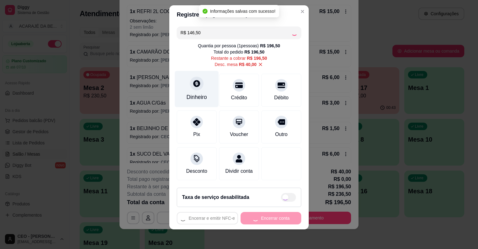
scroll to position [7, 0]
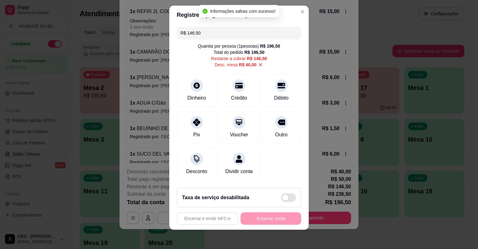
drag, startPoint x: 208, startPoint y: 35, endPoint x: 185, endPoint y: 32, distance: 23.2
click at [185, 32] on input "R$ 146,50" at bounding box center [238, 33] width 117 height 12
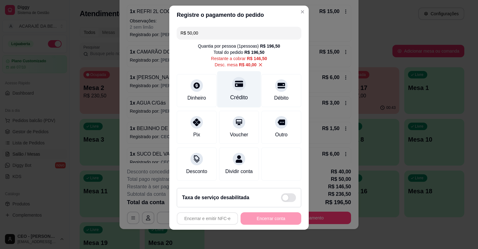
click at [242, 90] on div "Crédito" at bounding box center [239, 89] width 44 height 36
drag, startPoint x: 202, startPoint y: 36, endPoint x: 185, endPoint y: 35, distance: 16.8
click at [185, 35] on input "R$ 96,50" at bounding box center [238, 33] width 117 height 12
click at [236, 92] on div "Crédito" at bounding box center [239, 89] width 44 height 36
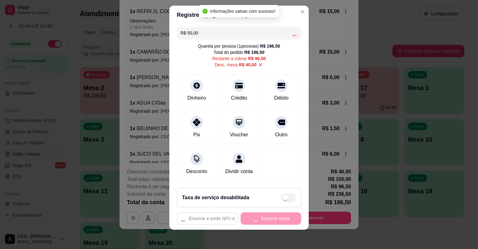
type input "R$ 46,50"
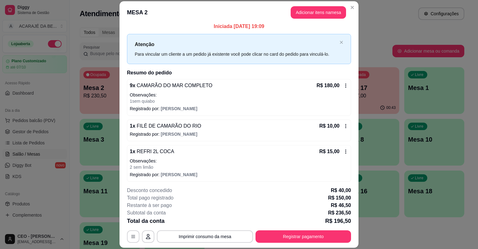
scroll to position [0, 0]
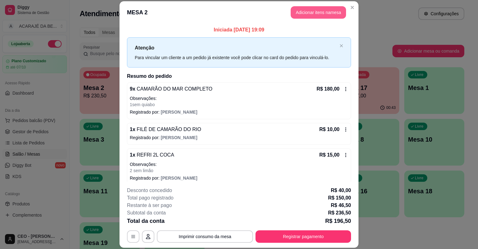
click at [322, 7] on button "Adicionar itens na mesa" at bounding box center [318, 12] width 55 height 12
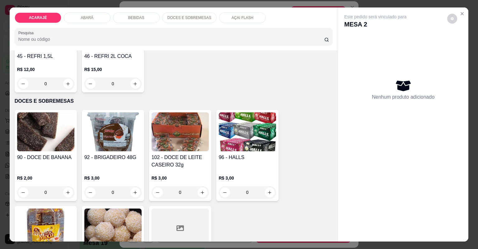
scroll to position [1245, 0]
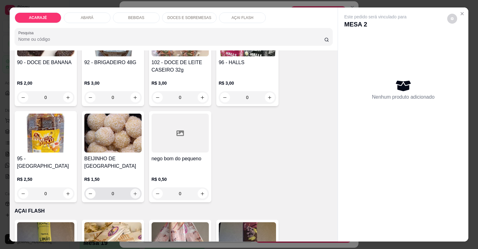
click at [134, 191] on icon "increase-product-quantity" at bounding box center [135, 193] width 5 height 5
type input "1"
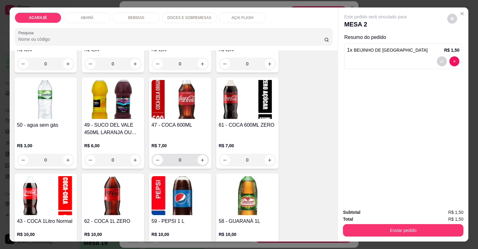
scroll to position [846, 0]
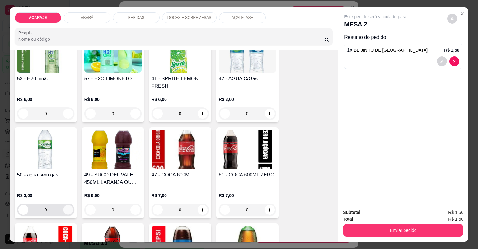
click at [69, 210] on button "increase-product-quantity" at bounding box center [68, 210] width 10 height 10
type input "1"
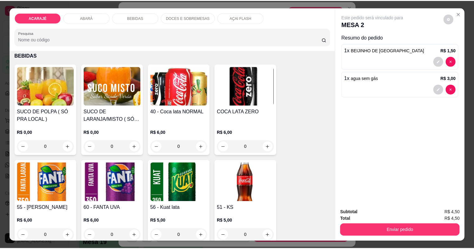
scroll to position [622, 0]
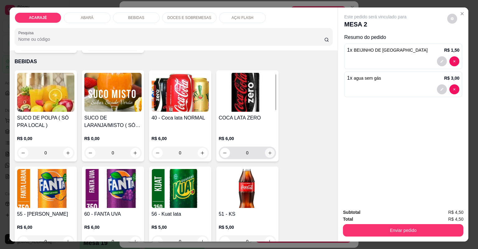
click at [267, 153] on icon "increase-product-quantity" at bounding box center [269, 153] width 5 height 5
type input "1"
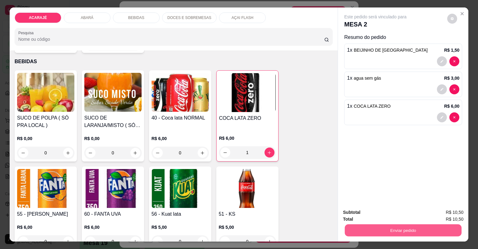
click at [349, 228] on button "Enviar pedido" at bounding box center [403, 230] width 117 height 12
click at [357, 214] on button "Não registrar e enviar pedido" at bounding box center [383, 215] width 65 height 12
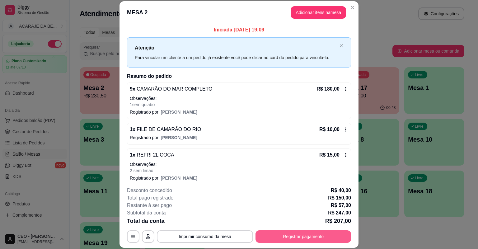
click at [263, 234] on button "Registrar pagamento" at bounding box center [303, 236] width 96 height 12
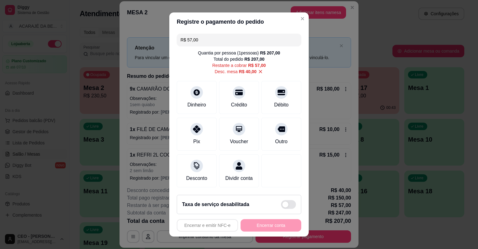
click at [213, 38] on input "R$ 57,00" at bounding box center [238, 40] width 117 height 12
click at [230, 102] on div "Crédito" at bounding box center [239, 104] width 18 height 8
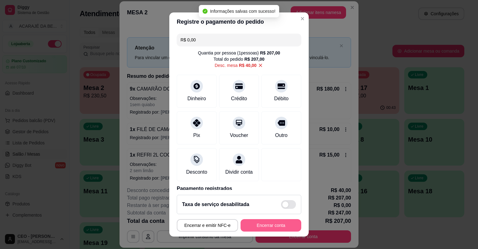
type input "R$ 0,00"
click at [277, 228] on button "Encerrar conta" at bounding box center [270, 225] width 59 height 12
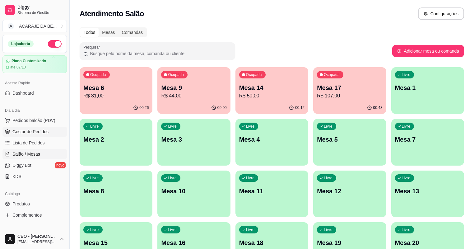
click at [34, 129] on span "Gestor de Pedidos" at bounding box center [30, 131] width 36 height 6
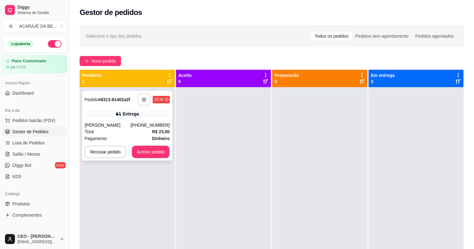
click at [148, 101] on button "button" at bounding box center [144, 99] width 12 height 12
click at [156, 153] on button "Aceitar pedido" at bounding box center [151, 152] width 37 height 12
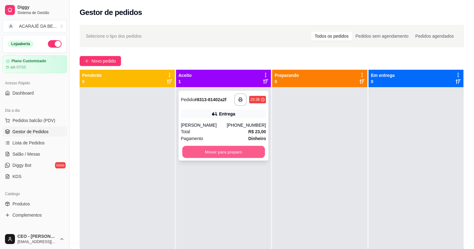
click at [245, 153] on button "Mover para preparo" at bounding box center [223, 152] width 82 height 12
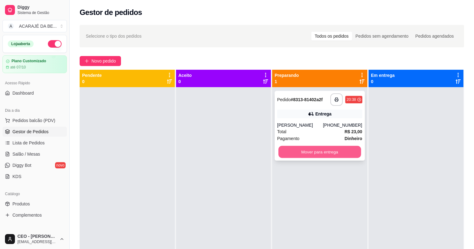
click at [339, 152] on button "Mover para entrega" at bounding box center [319, 152] width 82 height 12
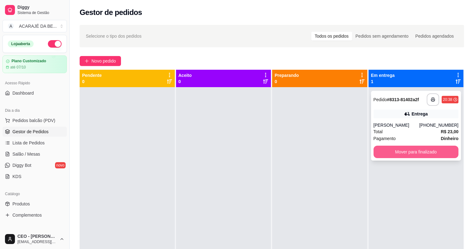
click at [381, 156] on button "Mover para finalizado" at bounding box center [416, 152] width 85 height 12
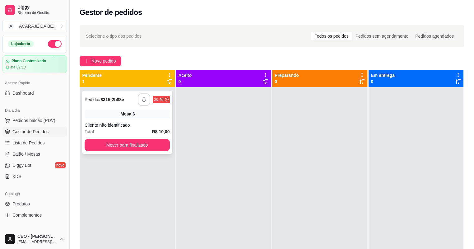
click at [146, 98] on icon "button" at bounding box center [144, 99] width 4 height 4
click at [155, 147] on button "Mover para finalizado" at bounding box center [127, 145] width 85 height 12
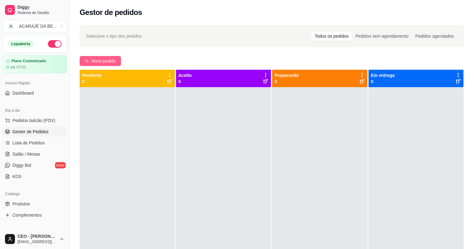
click at [102, 58] on span "Novo pedido" at bounding box center [103, 61] width 25 height 7
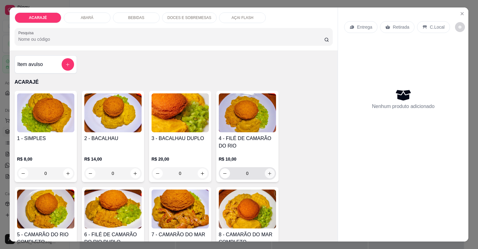
click at [269, 174] on icon "increase-product-quantity" at bounding box center [269, 173] width 5 height 5
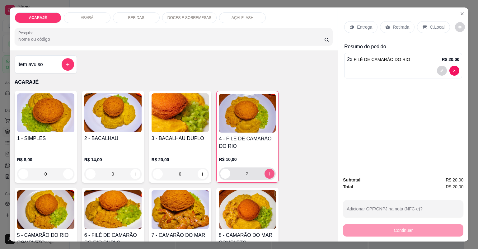
click at [269, 174] on icon "increase-product-quantity" at bounding box center [269, 173] width 5 height 5
type input "3"
click at [401, 29] on p "Retirada" at bounding box center [401, 27] width 16 height 6
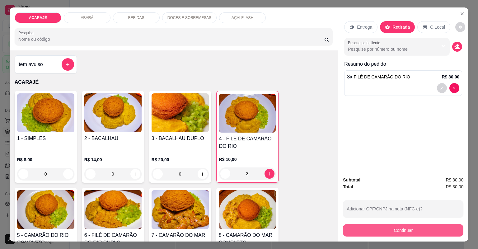
click at [353, 229] on button "Continuar" at bounding box center [403, 230] width 120 height 12
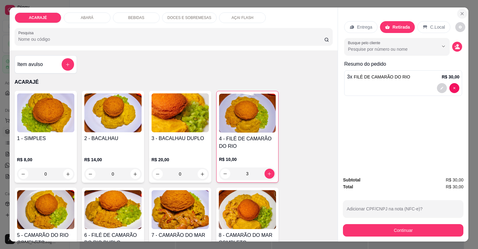
click at [460, 16] on icon "Close" at bounding box center [462, 13] width 5 height 5
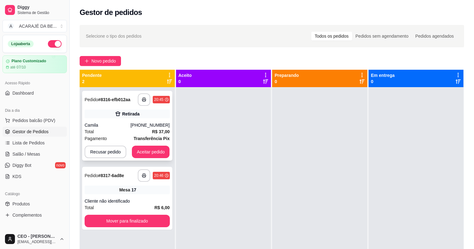
click at [140, 123] on div "(73) 98835-0567" at bounding box center [149, 125] width 39 height 6
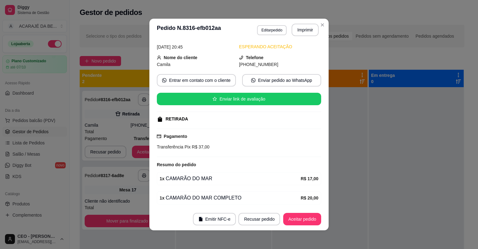
scroll to position [50, 0]
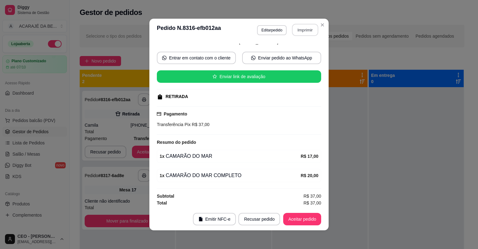
click at [300, 32] on button "Imprimir" at bounding box center [305, 30] width 26 height 12
click at [301, 220] on button "Aceitar pedido" at bounding box center [302, 219] width 37 height 12
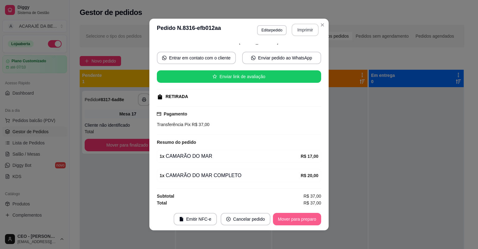
click at [301, 220] on button "Mover para preparo" at bounding box center [297, 219] width 48 height 12
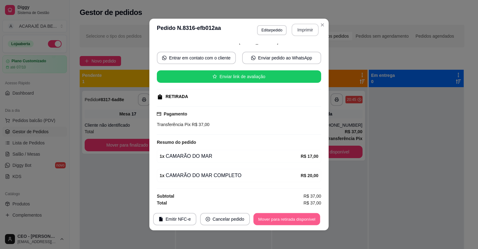
click at [301, 221] on button "Mover para retirada disponível" at bounding box center [286, 219] width 67 height 12
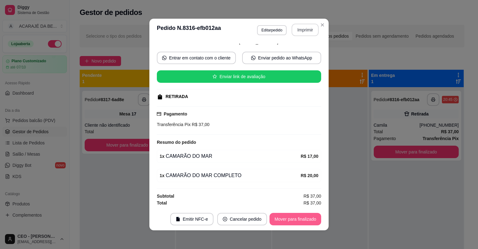
click at [301, 221] on button "Mover para finalizado" at bounding box center [295, 219] width 52 height 12
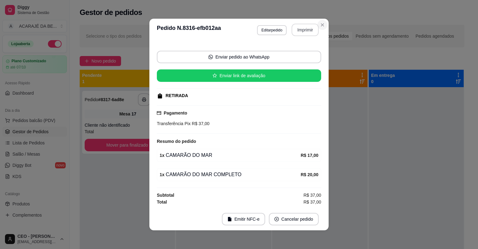
scroll to position [35, 0]
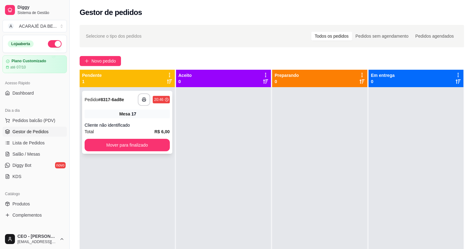
click at [137, 118] on div "**********" at bounding box center [127, 122] width 90 height 63
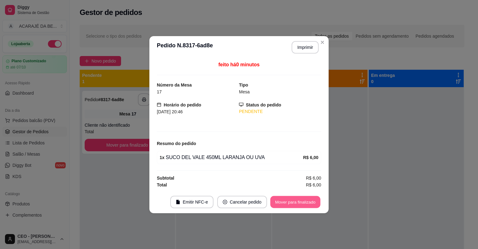
click at [279, 200] on button "Mover para finalizado" at bounding box center [295, 202] width 50 height 12
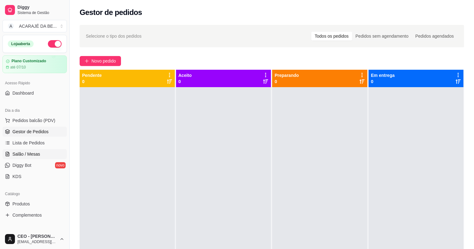
click at [35, 151] on span "Salão / Mesas" at bounding box center [26, 154] width 28 height 6
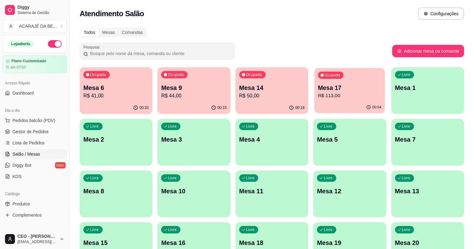
click at [318, 97] on p "R$ 113,00" at bounding box center [349, 95] width 63 height 7
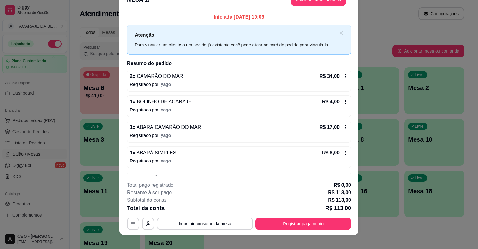
scroll to position [19, 0]
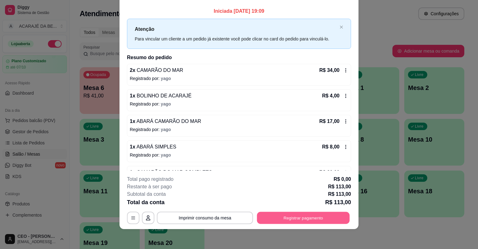
click at [298, 219] on button "Registrar pagamento" at bounding box center [303, 218] width 93 height 12
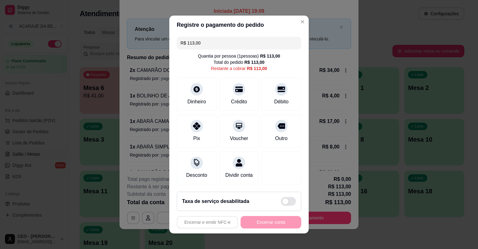
click at [207, 43] on input "R$ 113,00" at bounding box center [238, 43] width 117 height 12
drag, startPoint x: 200, startPoint y: 42, endPoint x: 185, endPoint y: 43, distance: 14.3
click at [185, 43] on input "R$ 113,00" at bounding box center [238, 43] width 117 height 12
click at [193, 124] on icon at bounding box center [197, 124] width 8 height 8
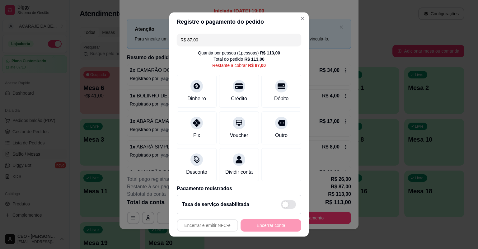
drag, startPoint x: 208, startPoint y: 35, endPoint x: 185, endPoint y: 37, distance: 22.5
click at [185, 37] on input "R$ 87,00" at bounding box center [238, 40] width 117 height 12
click at [197, 119] on icon at bounding box center [197, 121] width 8 height 8
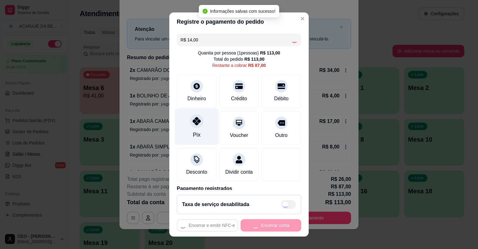
type input "R$ 73,00"
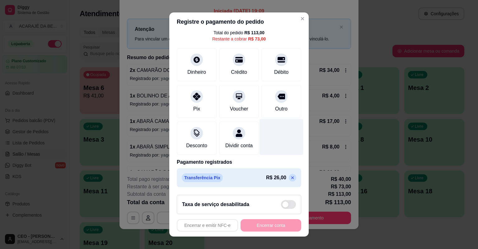
scroll to position [0, 0]
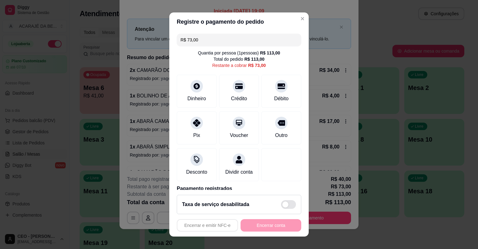
click at [214, 40] on input "R$ 73,00" at bounding box center [238, 40] width 117 height 12
drag, startPoint x: 177, startPoint y: 79, endPoint x: 183, endPoint y: 82, distance: 5.7
click at [183, 82] on div "Dinheiro" at bounding box center [197, 90] width 44 height 36
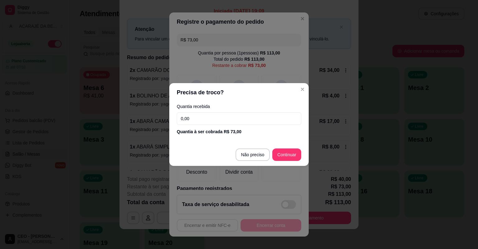
drag, startPoint x: 225, startPoint y: 109, endPoint x: 227, endPoint y: 113, distance: 4.2
click at [226, 109] on div "Quantia recebida 0,00 Quantia à ser cobrada R$ 73,00" at bounding box center [238, 119] width 139 height 35
click at [225, 117] on input "0,00" at bounding box center [239, 118] width 124 height 12
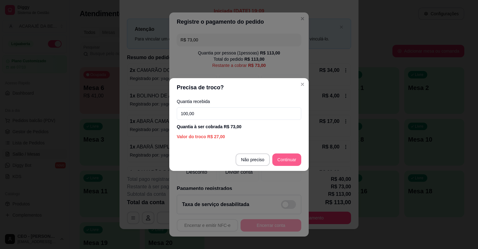
type input "100,00"
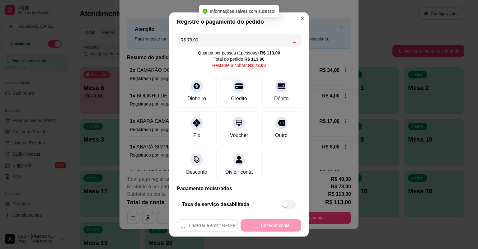
type input "R$ 0,00"
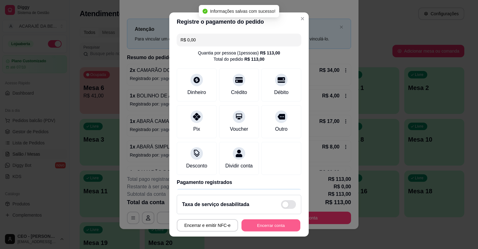
click at [269, 226] on button "Encerrar conta" at bounding box center [270, 225] width 59 height 12
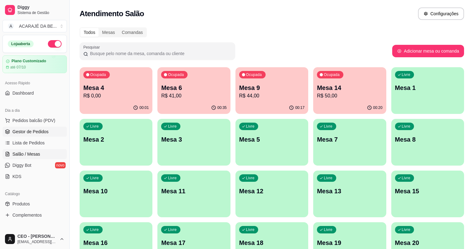
click at [45, 130] on span "Gestor de Pedidos" at bounding box center [30, 131] width 36 height 6
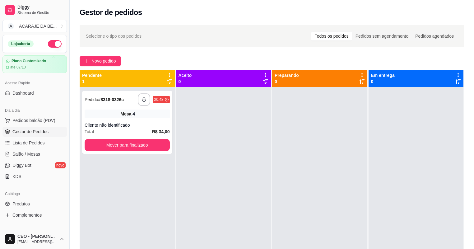
click at [139, 121] on div "**********" at bounding box center [127, 122] width 90 height 63
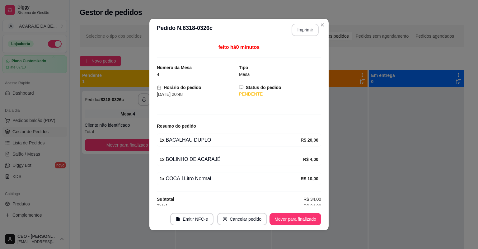
click at [303, 29] on button "Imprimir" at bounding box center [305, 30] width 27 height 12
click at [305, 217] on button "Mover para finalizado" at bounding box center [295, 219] width 52 height 12
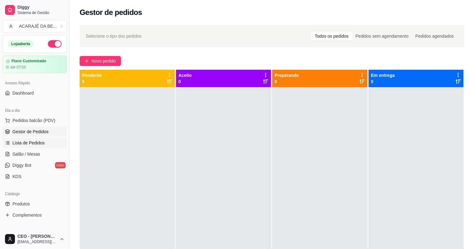
click at [19, 138] on link "Lista de Pedidos" at bounding box center [34, 143] width 64 height 10
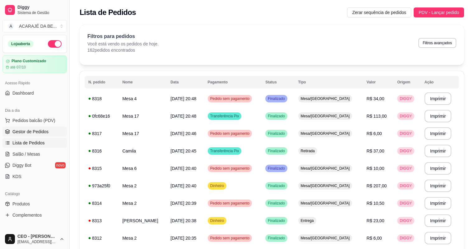
click at [22, 130] on span "Gestor de Pedidos" at bounding box center [30, 131] width 36 height 6
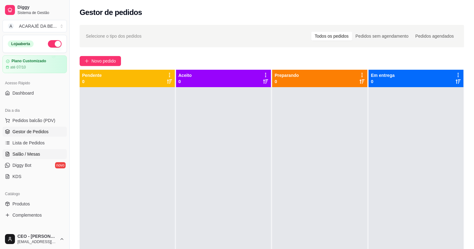
click at [30, 154] on span "Salão / Mesas" at bounding box center [26, 154] width 28 height 6
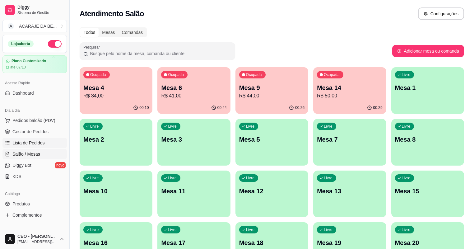
click at [30, 143] on span "Lista de Pedidos" at bounding box center [28, 143] width 32 height 6
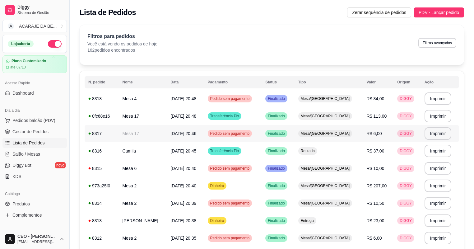
click at [377, 134] on span "R$ 6,00" at bounding box center [374, 133] width 15 height 5
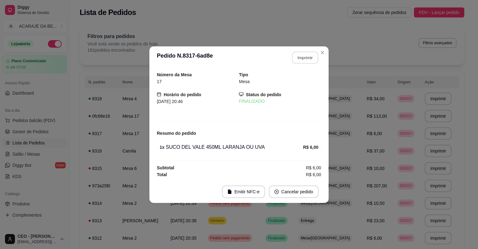
click at [298, 60] on button "Imprimir" at bounding box center [305, 57] width 26 height 12
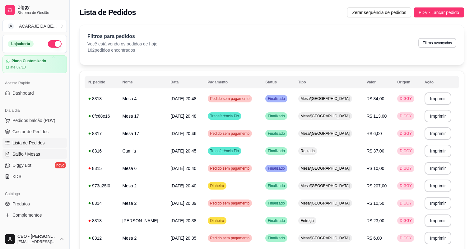
click at [27, 154] on span "Salão / Mesas" at bounding box center [26, 154] width 28 height 6
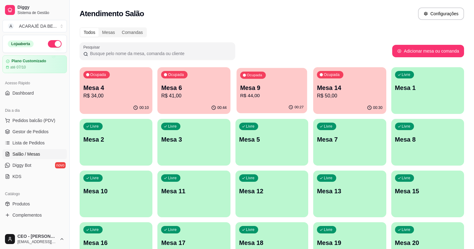
click at [240, 85] on p "Mesa 9" at bounding box center [271, 88] width 63 height 8
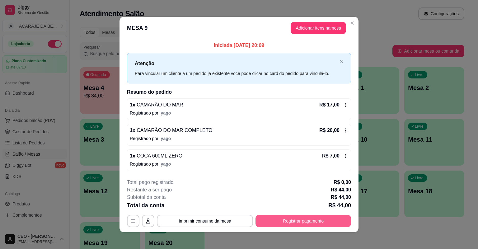
click at [285, 218] on button "Registrar pagamento" at bounding box center [303, 221] width 96 height 12
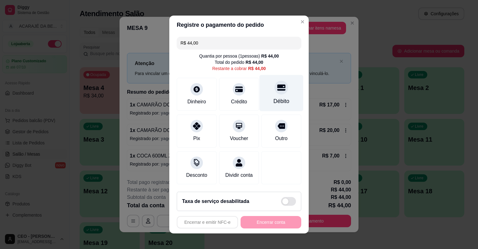
click at [277, 91] on icon at bounding box center [281, 87] width 8 height 8
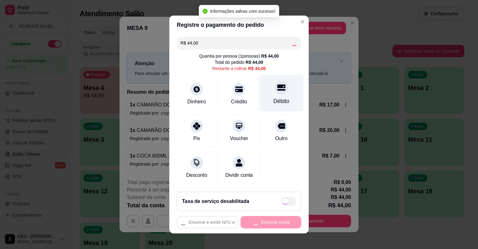
type input "R$ 0,00"
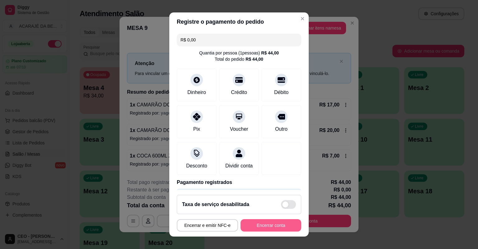
click at [252, 228] on button "Encerrar conta" at bounding box center [271, 225] width 61 height 12
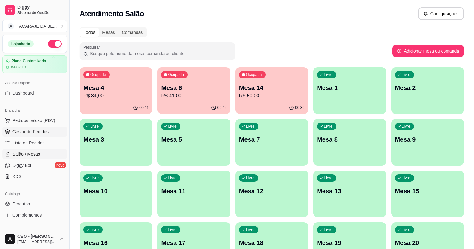
click at [42, 134] on span "Gestor de Pedidos" at bounding box center [30, 131] width 36 height 6
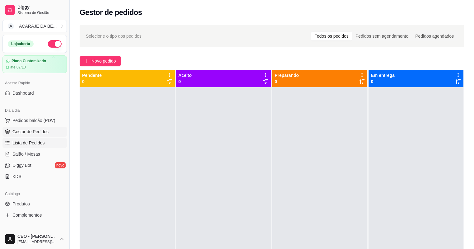
click at [26, 143] on span "Lista de Pedidos" at bounding box center [28, 143] width 32 height 6
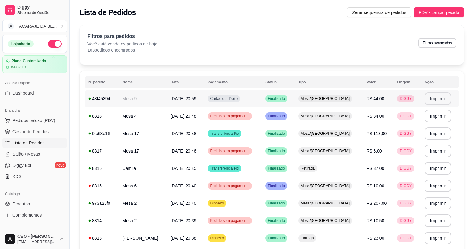
click at [437, 99] on button "Imprimir" at bounding box center [438, 98] width 27 height 12
click at [435, 100] on button "Imprimir" at bounding box center [438, 98] width 27 height 12
click at [25, 134] on span "Gestor de Pedidos" at bounding box center [30, 131] width 36 height 6
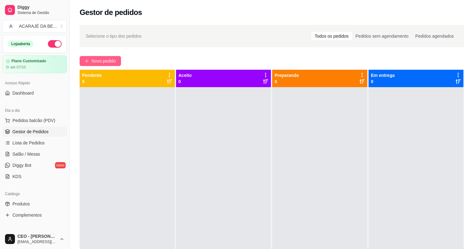
click at [111, 57] on button "Novo pedido" at bounding box center [100, 61] width 41 height 10
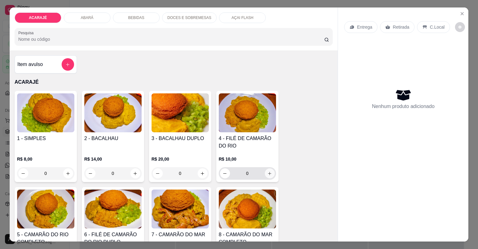
click at [268, 171] on icon "increase-product-quantity" at bounding box center [269, 173] width 5 height 5
click at [268, 170] on button "increase-product-quantity" at bounding box center [270, 173] width 10 height 10
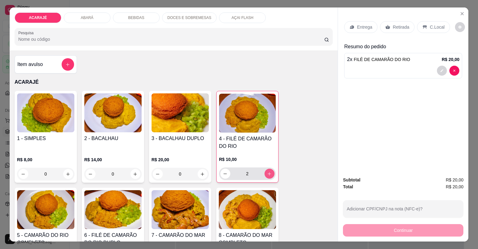
click at [268, 170] on button "increase-product-quantity" at bounding box center [269, 174] width 10 height 10
type input "3"
click at [393, 30] on p "Retirada" at bounding box center [401, 27] width 16 height 6
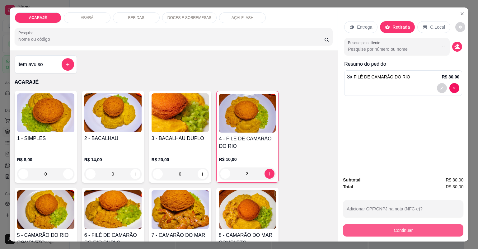
click at [352, 230] on button "Continuar" at bounding box center [403, 230] width 120 height 12
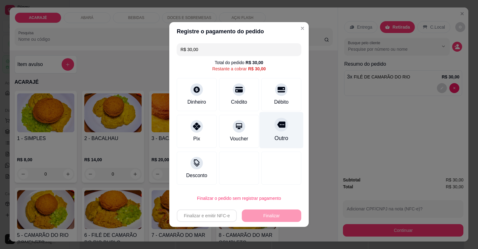
click at [275, 136] on div "Outro" at bounding box center [281, 138] width 14 height 8
type input "R$ 0,00"
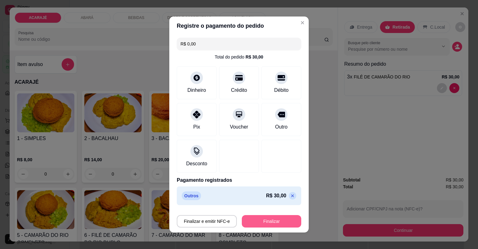
click at [271, 221] on button "Finalizar" at bounding box center [271, 221] width 59 height 12
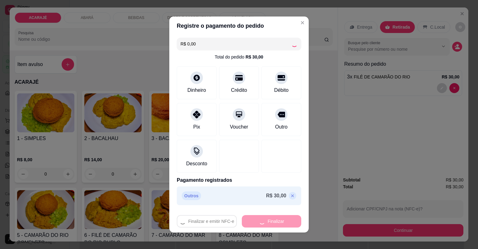
type input "0"
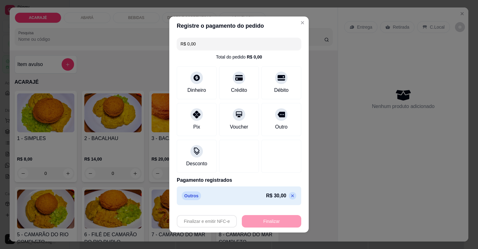
type input "-R$ 30,00"
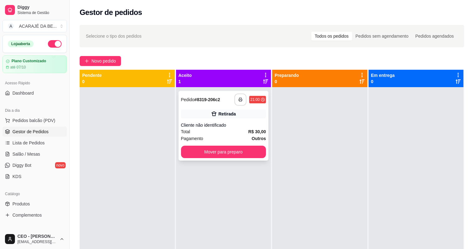
click at [242, 97] on button "button" at bounding box center [241, 100] width 12 height 12
click at [194, 150] on button "Mover para preparo" at bounding box center [223, 152] width 85 height 12
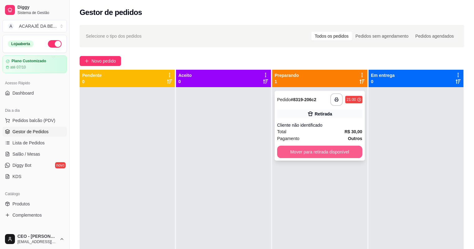
click at [344, 154] on button "Mover para retirada disponível" at bounding box center [319, 152] width 85 height 12
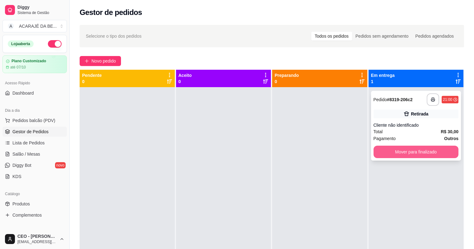
click at [382, 152] on button "Mover para finalizado" at bounding box center [416, 152] width 85 height 12
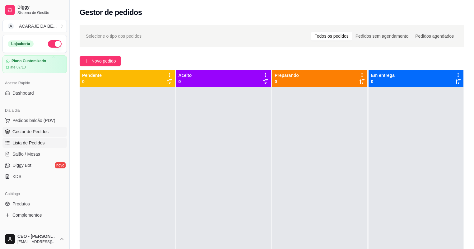
click at [33, 142] on span "Lista de Pedidos" at bounding box center [28, 143] width 32 height 6
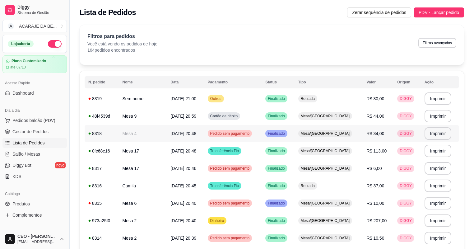
click at [164, 138] on td "Mesa 4" at bounding box center [143, 133] width 48 height 17
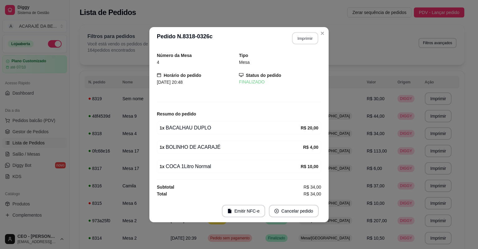
click at [306, 40] on button "Imprimir" at bounding box center [305, 38] width 26 height 12
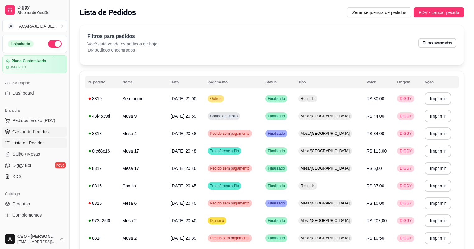
click at [22, 131] on span "Gestor de Pedidos" at bounding box center [30, 131] width 36 height 6
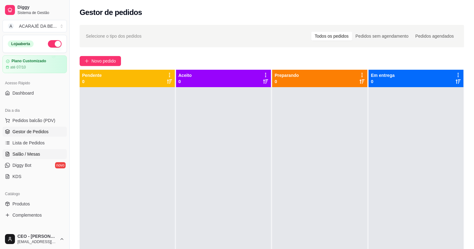
click at [34, 155] on span "Salão / Mesas" at bounding box center [26, 154] width 28 height 6
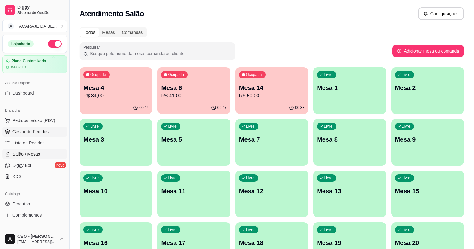
click at [38, 129] on span "Gestor de Pedidos" at bounding box center [30, 131] width 36 height 6
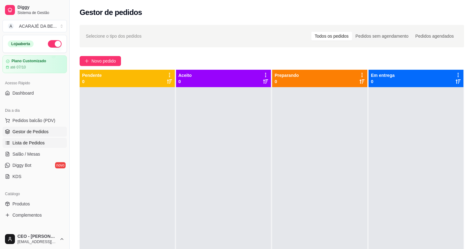
click at [37, 142] on span "Lista de Pedidos" at bounding box center [28, 143] width 32 height 6
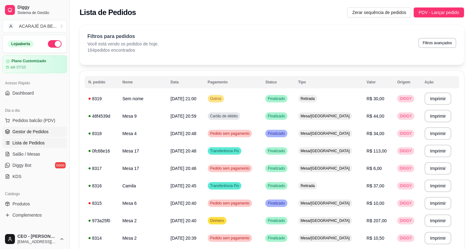
click at [35, 132] on span "Gestor de Pedidos" at bounding box center [30, 131] width 36 height 6
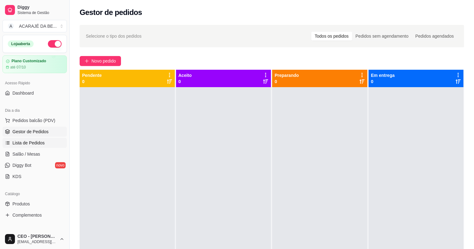
click at [39, 147] on link "Lista de Pedidos" at bounding box center [34, 143] width 64 height 10
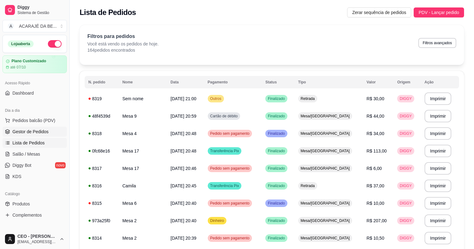
click at [41, 134] on span "Gestor de Pedidos" at bounding box center [30, 131] width 36 height 6
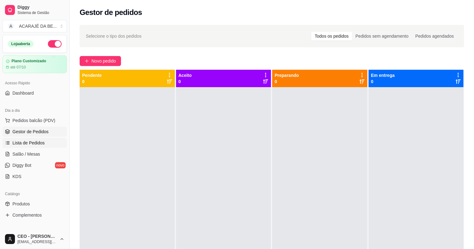
click at [38, 144] on span "Lista de Pedidos" at bounding box center [28, 143] width 32 height 6
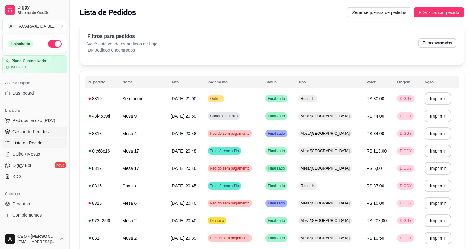
click at [41, 132] on span "Gestor de Pedidos" at bounding box center [30, 131] width 36 height 6
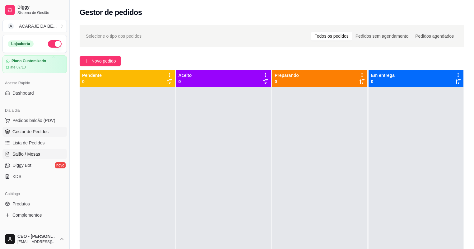
click at [36, 150] on link "Salão / Mesas" at bounding box center [34, 154] width 64 height 10
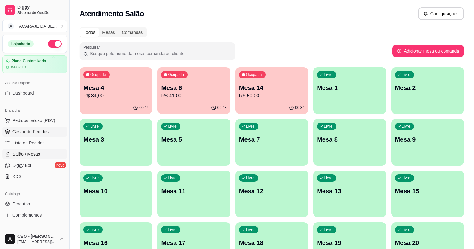
click at [39, 132] on span "Gestor de Pedidos" at bounding box center [30, 131] width 36 height 6
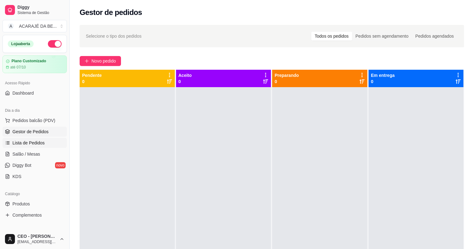
click at [38, 140] on span "Lista de Pedidos" at bounding box center [28, 143] width 32 height 6
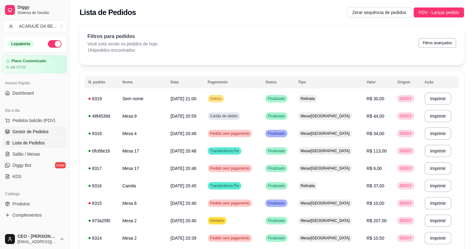
click at [39, 132] on span "Gestor de Pedidos" at bounding box center [30, 131] width 36 height 6
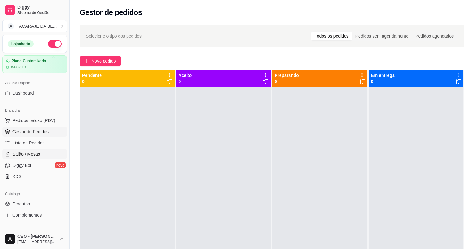
click at [29, 152] on span "Salão / Mesas" at bounding box center [26, 154] width 28 height 6
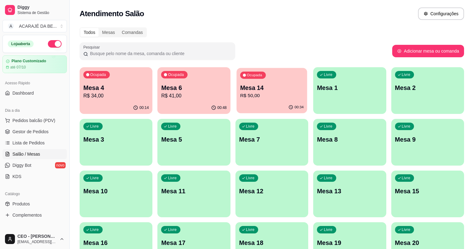
click at [240, 97] on p "R$ 50,00" at bounding box center [271, 95] width 63 height 7
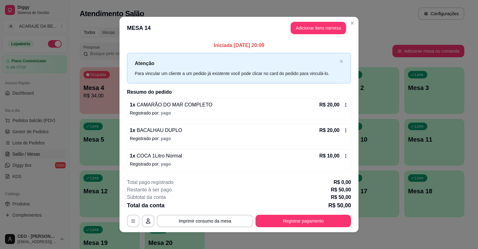
scroll to position [2, 0]
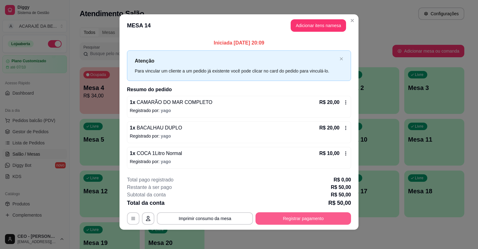
click at [274, 221] on button "Registrar pagamento" at bounding box center [303, 218] width 96 height 12
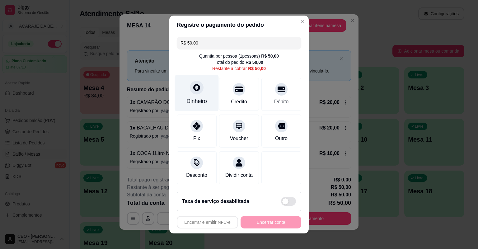
click at [197, 94] on div "Dinheiro" at bounding box center [197, 93] width 44 height 36
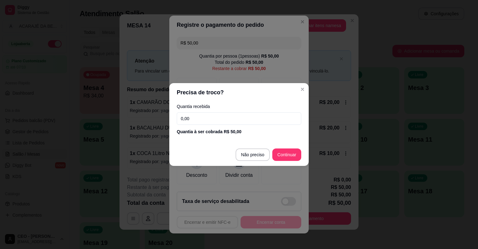
click at [243, 115] on input "0,00" at bounding box center [239, 118] width 124 height 12
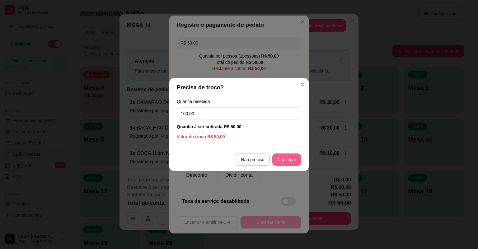
type input "100,00"
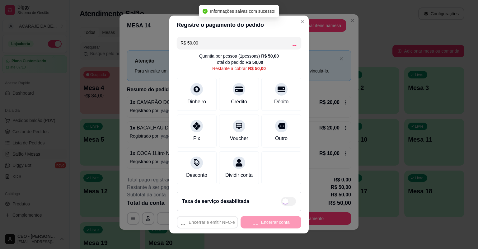
type input "R$ 0,00"
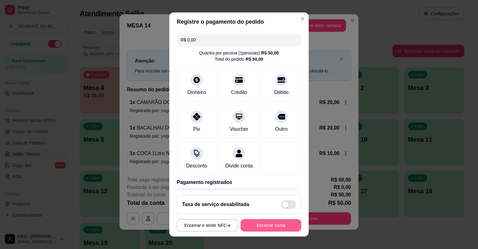
click at [259, 229] on button "Encerrar conta" at bounding box center [271, 225] width 61 height 12
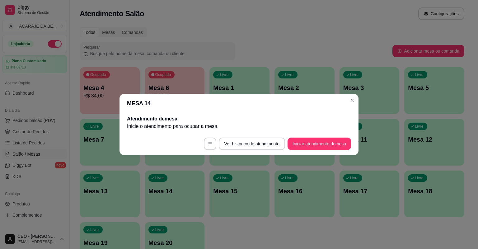
scroll to position [0, 0]
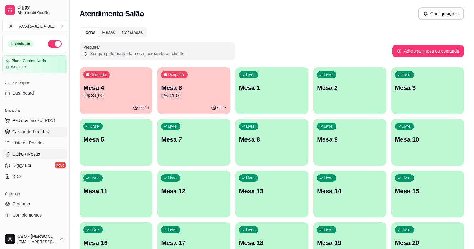
click at [41, 127] on link "Gestor de Pedidos" at bounding box center [34, 132] width 64 height 10
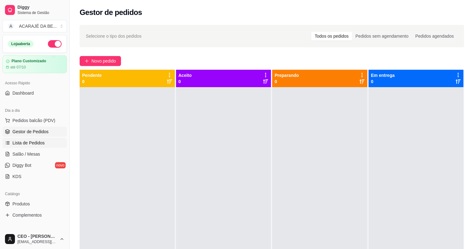
click at [17, 144] on span "Lista de Pedidos" at bounding box center [28, 143] width 32 height 6
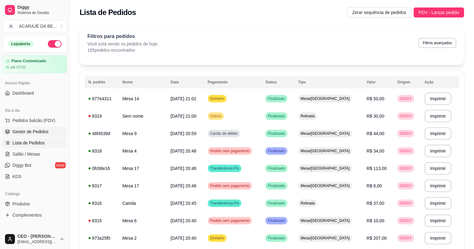
click at [27, 131] on span "Gestor de Pedidos" at bounding box center [30, 131] width 36 height 6
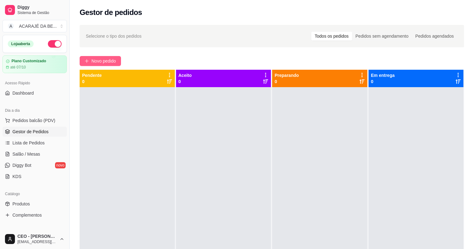
click at [108, 58] on span "Novo pedido" at bounding box center [103, 61] width 25 height 7
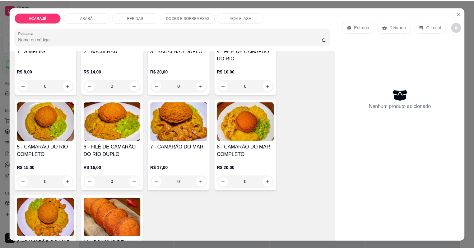
scroll to position [100, 0]
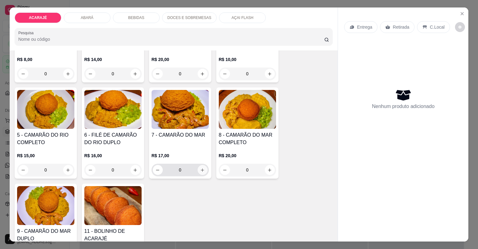
click at [202, 170] on icon "increase-product-quantity" at bounding box center [202, 170] width 5 height 5
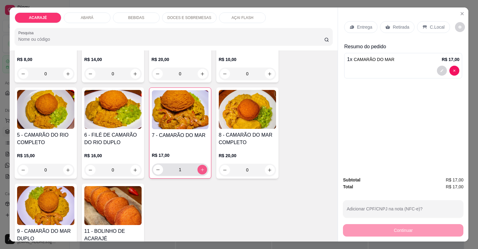
click at [202, 170] on icon "increase-product-quantity" at bounding box center [202, 169] width 5 height 5
click at [386, 25] on icon at bounding box center [387, 27] width 5 height 5
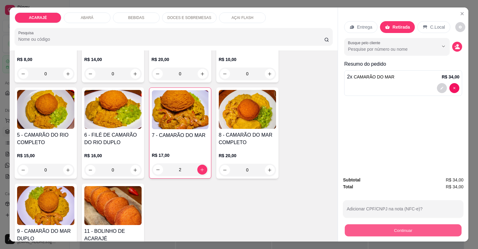
click at [367, 225] on button "Continuar" at bounding box center [403, 230] width 117 height 12
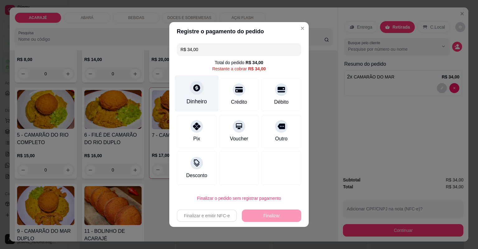
click at [198, 102] on div "Dinheiro" at bounding box center [196, 101] width 21 height 8
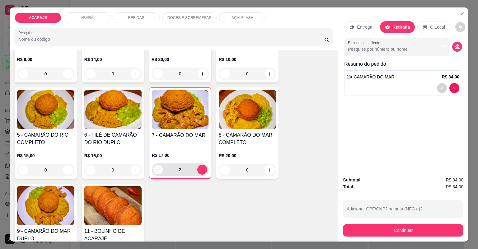
click at [158, 168] on icon "decrease-product-quantity" at bounding box center [158, 169] width 5 height 5
type input "1"
click at [398, 22] on div "Retirada" at bounding box center [397, 27] width 35 height 12
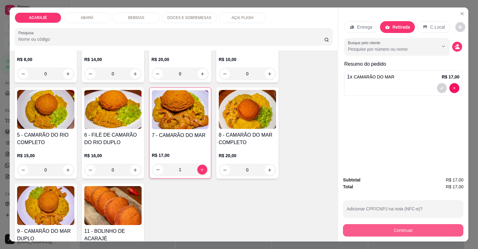
click at [364, 235] on button "Continuar" at bounding box center [403, 230] width 120 height 12
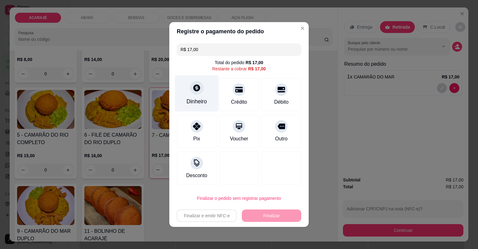
click at [210, 93] on div "Dinheiro" at bounding box center [197, 93] width 44 height 36
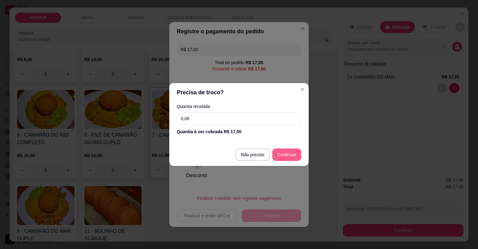
type input "R$ 0,00"
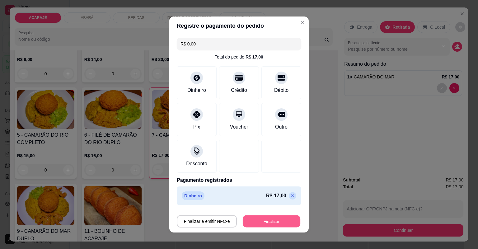
click at [268, 222] on button "Finalizar" at bounding box center [272, 221] width 58 height 12
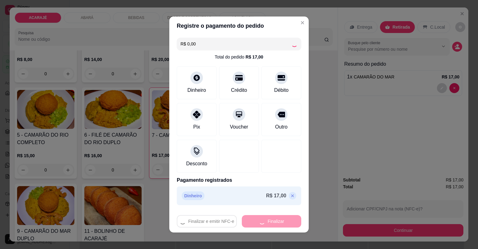
type input "0"
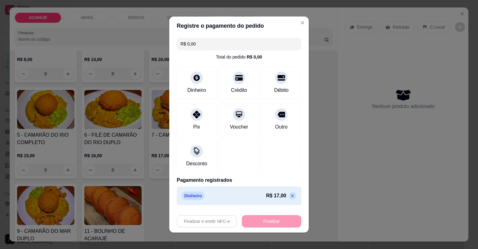
type input "-R$ 17,00"
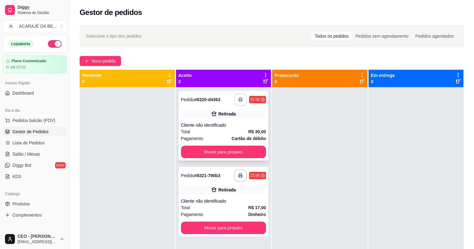
click at [240, 100] on icon "button" at bounding box center [240, 99] width 4 height 4
click at [247, 152] on button "Mover para preparo" at bounding box center [223, 152] width 82 height 12
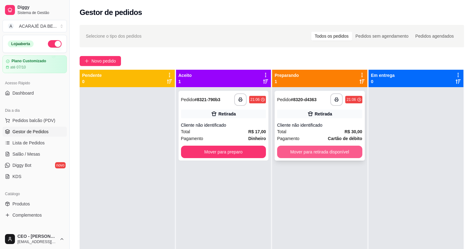
click at [296, 149] on button "Mover para retirada disponível" at bounding box center [319, 152] width 85 height 12
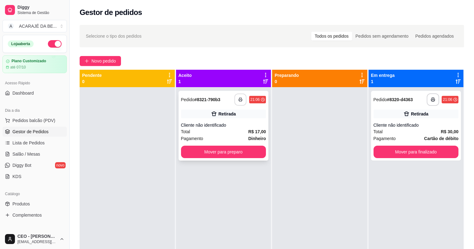
click at [240, 100] on rect "button" at bounding box center [241, 101] width 2 height 2
click at [246, 152] on button "Mover para preparo" at bounding box center [223, 152] width 85 height 12
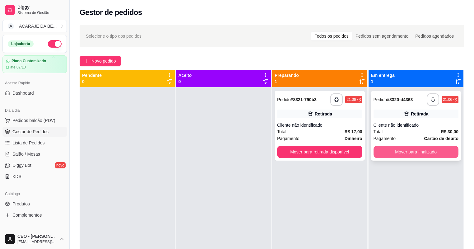
click at [381, 149] on button "Mover para finalizado" at bounding box center [416, 152] width 85 height 12
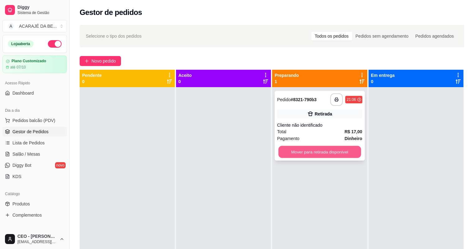
click at [346, 151] on button "Mover para retirada disponível" at bounding box center [319, 152] width 82 height 12
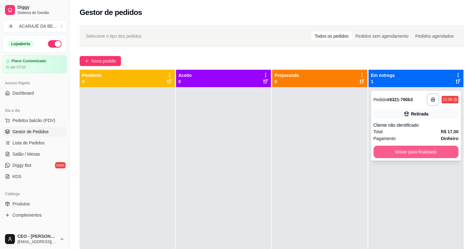
click at [392, 151] on button "Mover para finalizado" at bounding box center [416, 152] width 85 height 12
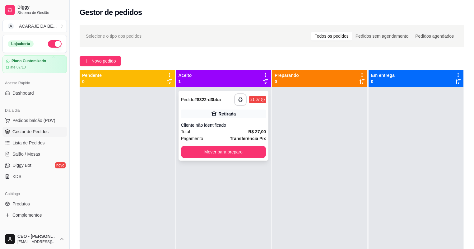
click at [242, 100] on button "button" at bounding box center [240, 99] width 12 height 12
click at [235, 153] on button "Mover para preparo" at bounding box center [223, 152] width 82 height 12
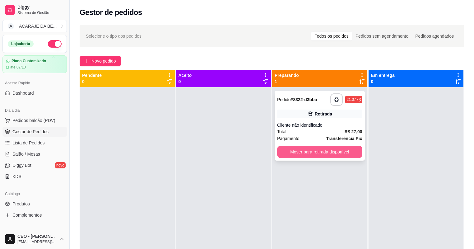
click at [293, 150] on button "Mover para retirada disponível" at bounding box center [319, 152] width 85 height 12
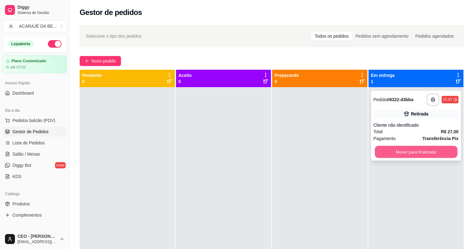
click at [434, 150] on button "Mover para finalizado" at bounding box center [416, 152] width 82 height 12
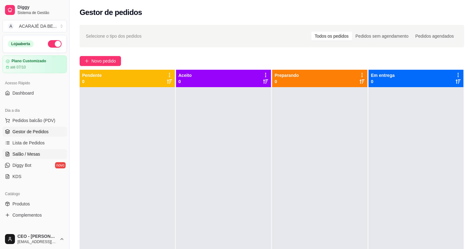
click at [11, 156] on link "Salão / Mesas" at bounding box center [34, 154] width 64 height 10
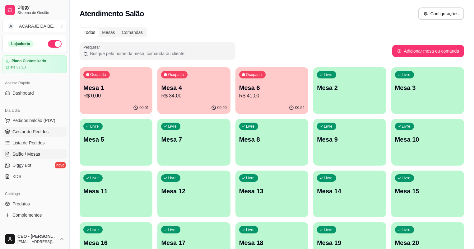
click at [27, 133] on span "Gestor de Pedidos" at bounding box center [30, 131] width 36 height 6
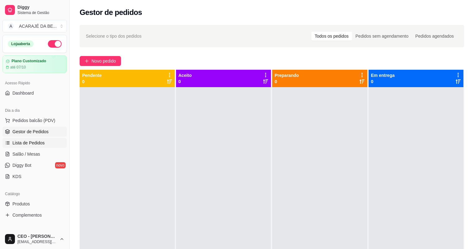
click at [27, 147] on link "Lista de Pedidos" at bounding box center [34, 143] width 64 height 10
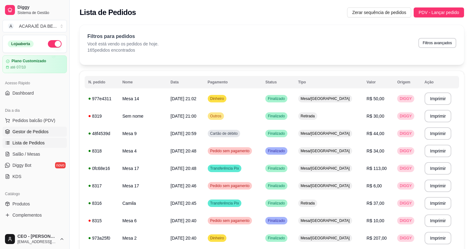
click at [29, 134] on span "Gestor de Pedidos" at bounding box center [30, 131] width 36 height 6
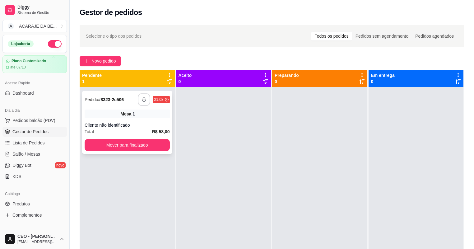
click at [140, 100] on button "button" at bounding box center [144, 99] width 12 height 12
click at [136, 146] on button "Mover para finalizado" at bounding box center [127, 145] width 85 height 12
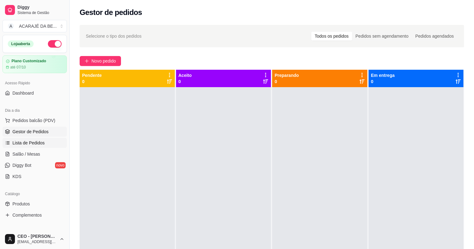
click at [23, 142] on span "Lista de Pedidos" at bounding box center [28, 143] width 32 height 6
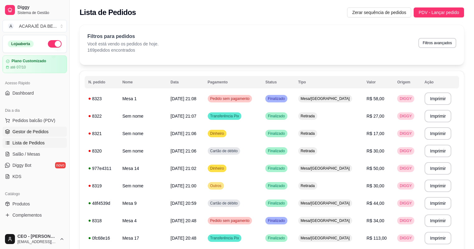
click at [22, 134] on span "Gestor de Pedidos" at bounding box center [30, 131] width 36 height 6
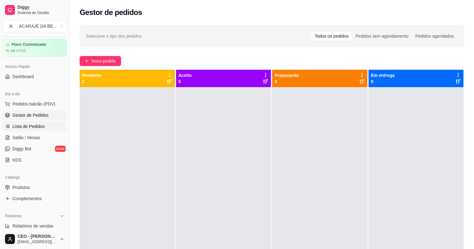
scroll to position [25, 0]
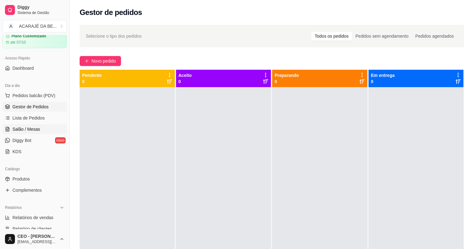
click at [26, 131] on span "Salão / Mesas" at bounding box center [26, 129] width 28 height 6
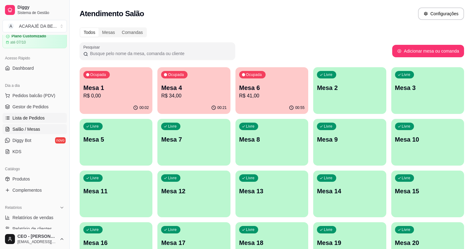
click at [22, 119] on span "Lista de Pedidos" at bounding box center [28, 118] width 32 height 6
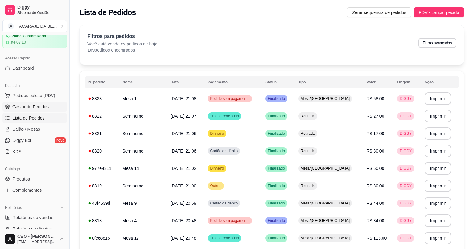
click at [19, 107] on span "Gestor de Pedidos" at bounding box center [30, 107] width 36 height 6
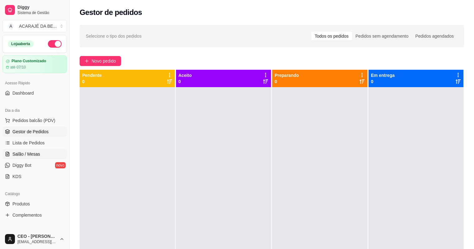
click at [38, 156] on span "Salão / Mesas" at bounding box center [26, 154] width 28 height 6
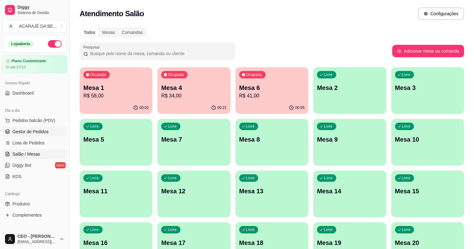
click at [28, 135] on link "Gestor de Pedidos" at bounding box center [34, 132] width 64 height 10
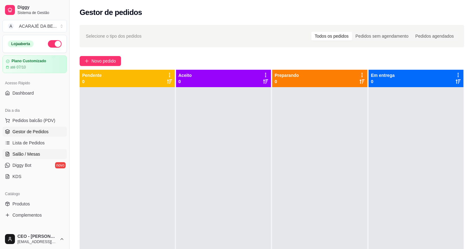
click at [30, 153] on span "Salão / Mesas" at bounding box center [26, 154] width 28 height 6
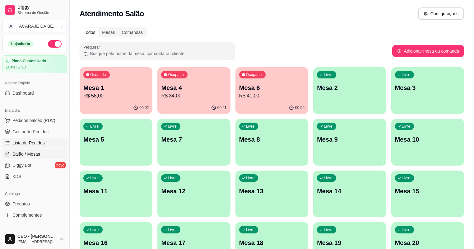
click at [31, 141] on span "Lista de Pedidos" at bounding box center [28, 143] width 32 height 6
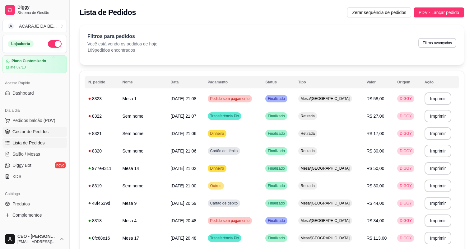
click at [35, 133] on span "Gestor de Pedidos" at bounding box center [30, 131] width 36 height 6
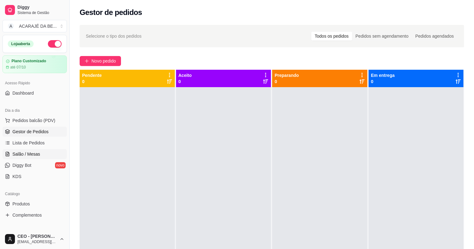
click at [33, 152] on span "Salão / Mesas" at bounding box center [26, 154] width 28 height 6
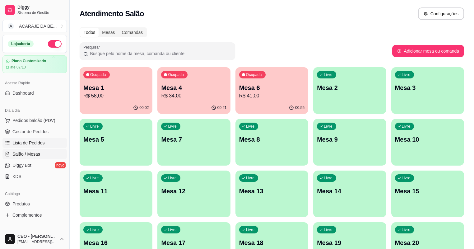
click at [30, 143] on span "Lista de Pedidos" at bounding box center [28, 143] width 32 height 6
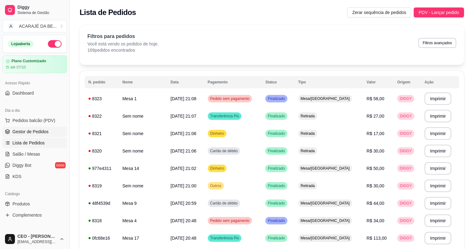
click at [24, 131] on span "Gestor de Pedidos" at bounding box center [30, 131] width 36 height 6
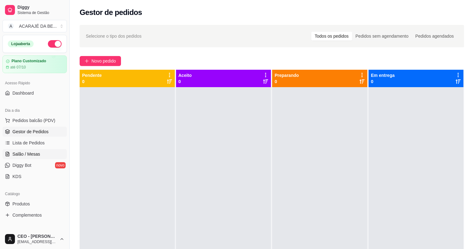
click at [21, 153] on span "Salão / Mesas" at bounding box center [26, 154] width 28 height 6
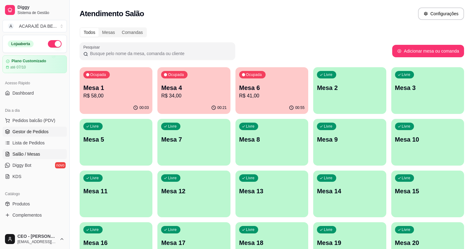
click at [21, 133] on span "Gestor de Pedidos" at bounding box center [30, 131] width 36 height 6
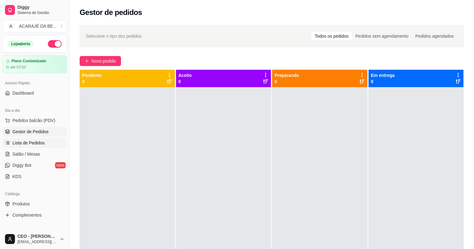
click at [26, 143] on span "Lista de Pedidos" at bounding box center [28, 143] width 32 height 6
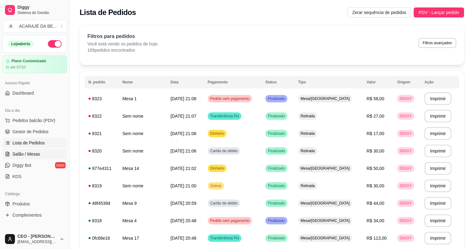
click at [24, 153] on span "Salão / Mesas" at bounding box center [26, 154] width 28 height 6
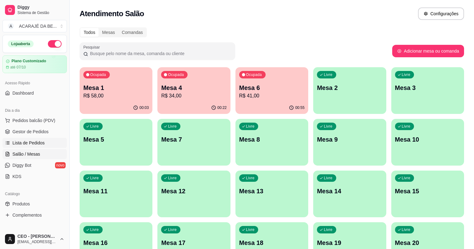
click at [24, 143] on span "Lista de Pedidos" at bounding box center [28, 143] width 32 height 6
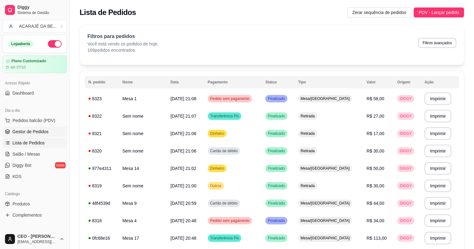
click at [31, 134] on span "Gestor de Pedidos" at bounding box center [30, 131] width 36 height 6
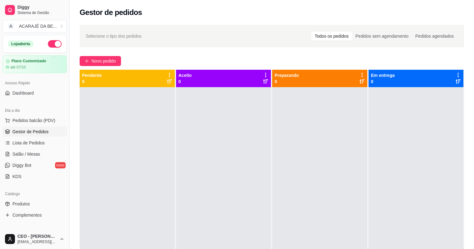
click at [31, 133] on span "Gestor de Pedidos" at bounding box center [30, 131] width 36 height 6
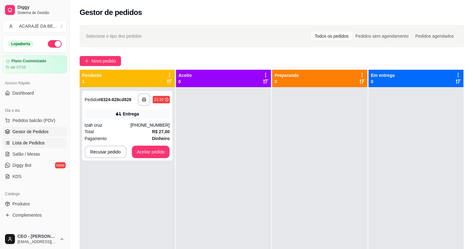
click at [25, 141] on span "Lista de Pedidos" at bounding box center [28, 143] width 32 height 6
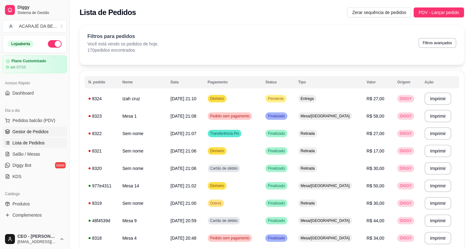
click at [26, 133] on span "Gestor de Pedidos" at bounding box center [30, 131] width 36 height 6
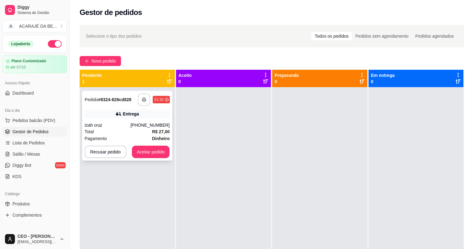
click at [143, 101] on icon "button" at bounding box center [144, 99] width 4 height 4
click at [136, 151] on button "Aceitar pedido" at bounding box center [151, 152] width 38 height 12
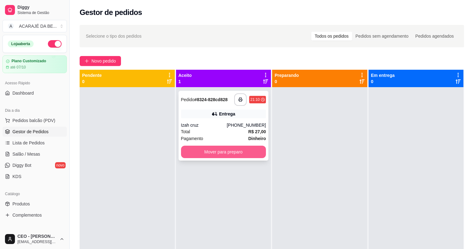
click at [186, 153] on button "Mover para preparo" at bounding box center [223, 152] width 85 height 12
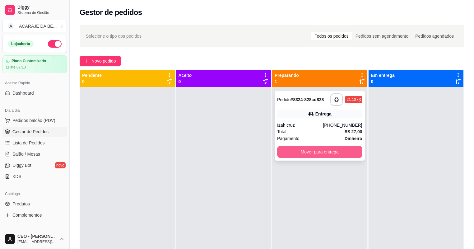
click at [293, 154] on button "Mover para entrega" at bounding box center [319, 152] width 85 height 12
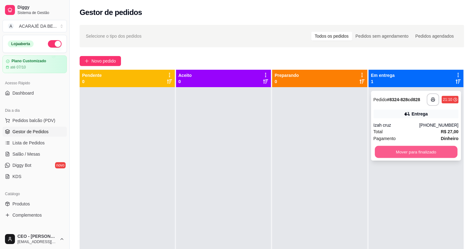
click at [388, 156] on button "Mover para finalizado" at bounding box center [416, 152] width 82 height 12
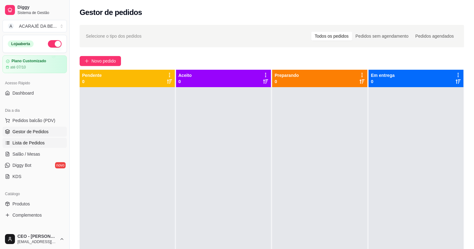
click at [27, 145] on span "Lista de Pedidos" at bounding box center [28, 143] width 32 height 6
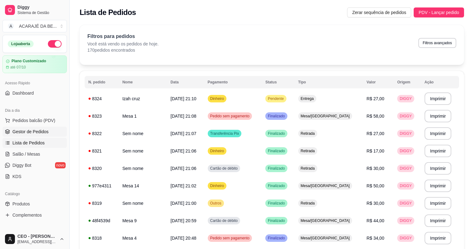
click at [29, 131] on span "Gestor de Pedidos" at bounding box center [30, 131] width 36 height 6
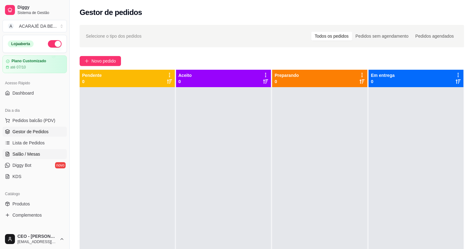
click at [14, 157] on link "Salão / Mesas" at bounding box center [34, 154] width 64 height 10
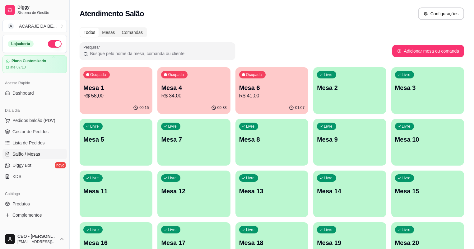
click at [174, 81] on div "Ocupada Mesa 4 R$ 34,00" at bounding box center [193, 84] width 73 height 35
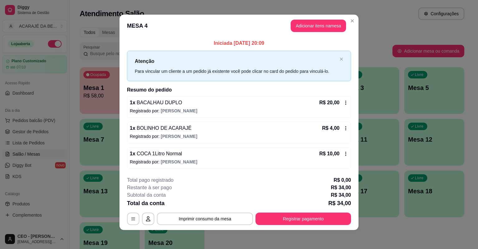
scroll to position [2, 0]
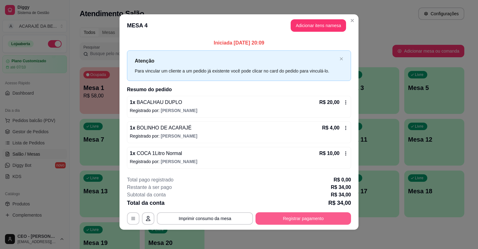
click at [292, 222] on button "Registrar pagamento" at bounding box center [303, 218] width 96 height 12
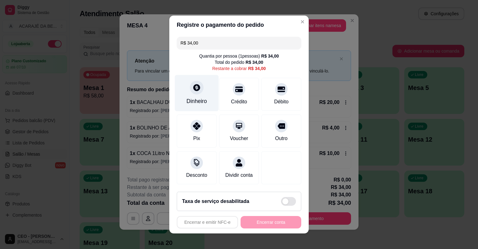
click at [190, 93] on div at bounding box center [197, 88] width 14 height 14
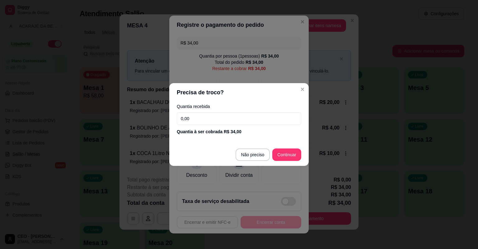
click at [213, 123] on input "0,00" at bounding box center [239, 118] width 124 height 12
click at [269, 119] on input "0,00" at bounding box center [239, 118] width 124 height 12
click at [254, 113] on input "0,00" at bounding box center [239, 118] width 124 height 12
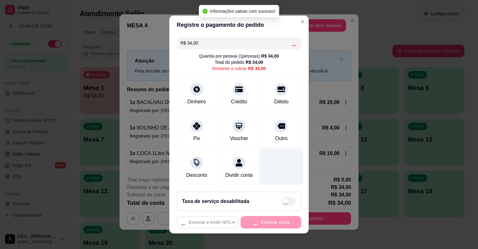
type input "R$ 0,00"
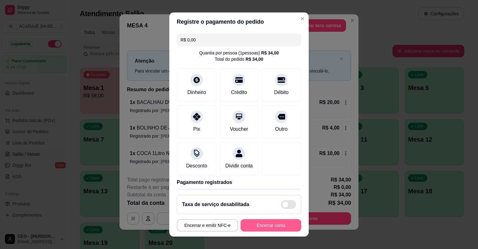
click at [270, 222] on button "Encerrar conta" at bounding box center [271, 225] width 61 height 12
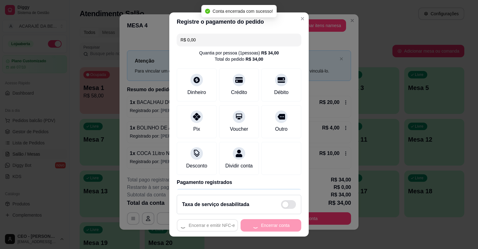
scroll to position [0, 0]
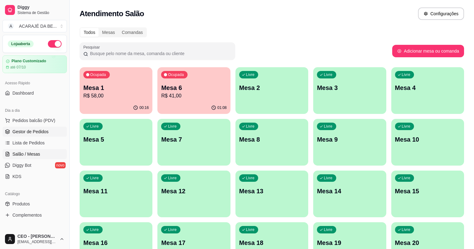
click at [44, 132] on span "Gestor de Pedidos" at bounding box center [30, 131] width 36 height 6
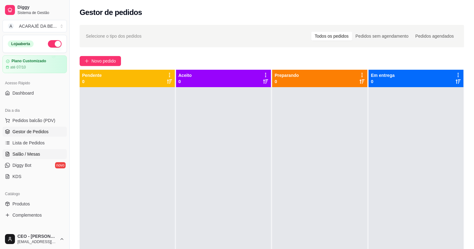
click at [33, 153] on span "Salão / Mesas" at bounding box center [26, 154] width 28 height 6
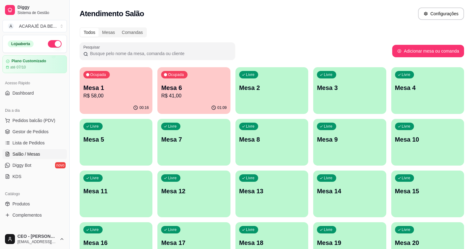
click at [161, 91] on p "Mesa 6" at bounding box center [193, 87] width 65 height 9
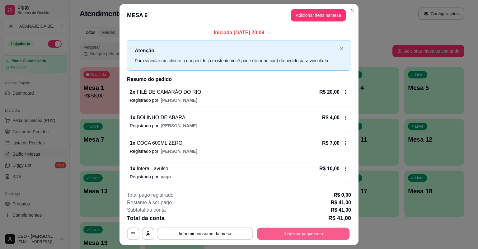
click at [305, 234] on button "Registrar pagamento" at bounding box center [303, 233] width 93 height 12
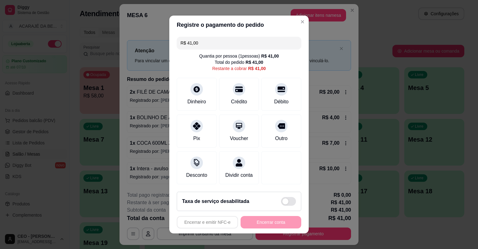
click at [245, 42] on input "R$ 41,00" at bounding box center [238, 43] width 117 height 12
click at [269, 160] on div at bounding box center [281, 166] width 44 height 36
click at [239, 44] on input "R$ 41,00" at bounding box center [238, 43] width 117 height 12
click at [231, 44] on input "R$ 41,00" at bounding box center [238, 43] width 117 height 12
click at [185, 42] on input "R$ 41,00" at bounding box center [238, 43] width 117 height 12
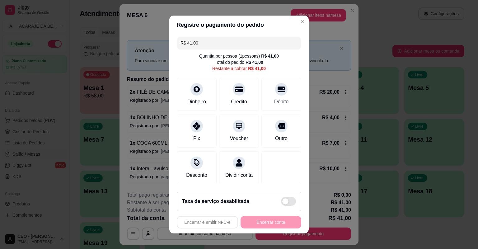
click at [195, 42] on input "R$ 41,00" at bounding box center [238, 43] width 117 height 12
click at [218, 56] on div "Quantia por pessoa ( 1 pessoas) R$ 41,00" at bounding box center [239, 56] width 80 height 6
click at [216, 44] on input "R$ 41,00" at bounding box center [238, 43] width 117 height 12
click at [257, 44] on input "R$ 41,00" at bounding box center [238, 43] width 117 height 12
click at [258, 44] on input "R$ 41,00" at bounding box center [238, 43] width 117 height 12
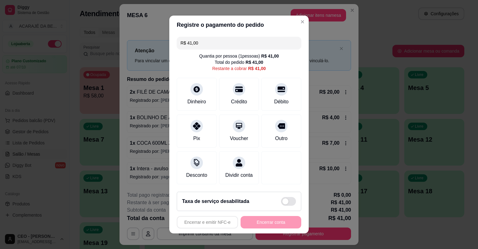
click at [204, 42] on input "R$ 41,00" at bounding box center [238, 43] width 117 height 12
click at [246, 44] on input "R$ 41,00" at bounding box center [238, 43] width 117 height 12
click at [213, 48] on input "R$ 41,00" at bounding box center [238, 43] width 117 height 12
click at [204, 40] on input "R$ 41,00" at bounding box center [238, 43] width 117 height 12
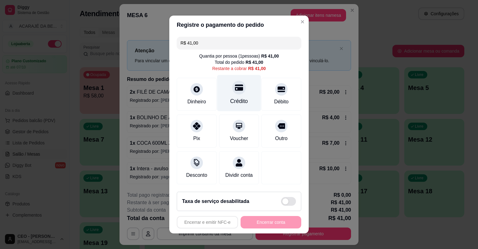
click at [238, 92] on div at bounding box center [239, 88] width 14 height 14
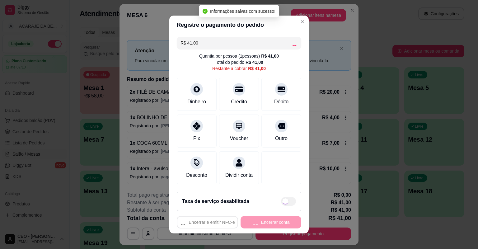
type input "R$ 0,00"
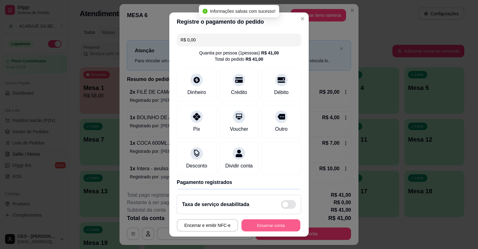
click at [276, 223] on button "Encerrar conta" at bounding box center [270, 225] width 59 height 12
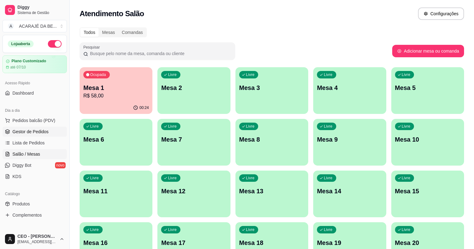
click at [26, 134] on span "Gestor de Pedidos" at bounding box center [30, 131] width 36 height 6
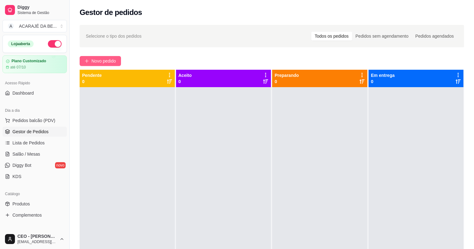
click at [110, 63] on span "Novo pedido" at bounding box center [103, 61] width 25 height 7
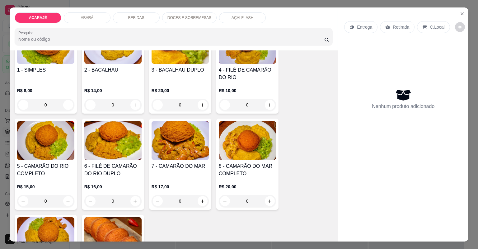
scroll to position [100, 0]
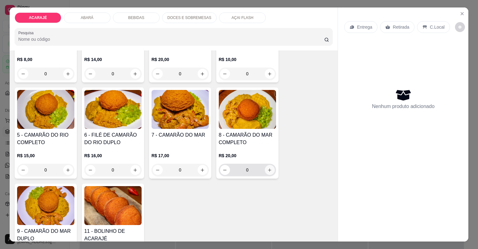
click at [270, 171] on icon "increase-product-quantity" at bounding box center [269, 170] width 5 height 5
type input "1"
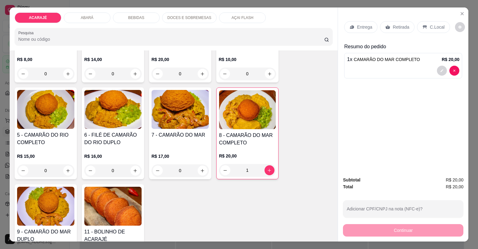
click at [367, 27] on p "Entrega" at bounding box center [364, 27] width 15 height 6
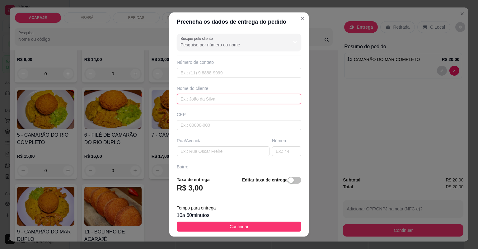
click at [235, 95] on input "text" at bounding box center [239, 99] width 124 height 10
type input "c"
type input "Carolina"
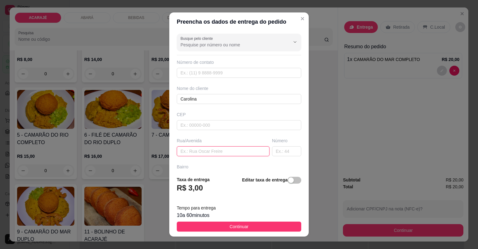
click at [214, 149] on input "text" at bounding box center [223, 151] width 93 height 10
type input "no londrina, barzinho em frente ao clube dos 50"
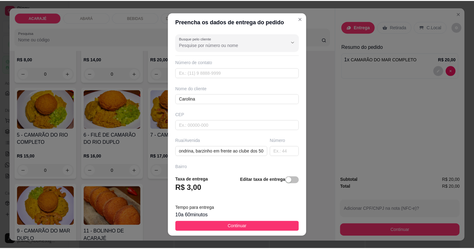
scroll to position [0, 0]
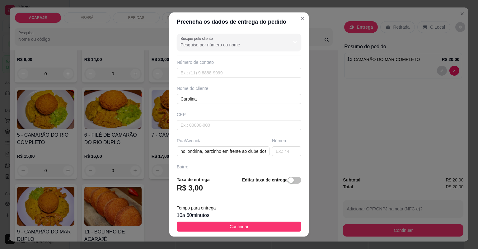
click at [262, 222] on button "Continuar" at bounding box center [239, 227] width 124 height 10
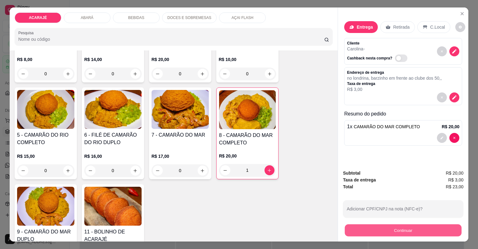
click at [363, 230] on button "Continuar" at bounding box center [403, 230] width 117 height 12
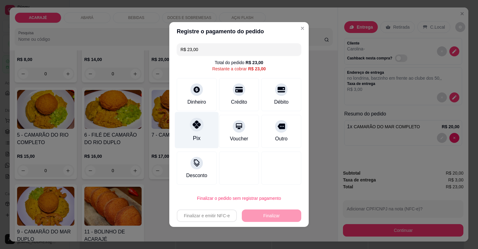
click at [202, 130] on div "Pix" at bounding box center [197, 130] width 44 height 36
type input "R$ 0,00"
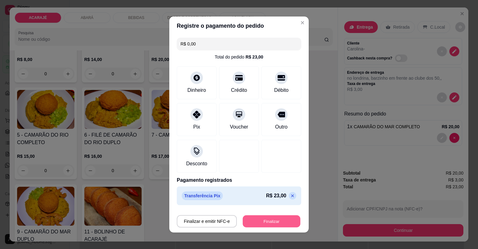
click at [266, 221] on button "Finalizar" at bounding box center [272, 221] width 58 height 12
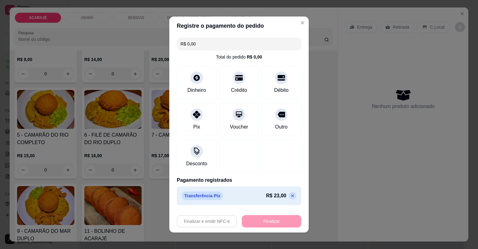
type input "0"
type input "-R$ 23,00"
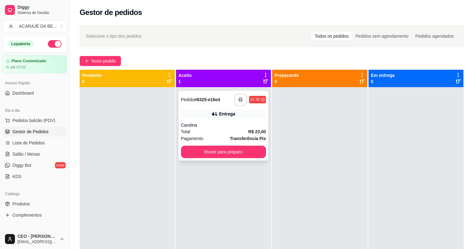
click at [244, 98] on button "button" at bounding box center [240, 99] width 12 height 12
click at [246, 97] on div "**********" at bounding box center [250, 99] width 32 height 12
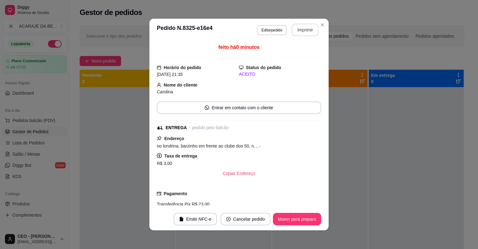
click at [300, 27] on button "Imprimir" at bounding box center [305, 30] width 27 height 12
click at [295, 216] on button "Mover para preparo" at bounding box center [296, 219] width 47 height 12
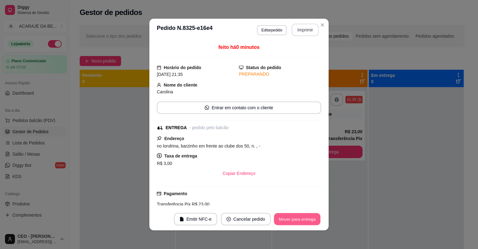
click at [300, 219] on button "Mover para entrega" at bounding box center [297, 219] width 47 height 12
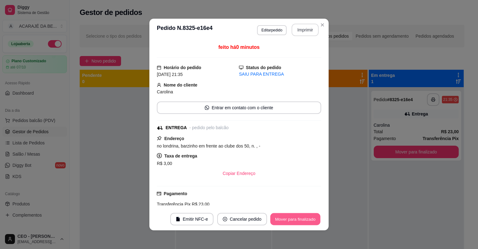
click at [300, 219] on button "Mover para finalizado" at bounding box center [295, 219] width 50 height 12
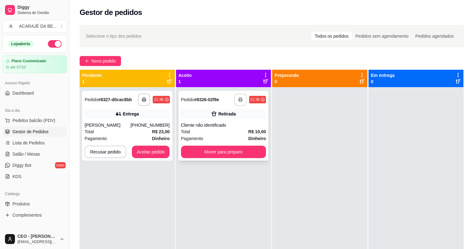
click at [238, 98] on icon "button" at bounding box center [240, 99] width 4 height 4
click at [218, 157] on button "Mover para preparo" at bounding box center [223, 152] width 85 height 12
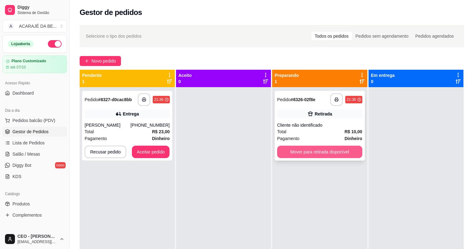
click at [346, 150] on button "Mover para retirada disponível" at bounding box center [319, 152] width 85 height 12
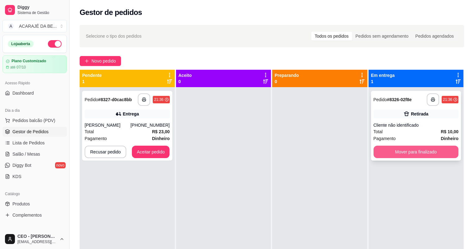
click at [429, 152] on button "Mover para finalizado" at bounding box center [416, 152] width 85 height 12
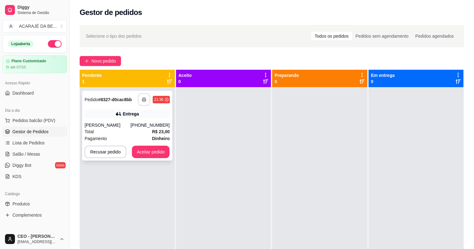
click at [140, 100] on button "button" at bounding box center [144, 99] width 12 height 12
click at [158, 159] on div "**********" at bounding box center [127, 126] width 90 height 70
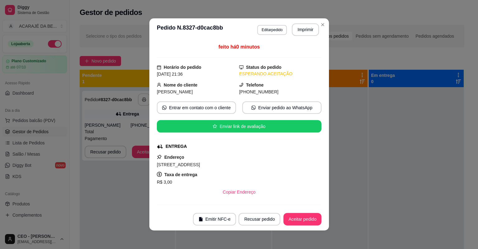
click at [157, 155] on icon "pushpin" at bounding box center [158, 156] width 5 height 5
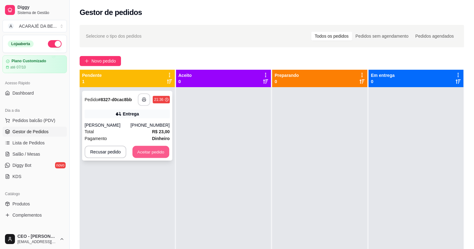
click at [143, 152] on button "Aceitar pedido" at bounding box center [151, 152] width 37 height 12
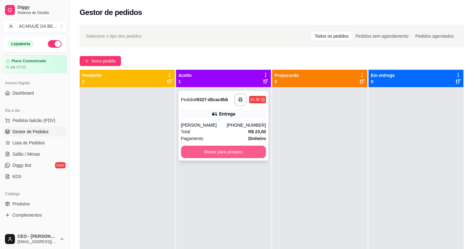
click at [192, 156] on button "Mover para preparo" at bounding box center [223, 152] width 85 height 12
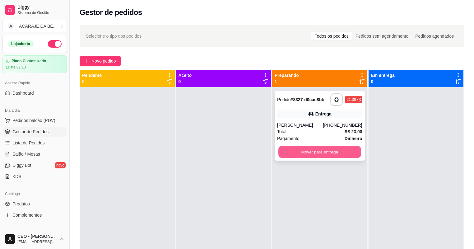
click at [309, 152] on button "Mover para entrega" at bounding box center [319, 152] width 82 height 12
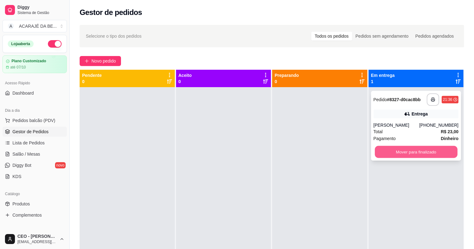
click at [392, 154] on button "Mover para finalizado" at bounding box center [416, 152] width 82 height 12
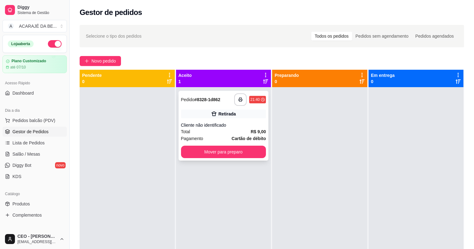
click at [233, 131] on div "Total R$ 9,00" at bounding box center [223, 131] width 85 height 7
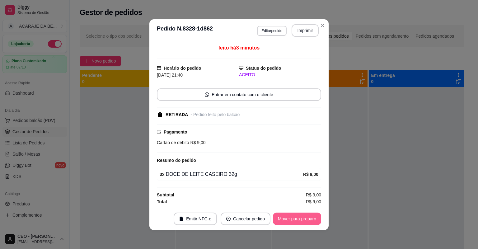
click at [282, 219] on button "Mover para preparo" at bounding box center [297, 219] width 48 height 12
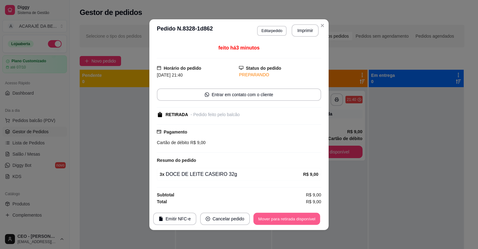
click at [282, 219] on button "Mover para retirada disponível" at bounding box center [286, 219] width 67 height 12
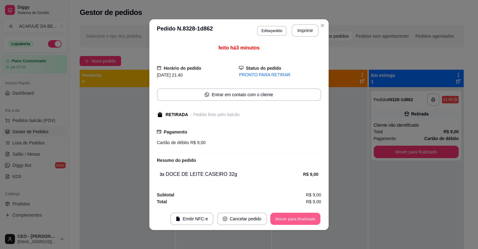
click at [283, 219] on button "Mover para finalizado" at bounding box center [295, 219] width 50 height 12
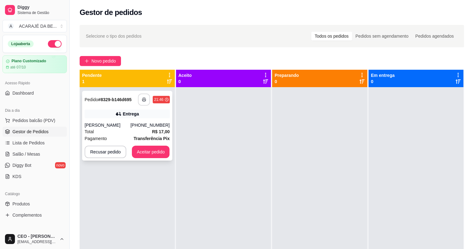
click at [144, 100] on rect "button" at bounding box center [144, 101] width 2 height 2
click at [159, 153] on button "Aceitar pedido" at bounding box center [151, 152] width 37 height 12
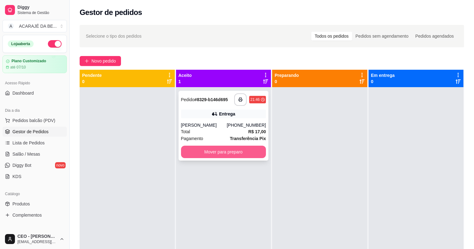
click at [235, 152] on button "Mover para preparo" at bounding box center [223, 152] width 85 height 12
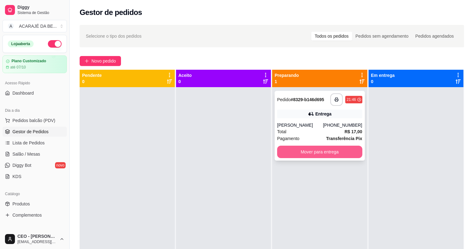
click at [307, 155] on button "Mover para entrega" at bounding box center [319, 152] width 85 height 12
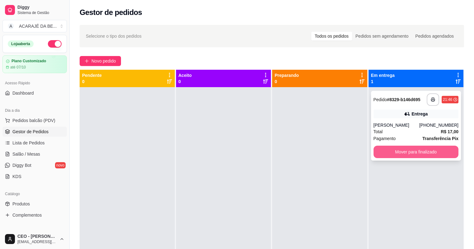
click at [377, 152] on button "Mover para finalizado" at bounding box center [416, 152] width 85 height 12
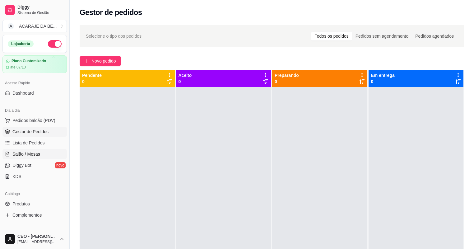
click at [29, 152] on span "Salão / Mesas" at bounding box center [26, 154] width 28 height 6
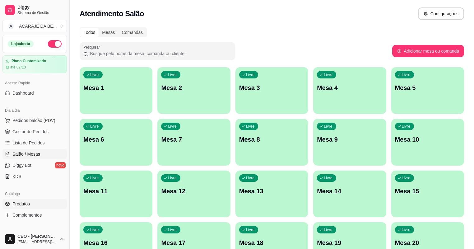
click at [20, 207] on link "Produtos" at bounding box center [34, 204] width 64 height 10
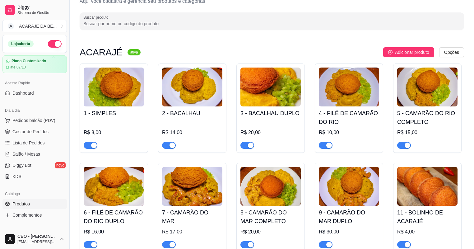
scroll to position [50, 0]
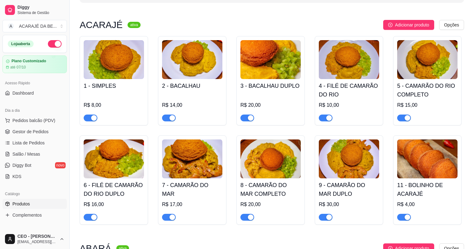
click at [246, 217] on span "button" at bounding box center [248, 217] width 14 height 7
click at [405, 117] on div "button" at bounding box center [408, 118] width 6 height 6
click at [245, 118] on span "button" at bounding box center [248, 117] width 14 height 7
click at [166, 118] on span "button" at bounding box center [169, 117] width 14 height 7
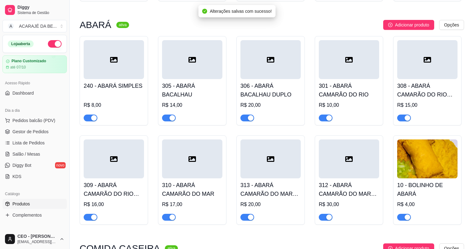
scroll to position [274, 0]
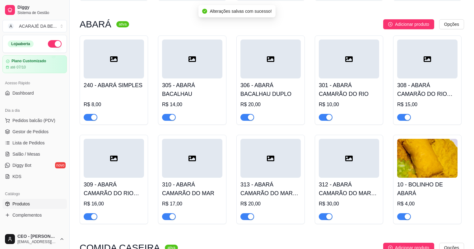
click at [166, 118] on span "button" at bounding box center [169, 117] width 14 height 7
click at [244, 118] on span "button" at bounding box center [248, 117] width 14 height 7
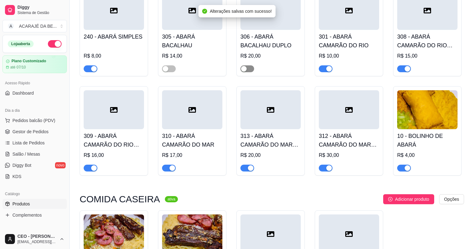
scroll to position [348, 0]
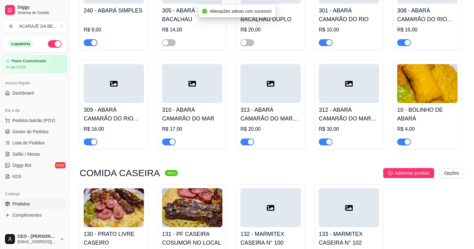
click at [401, 40] on span "button" at bounding box center [404, 42] width 14 height 7
click at [245, 142] on span "button" at bounding box center [248, 141] width 14 height 7
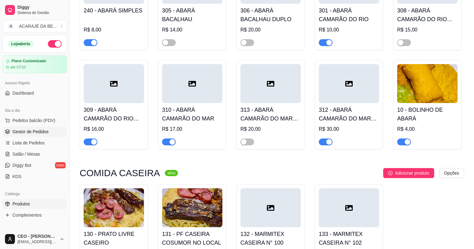
click at [38, 131] on span "Gestor de Pedidos" at bounding box center [30, 131] width 36 height 6
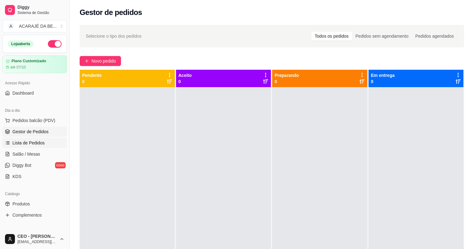
click at [31, 144] on span "Lista de Pedidos" at bounding box center [28, 143] width 32 height 6
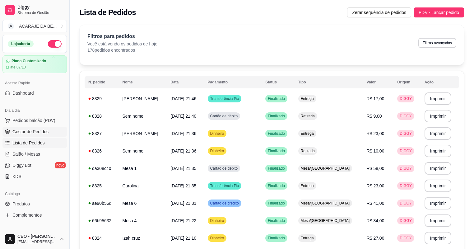
click at [30, 131] on span "Gestor de Pedidos" at bounding box center [30, 131] width 36 height 6
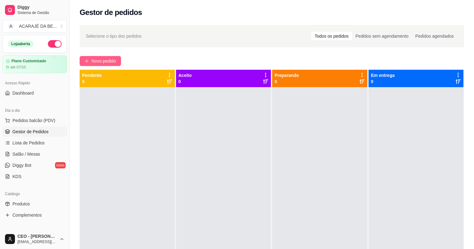
click at [93, 60] on span "Novo pedido" at bounding box center [103, 61] width 25 height 7
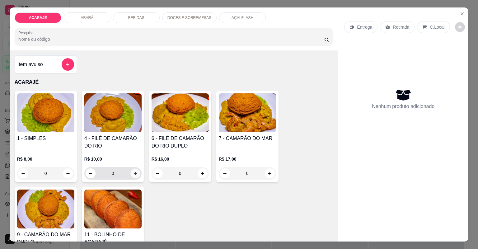
click at [135, 172] on icon "increase-product-quantity" at bounding box center [135, 173] width 5 height 5
type input "2"
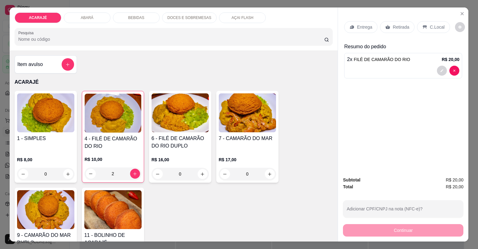
click at [365, 27] on p "Entrega" at bounding box center [364, 27] width 15 height 6
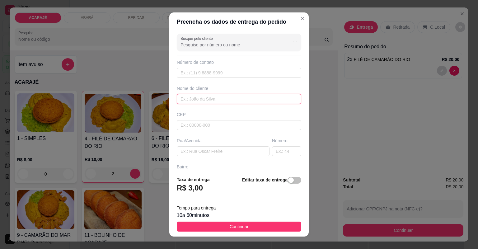
drag, startPoint x: 243, startPoint y: 100, endPoint x: 245, endPoint y: 95, distance: 6.4
click at [243, 100] on input "text" at bounding box center [239, 99] width 124 height 10
type input "luiza"
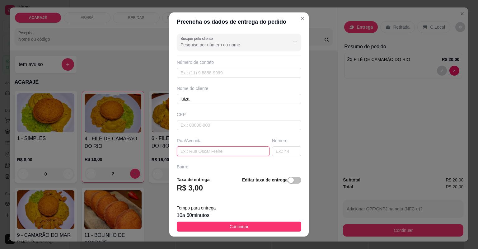
click at [198, 152] on input "text" at bounding box center [223, 151] width 93 height 10
paste input "Rua [PERSON_NAME]"
type input "Rua [PERSON_NAME]"
click at [273, 157] on div "Busque pelo cliente Número de contato Nome do cliente luiza CEP Rua/Avenida Rua…" at bounding box center [238, 101] width 139 height 140
click at [274, 149] on input "text" at bounding box center [286, 151] width 29 height 10
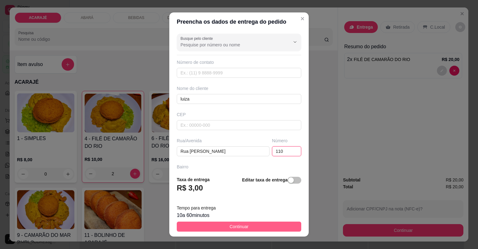
type input "110"
click at [245, 225] on button "Continuar" at bounding box center [239, 227] width 124 height 10
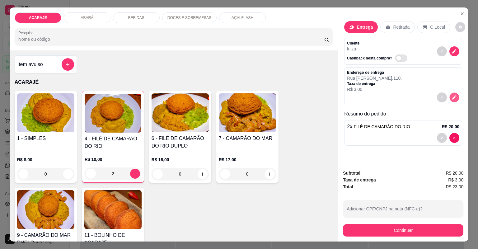
click at [450, 96] on button "decrease-product-quantity" at bounding box center [455, 97] width 10 height 10
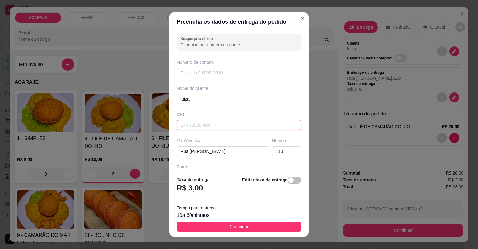
drag, startPoint x: 240, startPoint y: 130, endPoint x: 214, endPoint y: 122, distance: 26.7
click at [214, 122] on input "text" at bounding box center [239, 125] width 124 height 10
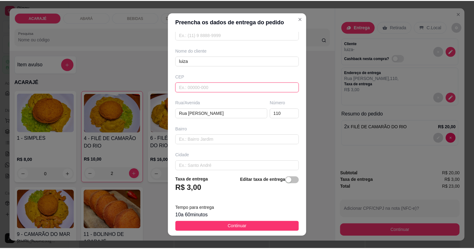
scroll to position [50, 0]
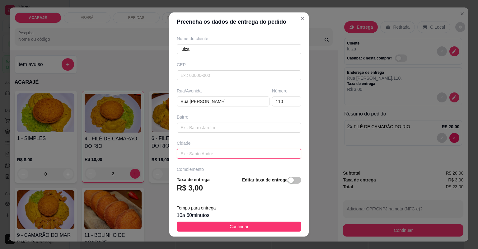
paste input "Subindo a maternidade"
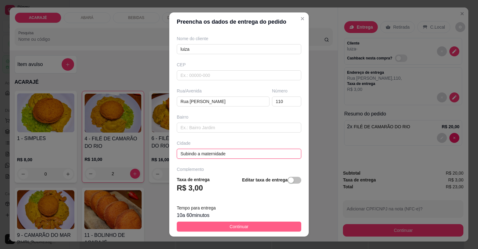
type input "Subindo a maternidade"
click at [210, 225] on button "Continuar" at bounding box center [239, 227] width 124 height 10
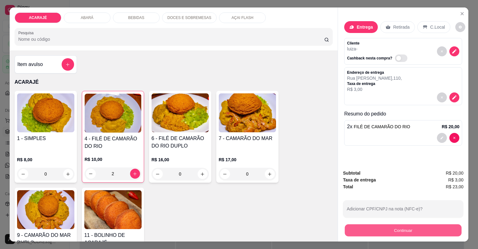
click at [354, 234] on button "Continuar" at bounding box center [403, 230] width 117 height 12
click at [364, 232] on button "Continuar" at bounding box center [403, 230] width 120 height 12
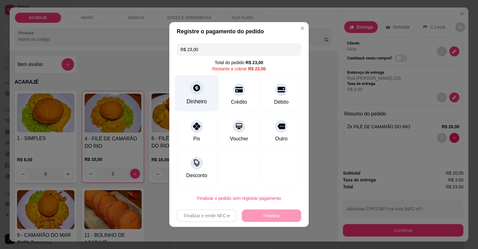
click at [203, 95] on div "Dinheiro" at bounding box center [197, 93] width 44 height 36
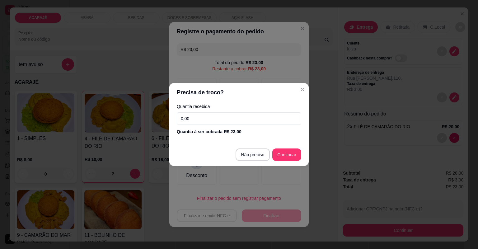
click at [206, 118] on input "0,00" at bounding box center [239, 118] width 124 height 12
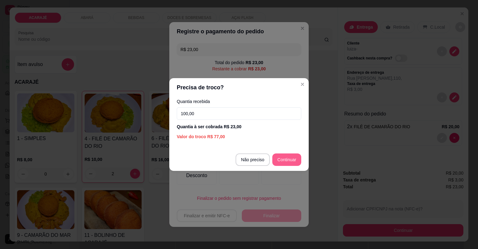
type input "100,00"
type input "R$ 0,00"
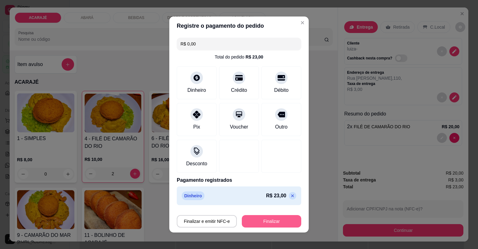
click at [280, 219] on button "Finalizar" at bounding box center [271, 221] width 59 height 12
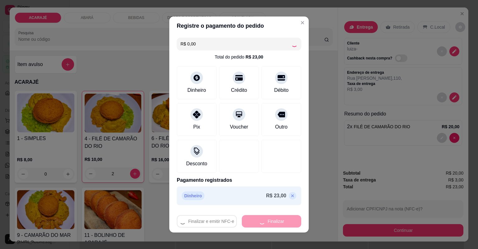
type input "0"
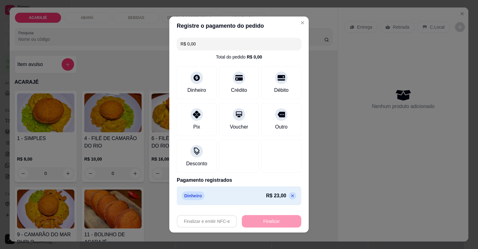
type input "-R$ 23,00"
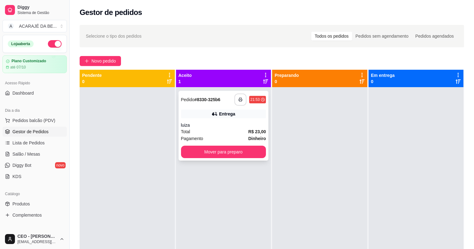
click at [239, 98] on icon "button" at bounding box center [240, 99] width 4 height 4
click at [233, 148] on button "Mover para preparo" at bounding box center [223, 152] width 85 height 12
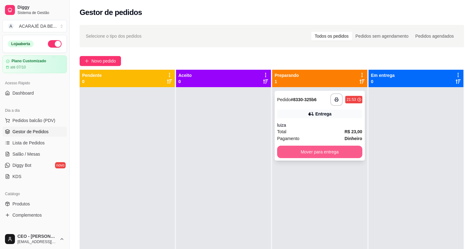
click at [321, 155] on button "Mover para entrega" at bounding box center [319, 152] width 85 height 12
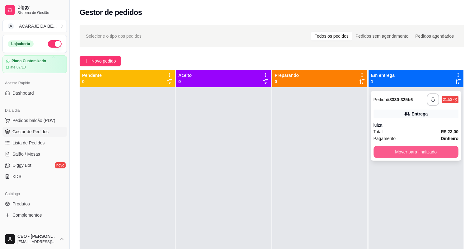
click at [390, 150] on button "Mover para finalizado" at bounding box center [416, 152] width 85 height 12
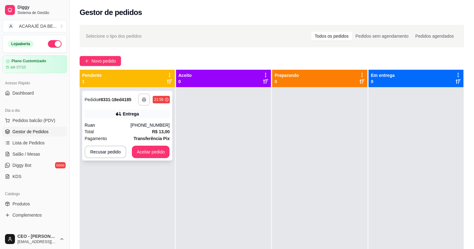
click at [141, 100] on button "button" at bounding box center [144, 100] width 12 height 12
click at [148, 151] on button "Aceitar pedido" at bounding box center [151, 152] width 38 height 12
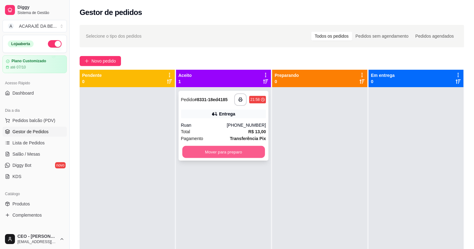
click at [220, 156] on button "Mover para preparo" at bounding box center [223, 152] width 82 height 12
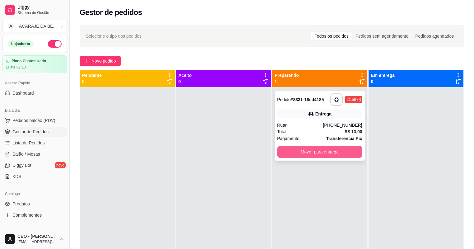
click at [338, 152] on button "Mover para entrega" at bounding box center [319, 152] width 85 height 12
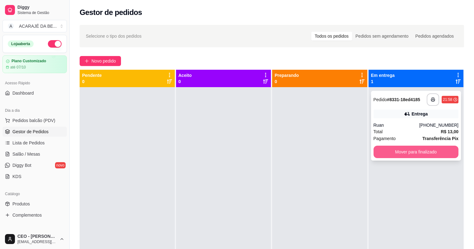
click at [403, 152] on button "Mover para finalizado" at bounding box center [416, 152] width 85 height 12
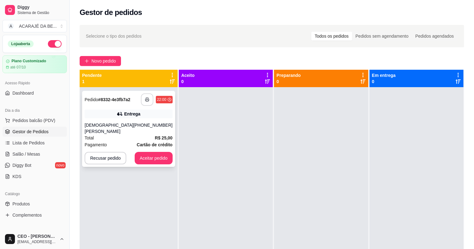
click at [142, 104] on button "button" at bounding box center [147, 99] width 12 height 12
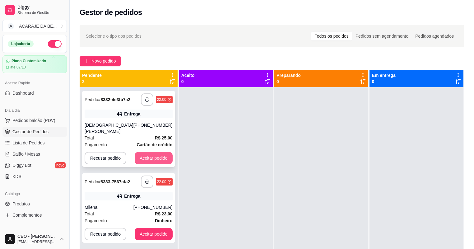
click at [140, 152] on button "Aceitar pedido" at bounding box center [154, 158] width 38 height 12
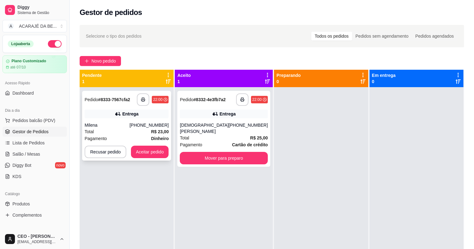
click at [147, 136] on div "Pagamento Dinheiro" at bounding box center [127, 138] width 84 height 7
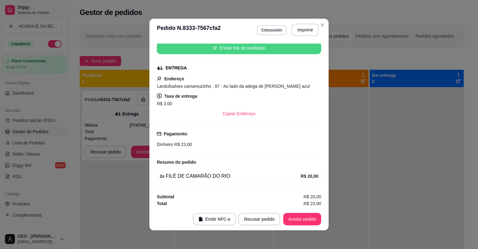
scroll to position [79, 0]
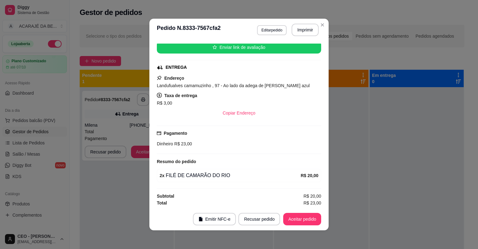
click at [312, 25] on header "**********" at bounding box center [238, 30] width 179 height 22
click at [310, 26] on button "Imprimir" at bounding box center [305, 30] width 27 height 12
click at [293, 218] on button "Aceitar pedido" at bounding box center [302, 219] width 38 height 12
click at [293, 218] on button "Aceitar pedido" at bounding box center [302, 219] width 37 height 12
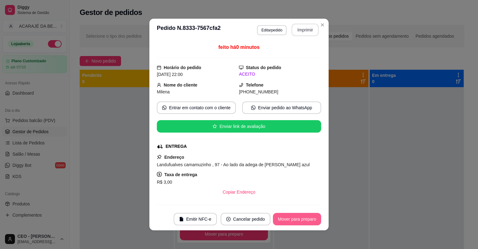
scroll to position [79, 0]
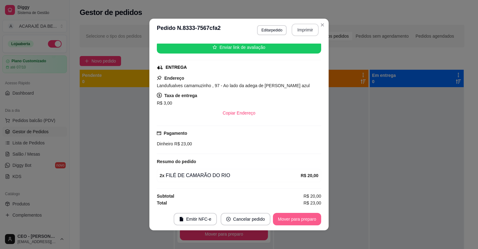
click at [293, 218] on button "Mover para preparo" at bounding box center [297, 219] width 48 height 12
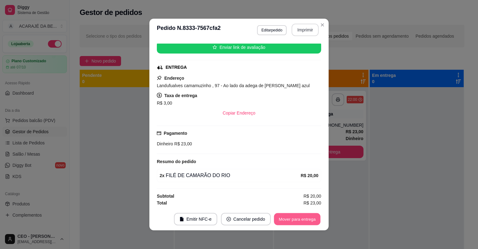
click at [293, 218] on button "Mover para entrega" at bounding box center [297, 219] width 47 height 12
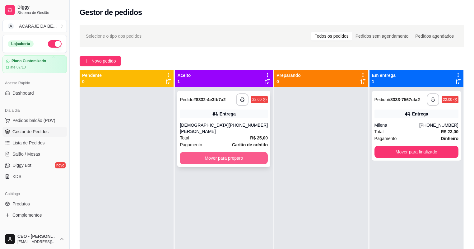
click at [255, 152] on button "Mover para preparo" at bounding box center [224, 158] width 88 height 12
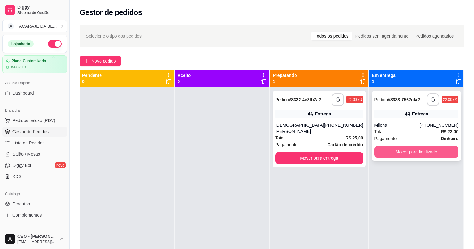
click at [385, 150] on button "Mover para finalizado" at bounding box center [417, 152] width 84 height 12
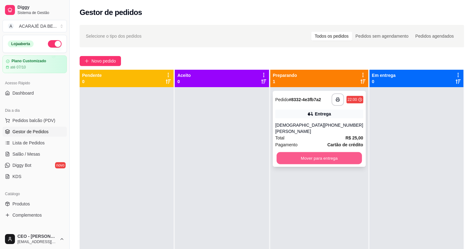
click at [352, 152] on button "Mover para entrega" at bounding box center [319, 158] width 85 height 12
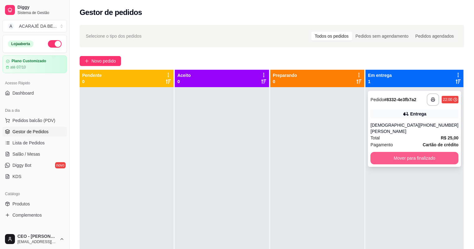
click at [391, 152] on button "Mover para finalizado" at bounding box center [415, 158] width 88 height 12
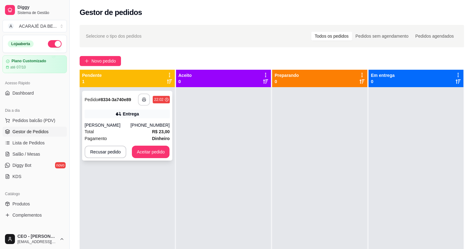
click at [142, 98] on icon "button" at bounding box center [144, 99] width 4 height 4
click at [158, 153] on button "Aceitar pedido" at bounding box center [151, 152] width 37 height 12
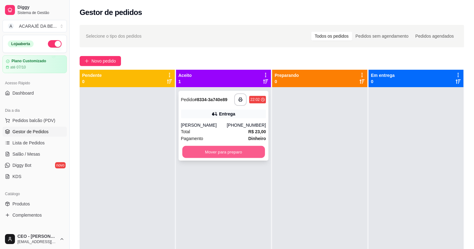
click at [205, 154] on button "Mover para preparo" at bounding box center [223, 152] width 82 height 12
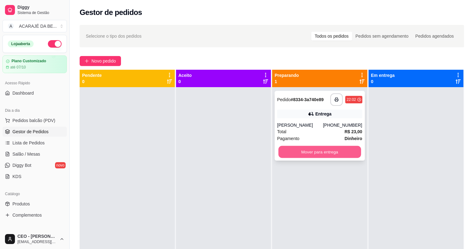
click at [300, 149] on button "Mover para entrega" at bounding box center [319, 152] width 82 height 12
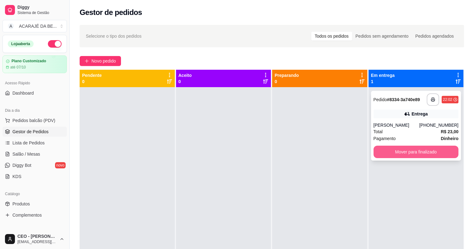
click at [381, 154] on button "Mover para finalizado" at bounding box center [416, 152] width 85 height 12
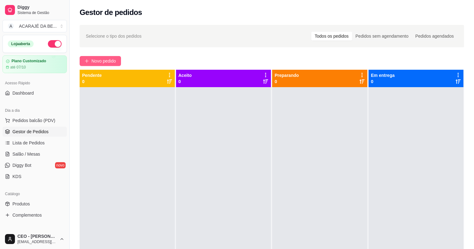
click at [112, 60] on span "Novo pedido" at bounding box center [103, 61] width 25 height 7
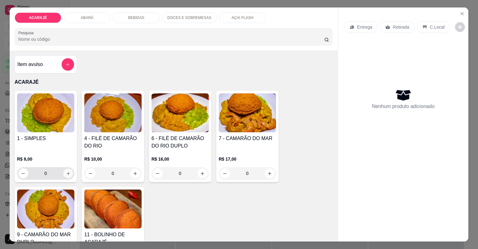
click at [68, 175] on button "increase-product-quantity" at bounding box center [68, 173] width 10 height 10
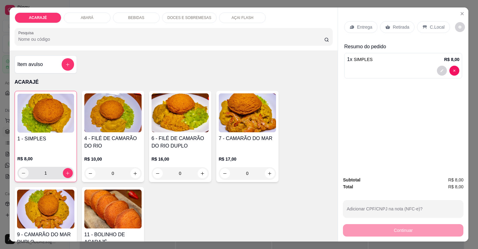
click at [22, 173] on icon "decrease-product-quantity" at bounding box center [23, 173] width 3 height 0
type input "0"
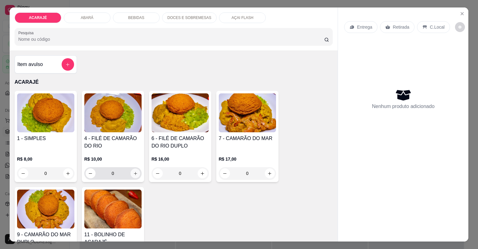
click at [136, 173] on button "increase-product-quantity" at bounding box center [135, 173] width 10 height 10
type input "1"
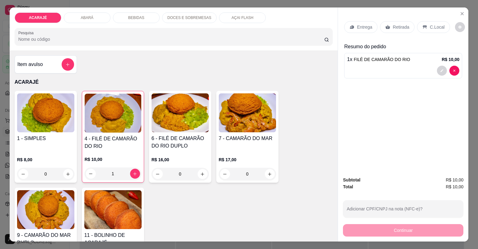
click at [398, 29] on p "Retirada" at bounding box center [401, 27] width 16 height 6
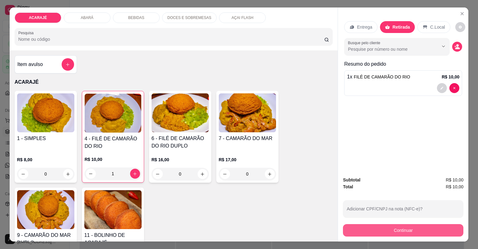
click at [376, 226] on button "Continuar" at bounding box center [403, 230] width 120 height 12
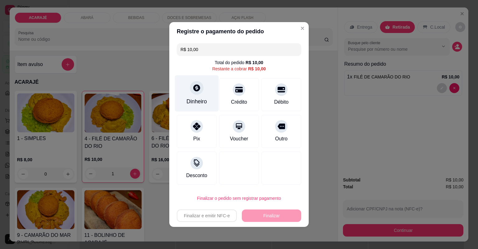
click at [197, 89] on icon at bounding box center [197, 88] width 8 height 8
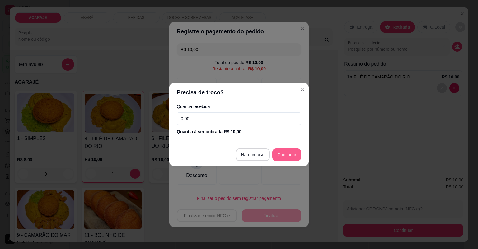
type input "R$ 0,00"
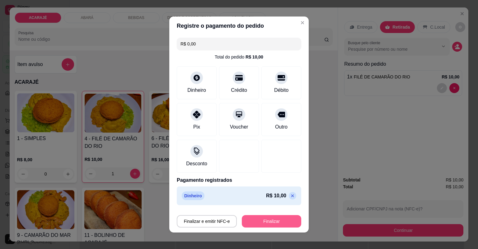
click at [261, 217] on button "Finalizar" at bounding box center [271, 221] width 59 height 12
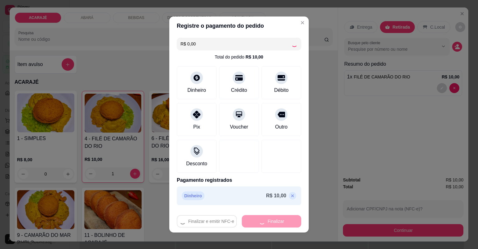
type input "0"
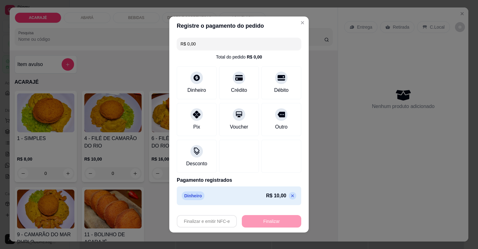
type input "-R$ 10,00"
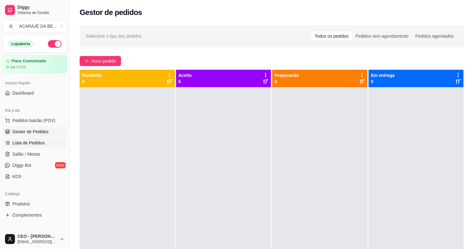
click at [36, 146] on link "Lista de Pedidos" at bounding box center [34, 143] width 64 height 10
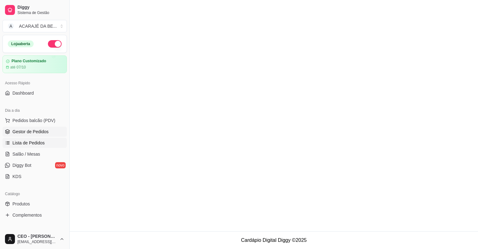
click at [36, 134] on span "Gestor de Pedidos" at bounding box center [30, 131] width 36 height 6
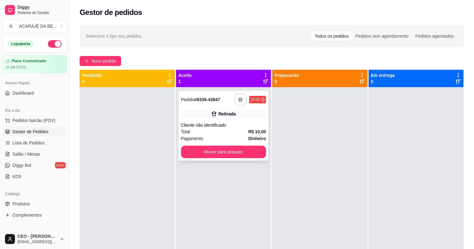
click at [240, 102] on button "button" at bounding box center [241, 100] width 12 height 12
click at [241, 151] on button "Mover para preparo" at bounding box center [223, 152] width 85 height 12
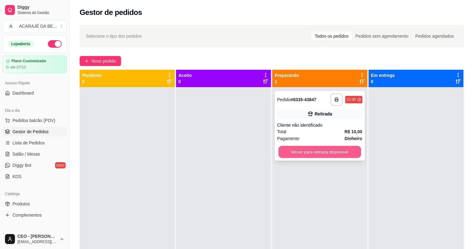
click at [281, 153] on button "Mover para retirada disponível" at bounding box center [319, 152] width 82 height 12
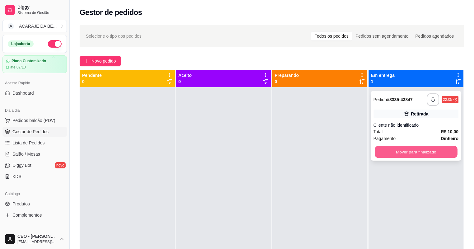
click at [406, 154] on button "Mover para finalizado" at bounding box center [416, 152] width 82 height 12
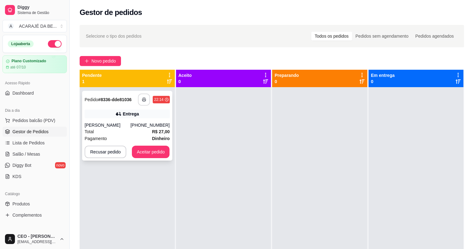
click at [146, 103] on button "button" at bounding box center [144, 100] width 12 height 12
click at [162, 151] on button "Aceitar pedido" at bounding box center [151, 152] width 37 height 12
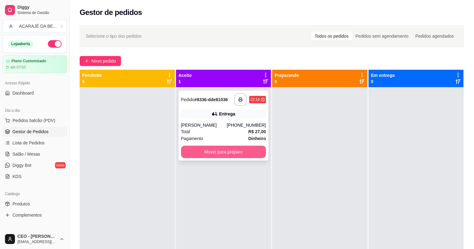
click at [241, 152] on button "Mover para preparo" at bounding box center [223, 152] width 85 height 12
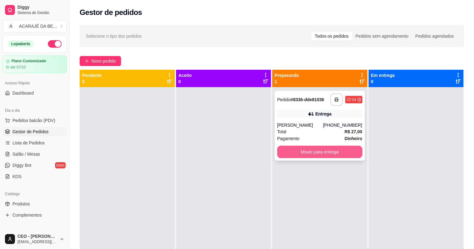
click at [317, 152] on button "Mover para entrega" at bounding box center [319, 152] width 85 height 12
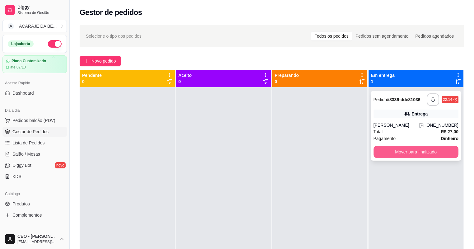
click at [393, 151] on button "Mover para finalizado" at bounding box center [416, 152] width 85 height 12
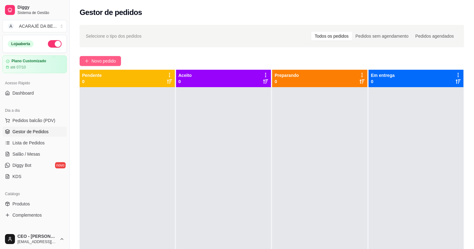
click at [112, 63] on span "Novo pedido" at bounding box center [103, 61] width 25 height 7
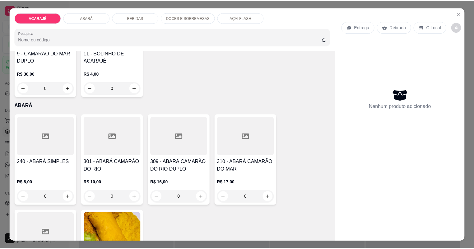
scroll to position [249, 0]
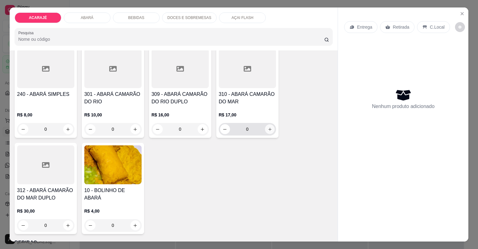
click at [265, 127] on button "increase-product-quantity" at bounding box center [270, 129] width 10 height 10
type input "1"
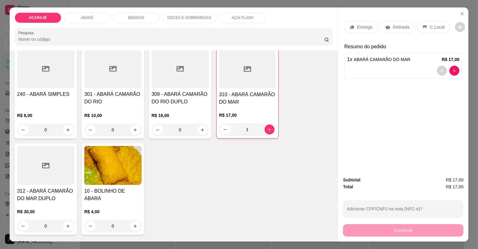
click at [385, 28] on icon at bounding box center [387, 27] width 5 height 4
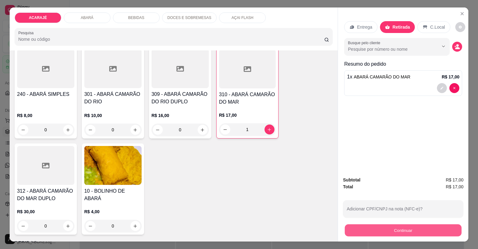
click at [381, 228] on button "Continuar" at bounding box center [403, 230] width 117 height 12
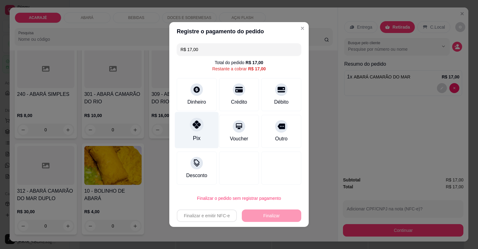
click at [196, 137] on div "Pix" at bounding box center [196, 138] width 7 height 8
type input "R$ 0,00"
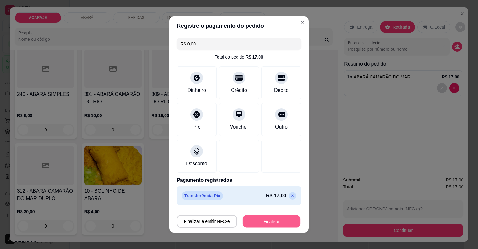
click at [272, 221] on button "Finalizar" at bounding box center [272, 221] width 58 height 12
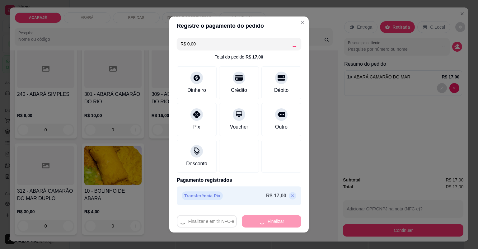
type input "0"
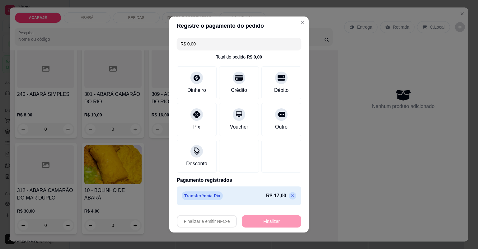
type input "-R$ 17,00"
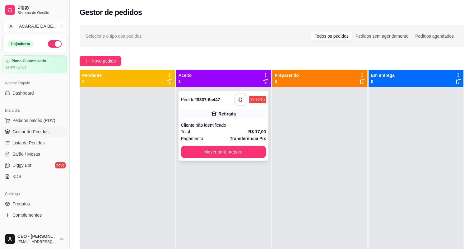
click at [240, 101] on icon "button" at bounding box center [240, 99] width 4 height 4
click at [241, 153] on button "Mover para preparo" at bounding box center [223, 152] width 82 height 12
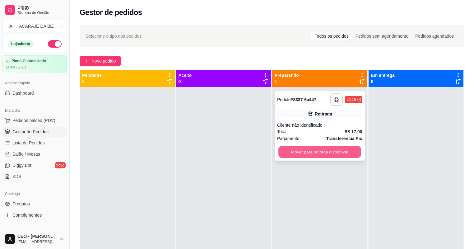
click at [291, 152] on button "Mover para retirada disponível" at bounding box center [319, 152] width 82 height 12
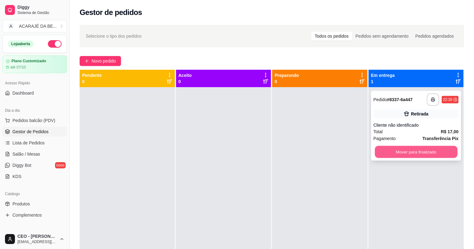
click at [382, 149] on button "Mover para finalizado" at bounding box center [416, 152] width 82 height 12
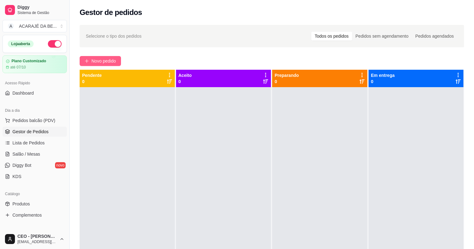
click at [110, 60] on span "Novo pedido" at bounding box center [103, 61] width 25 height 7
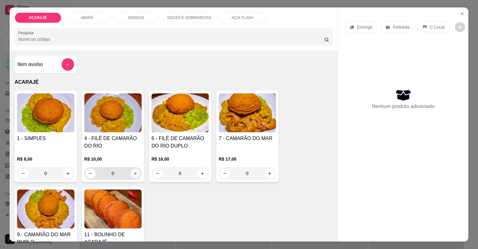
click at [134, 173] on icon "increase-product-quantity" at bounding box center [135, 173] width 5 height 5
type input "1"
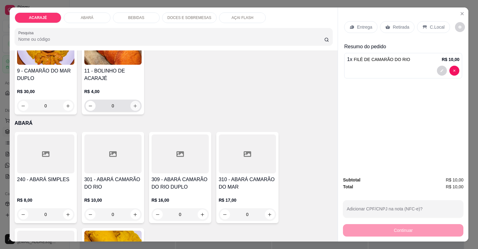
scroll to position [199, 0]
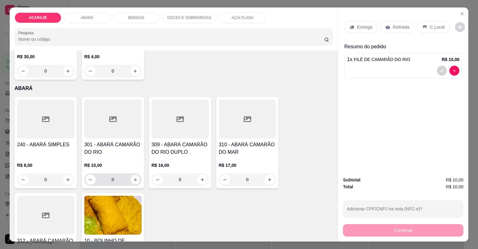
click at [133, 179] on icon "increase-product-quantity" at bounding box center [135, 179] width 5 height 5
type input "1"
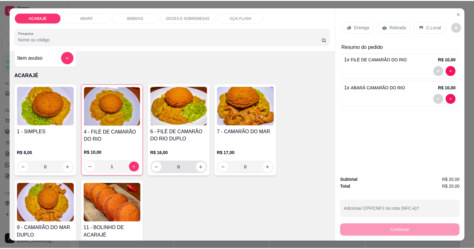
scroll to position [0, 0]
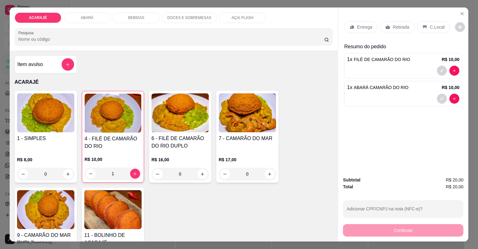
click at [385, 28] on icon at bounding box center [387, 27] width 5 height 4
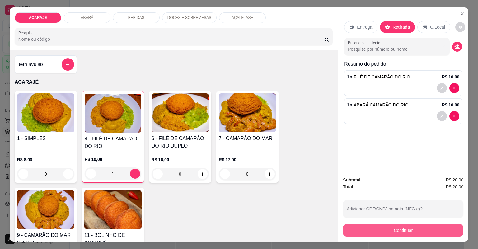
click at [359, 231] on button "Continuar" at bounding box center [403, 230] width 120 height 12
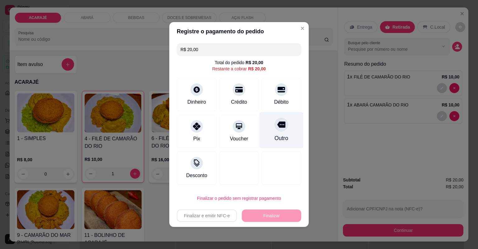
click at [286, 127] on div "Outro" at bounding box center [281, 130] width 44 height 36
type input "R$ 0,00"
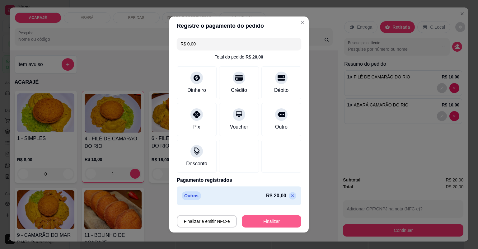
click at [272, 222] on button "Finalizar" at bounding box center [271, 221] width 59 height 12
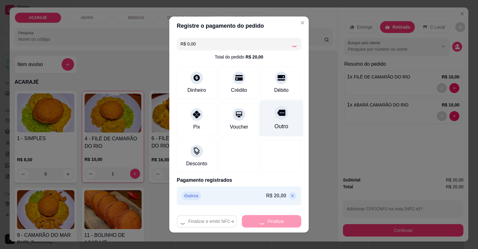
type input "0"
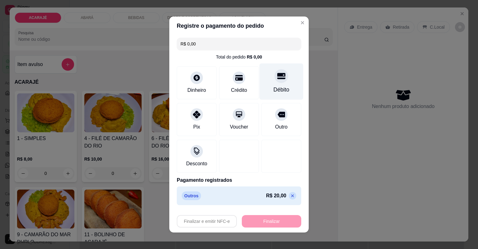
type input "-R$ 20,00"
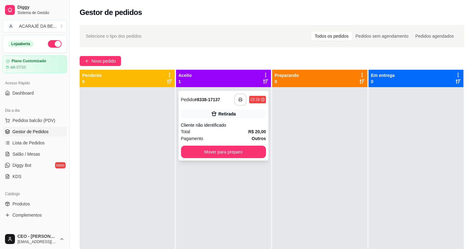
click at [238, 103] on button "button" at bounding box center [241, 100] width 12 height 12
click at [245, 148] on button "Mover para preparo" at bounding box center [223, 152] width 85 height 12
click at [245, 147] on button "Mover para preparo" at bounding box center [223, 152] width 85 height 12
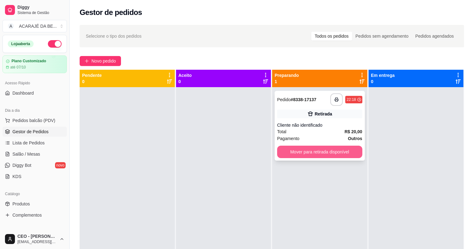
click at [291, 156] on button "Mover para retirada disponível" at bounding box center [319, 152] width 85 height 12
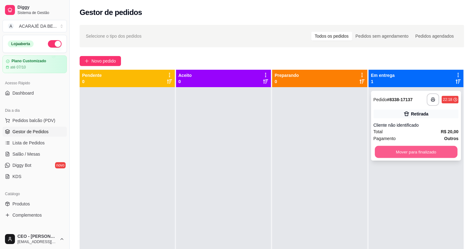
click at [378, 155] on button "Mover para finalizado" at bounding box center [416, 152] width 82 height 12
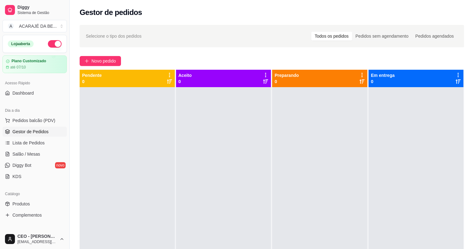
click at [50, 45] on button "button" at bounding box center [55, 43] width 14 height 7
click at [113, 66] on div "Selecione o tipo dos pedidos Todos os pedidos Pedidos sem agendamento Pedidos a…" at bounding box center [272, 173] width 404 height 305
click at [111, 62] on span "Novo pedido" at bounding box center [103, 61] width 25 height 7
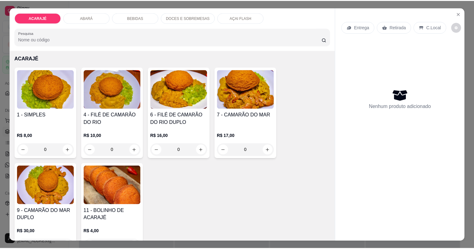
scroll to position [25, 0]
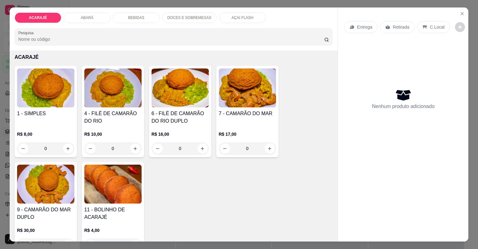
click at [124, 148] on input "0" at bounding box center [113, 148] width 35 height 12
click at [461, 15] on icon "Close" at bounding box center [462, 13] width 5 height 5
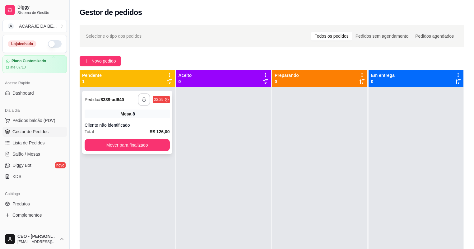
click at [147, 100] on button "button" at bounding box center [144, 99] width 12 height 12
click at [135, 138] on div "**********" at bounding box center [127, 122] width 90 height 63
click at [134, 145] on button "Mover para finalizado" at bounding box center [127, 145] width 85 height 12
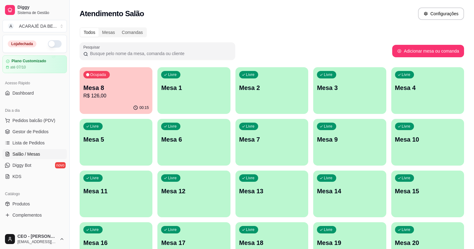
click at [117, 92] on div "Mesa 8 R$ 126,00" at bounding box center [115, 91] width 65 height 16
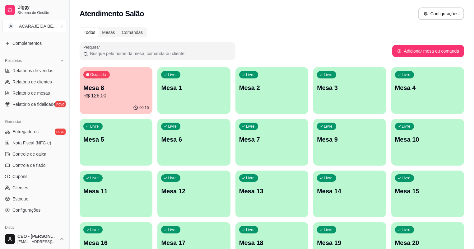
scroll to position [174, 0]
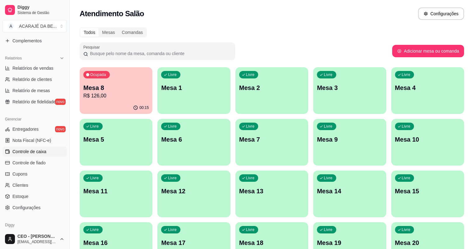
click at [44, 148] on span "Controle de caixa" at bounding box center [29, 151] width 34 height 6
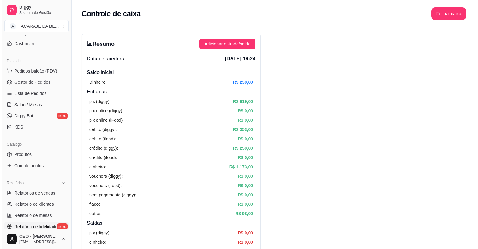
scroll to position [25, 0]
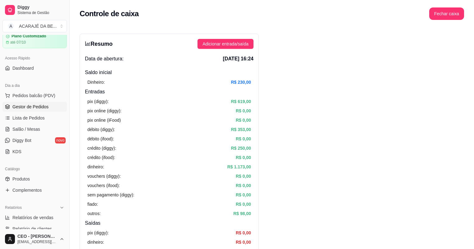
click at [25, 103] on link "Gestor de Pedidos" at bounding box center [34, 107] width 64 height 10
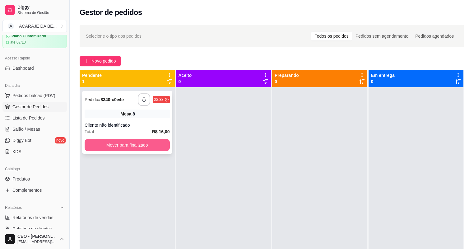
click at [145, 144] on button "Mover para finalizado" at bounding box center [127, 145] width 85 height 12
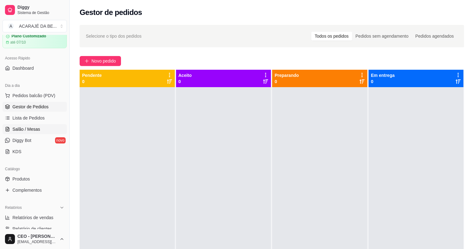
click at [28, 131] on span "Salão / Mesas" at bounding box center [26, 129] width 28 height 6
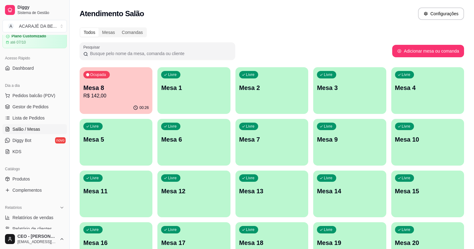
click at [100, 90] on p "Mesa 8" at bounding box center [115, 87] width 65 height 9
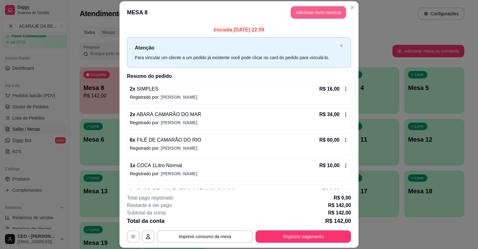
click at [324, 12] on button "Adicionar itens na mesa" at bounding box center [318, 12] width 55 height 12
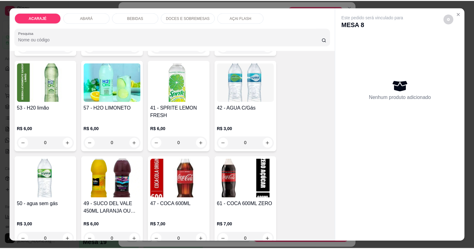
scroll to position [697, 0]
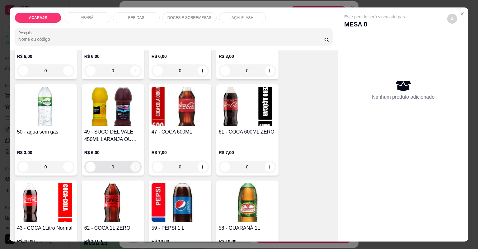
click at [134, 166] on icon "increase-product-quantity" at bounding box center [135, 167] width 5 height 5
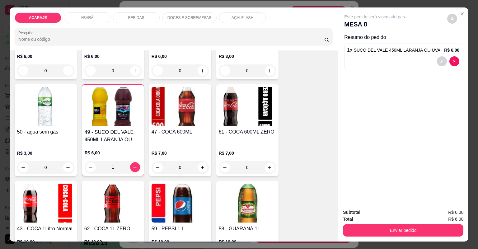
type input "1"
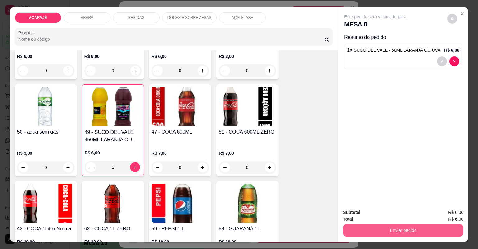
click at [364, 226] on button "Enviar pedido" at bounding box center [403, 230] width 120 height 12
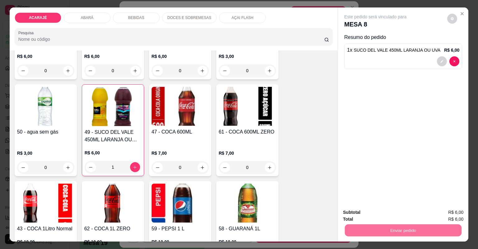
click at [373, 217] on button "Não registrar e enviar pedido" at bounding box center [383, 215] width 63 height 12
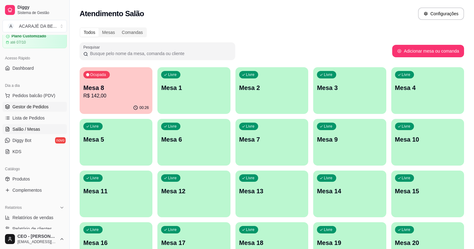
click at [49, 108] on link "Gestor de Pedidos" at bounding box center [34, 107] width 64 height 10
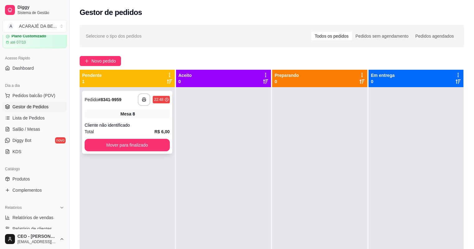
click at [152, 140] on button "Mover para finalizado" at bounding box center [127, 145] width 85 height 12
click at [142, 92] on div "**********" at bounding box center [127, 122] width 90 height 63
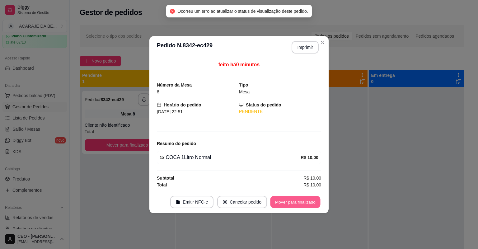
click at [284, 198] on button "Mover para finalizado" at bounding box center [295, 202] width 50 height 12
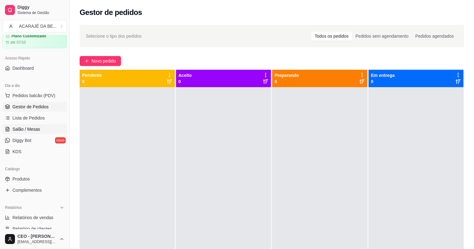
click at [14, 127] on span "Salão / Mesas" at bounding box center [26, 129] width 28 height 6
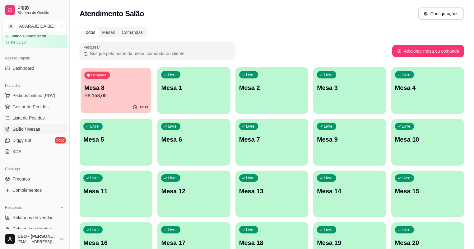
click at [122, 87] on p "Mesa 8" at bounding box center [115, 88] width 63 height 8
click at [30, 96] on span "Pedidos balcão (PDV)" at bounding box center [33, 95] width 43 height 6
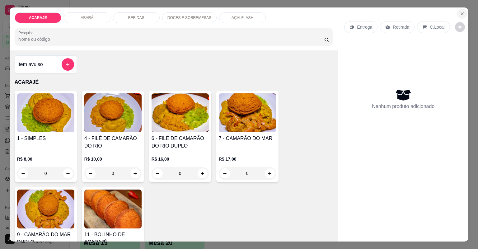
click at [460, 13] on icon "Close" at bounding box center [462, 13] width 5 height 5
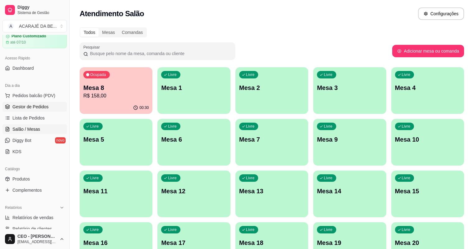
click at [23, 104] on span "Gestor de Pedidos" at bounding box center [30, 107] width 36 height 6
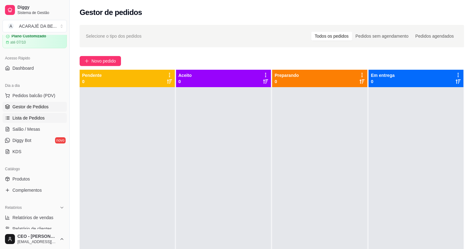
click at [25, 114] on link "Lista de Pedidos" at bounding box center [34, 118] width 64 height 10
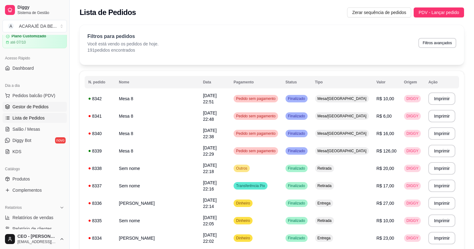
click at [32, 102] on link "Gestor de Pedidos" at bounding box center [34, 107] width 64 height 10
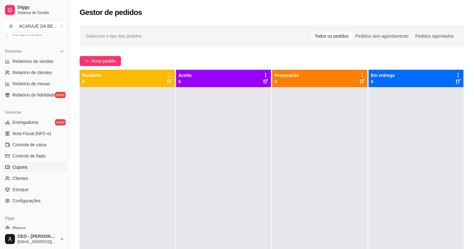
scroll to position [199, 0]
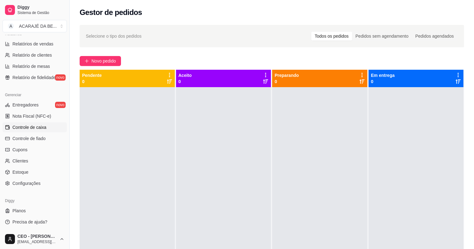
click at [40, 128] on span "Controle de caixa" at bounding box center [29, 127] width 34 height 6
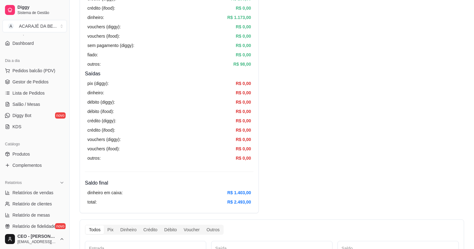
scroll to position [49, 0]
click at [26, 81] on span "Gestor de Pedidos" at bounding box center [30, 82] width 36 height 6
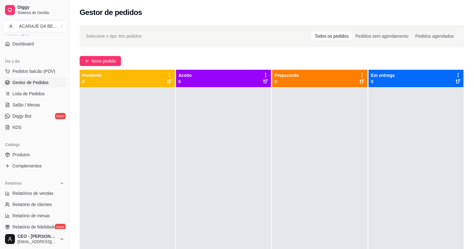
click at [35, 86] on link "Gestor de Pedidos" at bounding box center [34, 82] width 64 height 10
click at [31, 97] on link "Lista de Pedidos" at bounding box center [34, 94] width 64 height 10
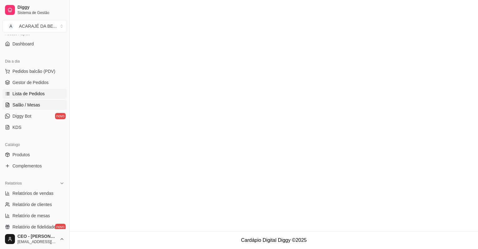
click at [30, 105] on span "Salão / Mesas" at bounding box center [26, 105] width 28 height 6
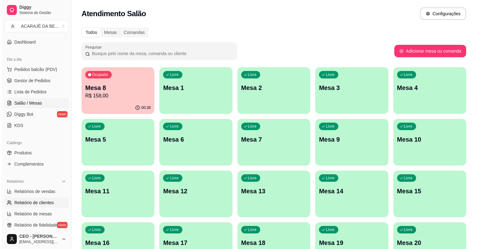
scroll to position [24, 0]
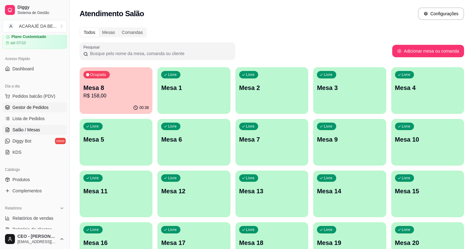
click at [42, 106] on span "Gestor de Pedidos" at bounding box center [30, 107] width 36 height 6
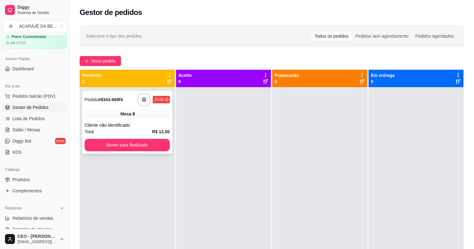
click at [143, 128] on div "Cliente não identificado" at bounding box center [127, 125] width 85 height 6
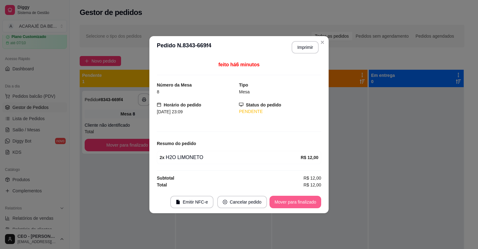
click at [283, 203] on button "Mover para finalizado" at bounding box center [295, 202] width 52 height 12
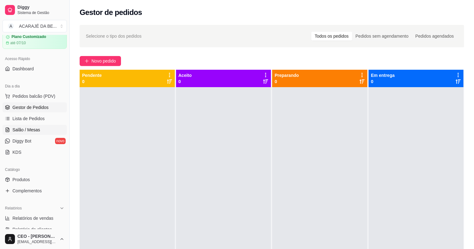
click at [23, 132] on span "Salão / Mesas" at bounding box center [26, 130] width 28 height 6
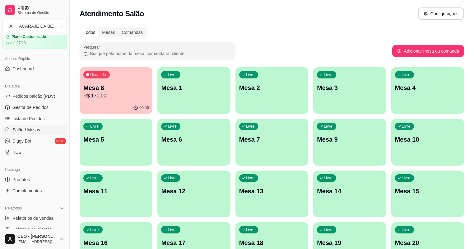
click at [381, 233] on div "Ocupada Mesa 8 R$ 170,00 00:56 Livre Mesa 1 Livre Mesa 2 Livre Mesa 3 Livre Mes…" at bounding box center [272, 168] width 385 height 202
click at [108, 88] on p "Mesa 8" at bounding box center [115, 88] width 63 height 8
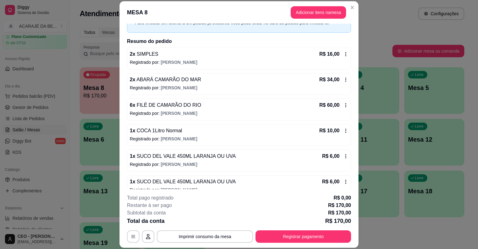
scroll to position [124, 0]
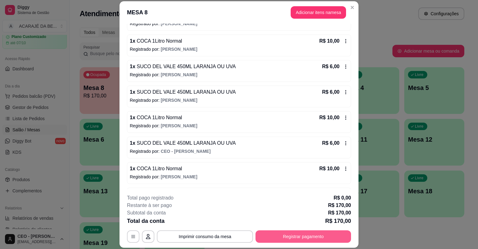
click at [294, 239] on button "Registrar pagamento" at bounding box center [303, 236] width 96 height 12
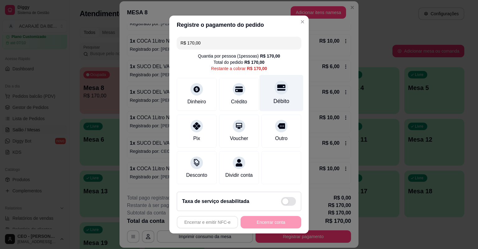
click at [259, 102] on div "Débito" at bounding box center [281, 93] width 44 height 36
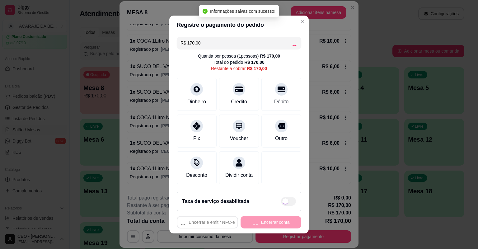
type input "R$ 0,00"
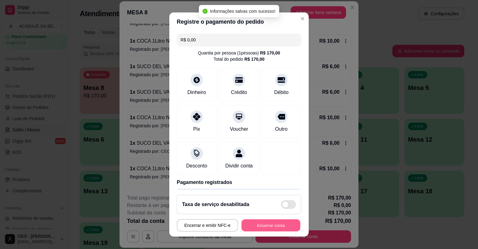
click at [290, 226] on button "Encerrar conta" at bounding box center [270, 225] width 59 height 12
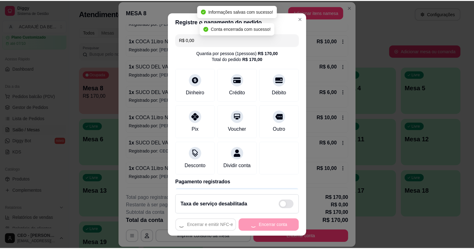
scroll to position [0, 0]
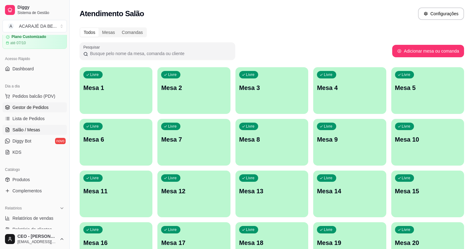
click at [37, 111] on link "Gestor de Pedidos" at bounding box center [34, 107] width 64 height 10
